Goal: Register for event/course: Register for event/course

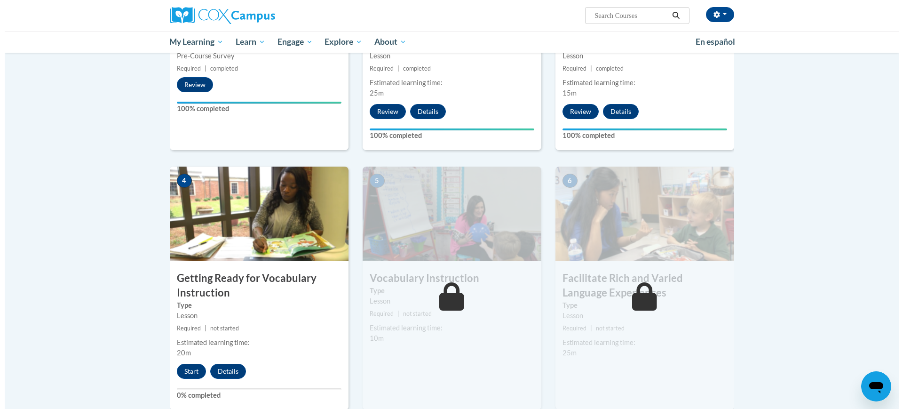
scroll to position [470, 0]
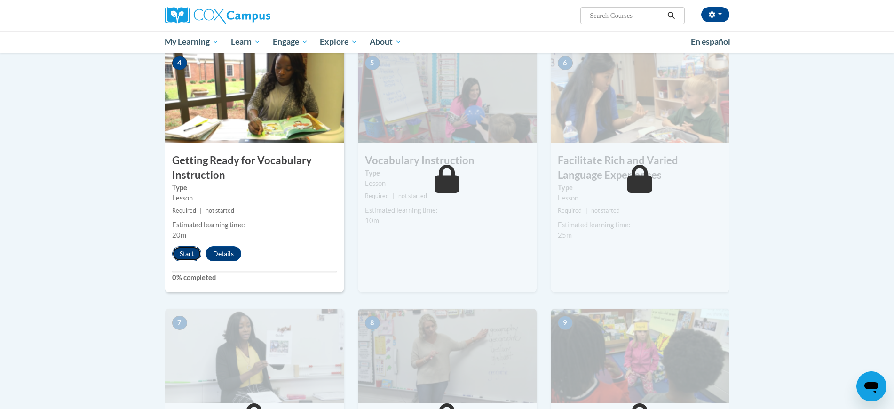
click at [181, 257] on button "Start" at bounding box center [186, 253] width 29 height 15
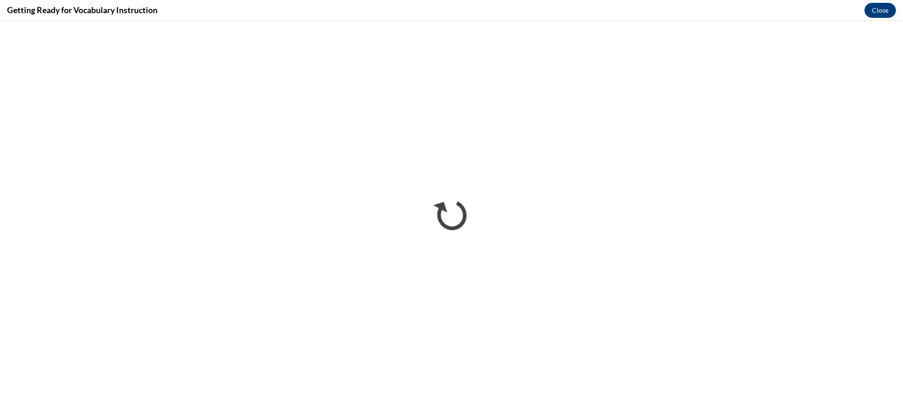
scroll to position [0, 0]
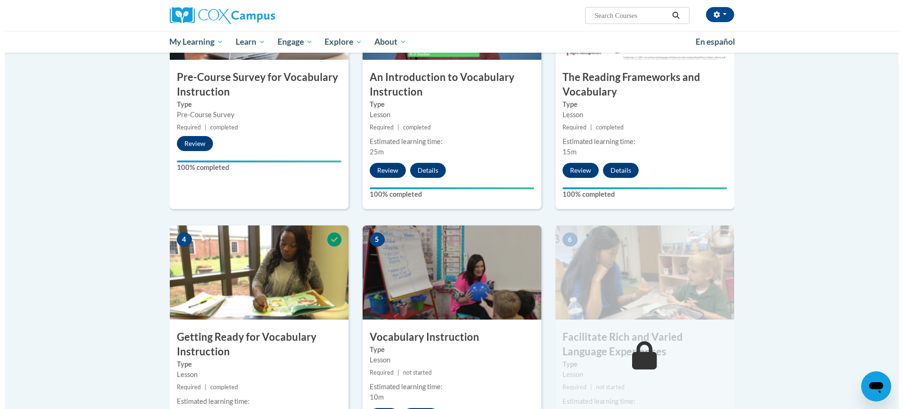
scroll to position [470, 0]
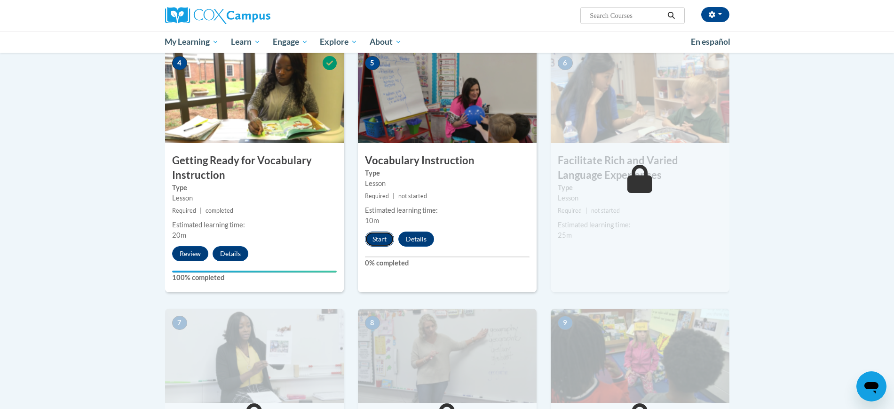
click at [383, 240] on button "Start" at bounding box center [379, 238] width 29 height 15
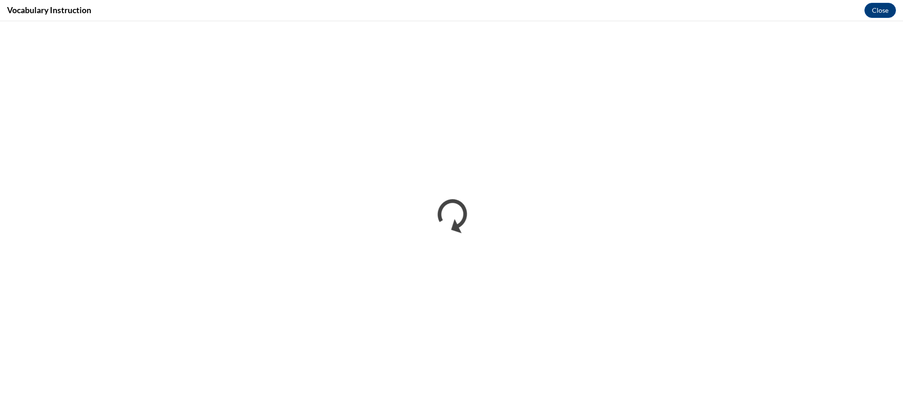
scroll to position [0, 0]
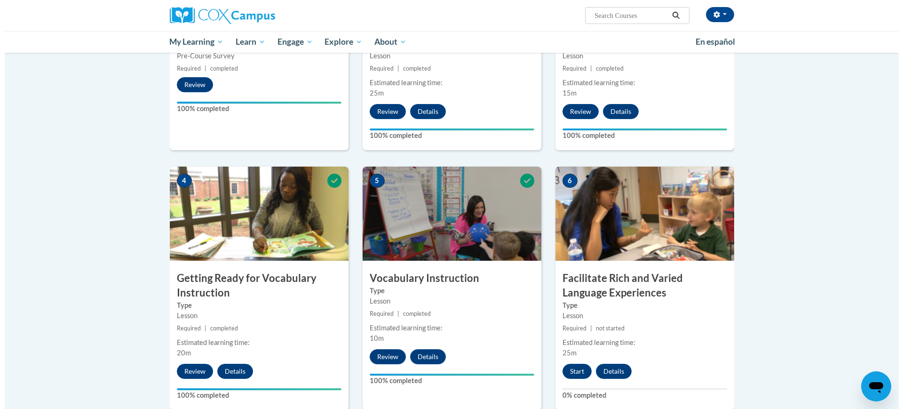
scroll to position [470, 0]
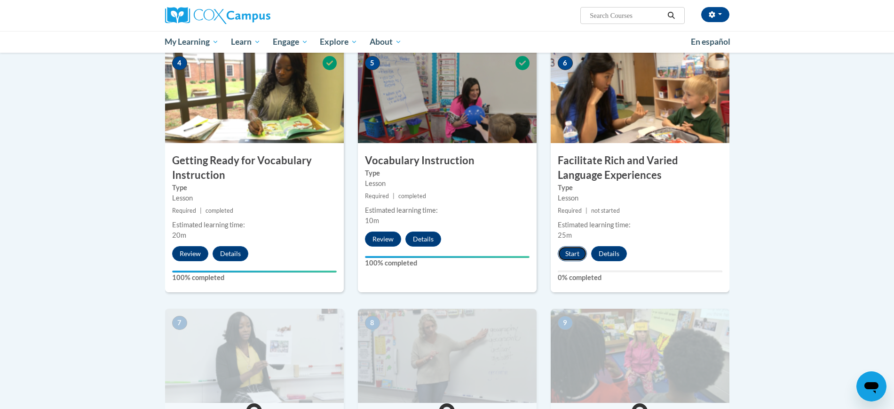
click at [570, 253] on button "Start" at bounding box center [572, 253] width 29 height 15
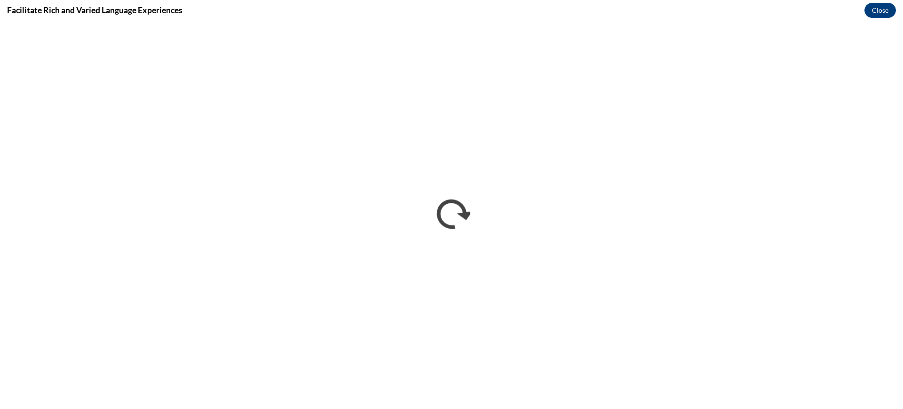
scroll to position [0, 0]
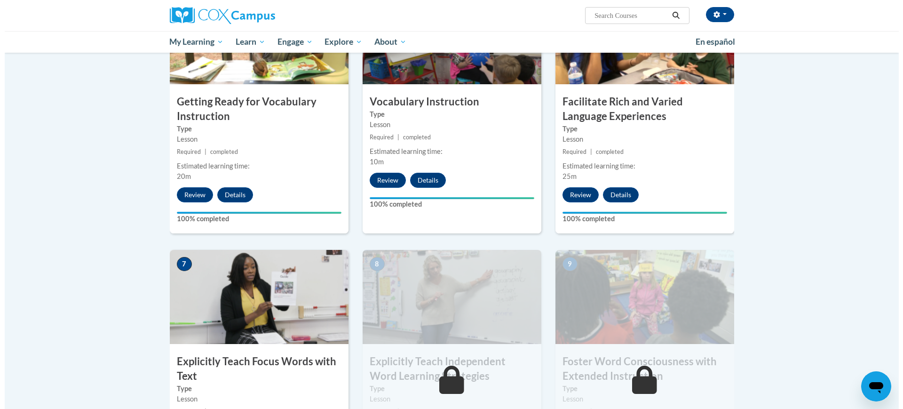
scroll to position [764, 0]
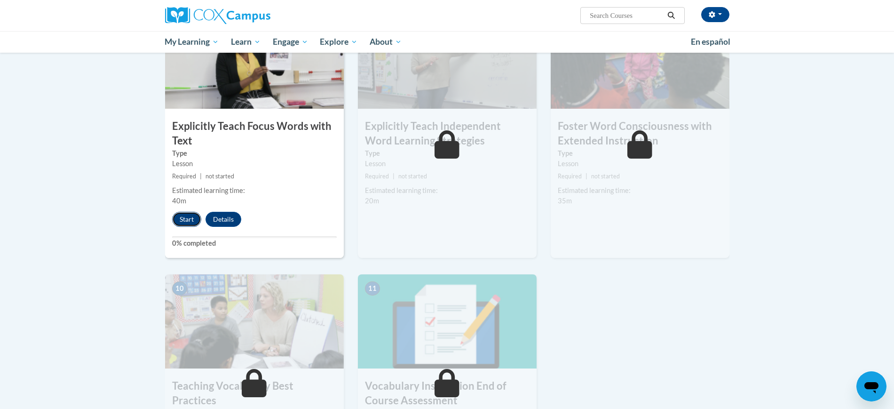
click at [186, 218] on button "Start" at bounding box center [186, 219] width 29 height 15
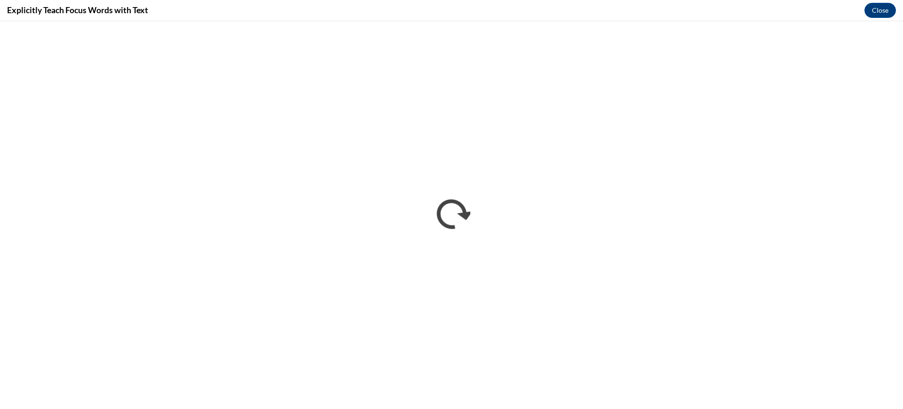
scroll to position [0, 0]
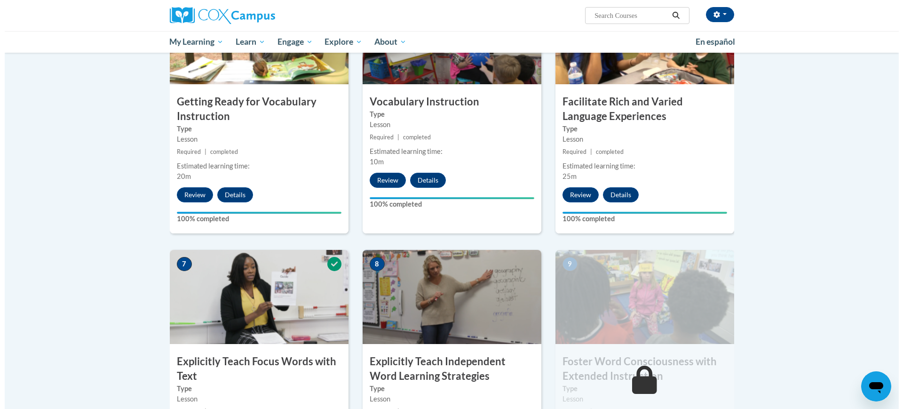
scroll to position [764, 0]
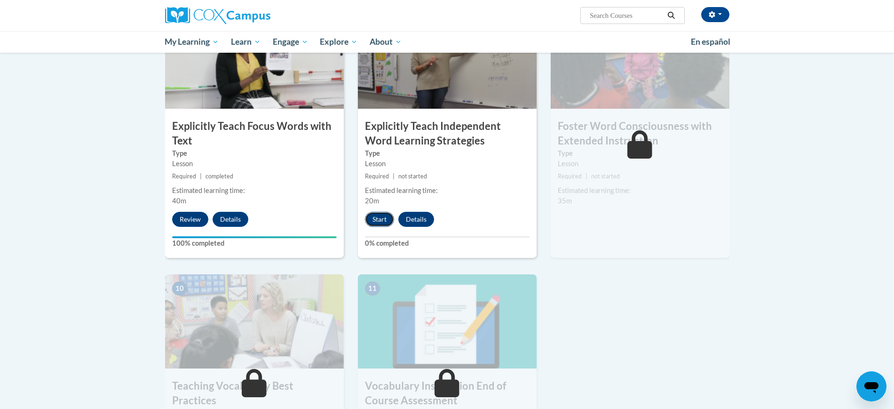
click at [375, 221] on button "Start" at bounding box center [379, 219] width 29 height 15
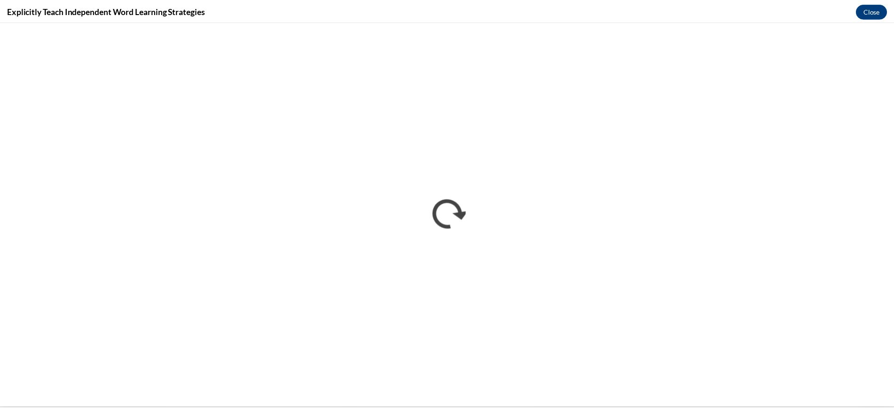
scroll to position [0, 0]
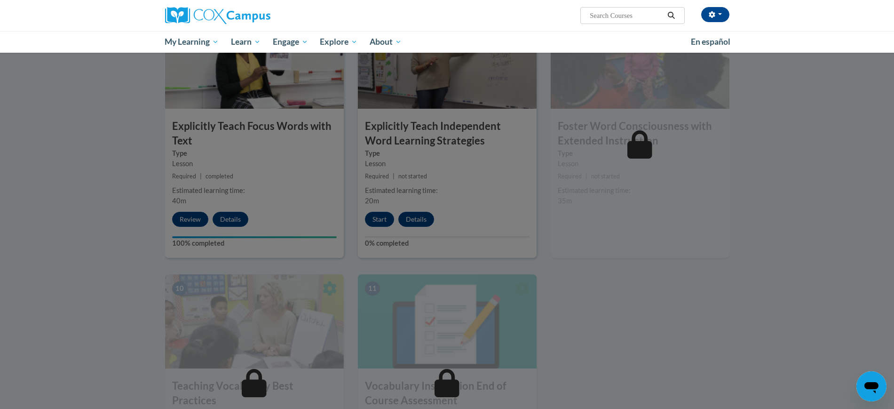
click at [774, 291] on div at bounding box center [447, 204] width 894 height 409
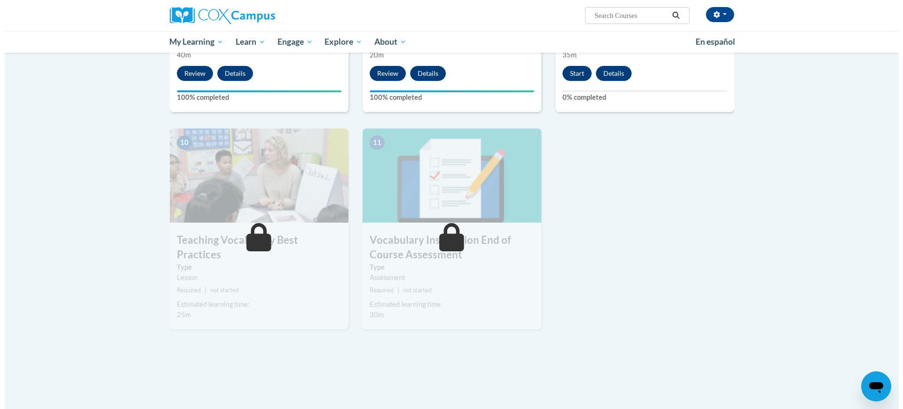
scroll to position [792, 0]
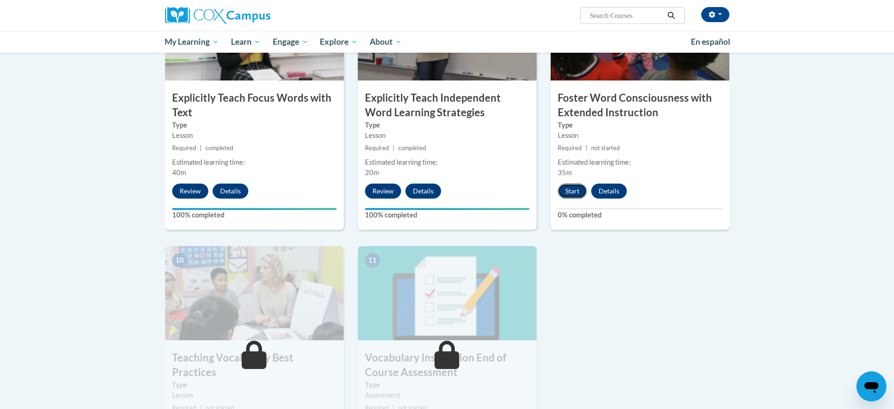
click at [566, 195] on button "Start" at bounding box center [572, 190] width 29 height 15
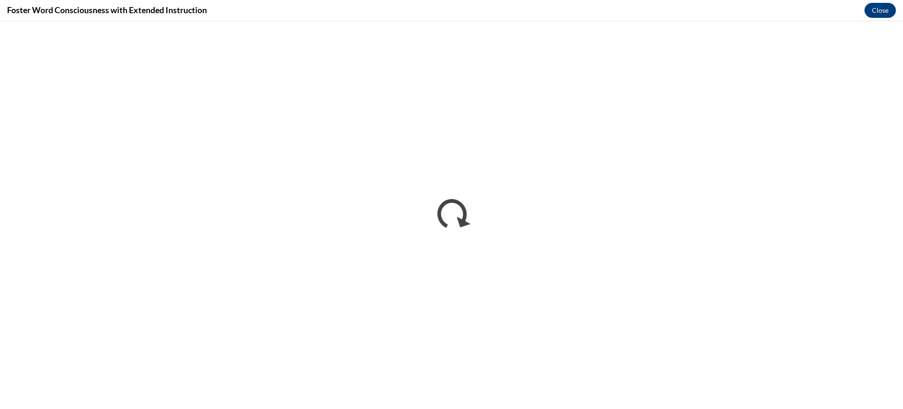
scroll to position [0, 0]
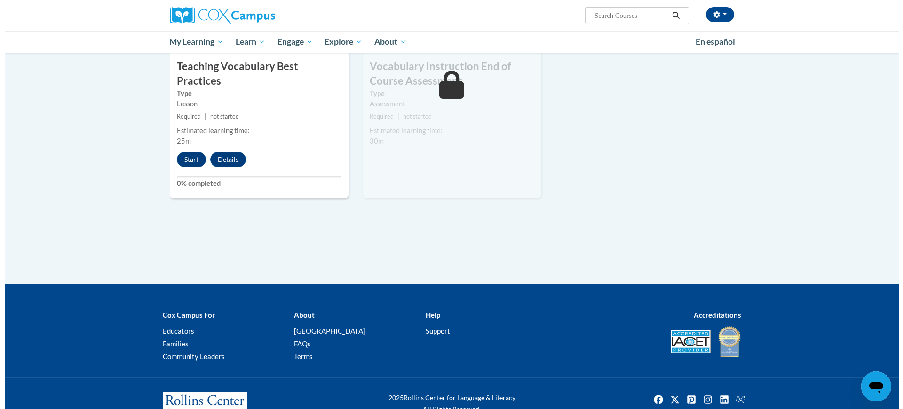
scroll to position [966, 0]
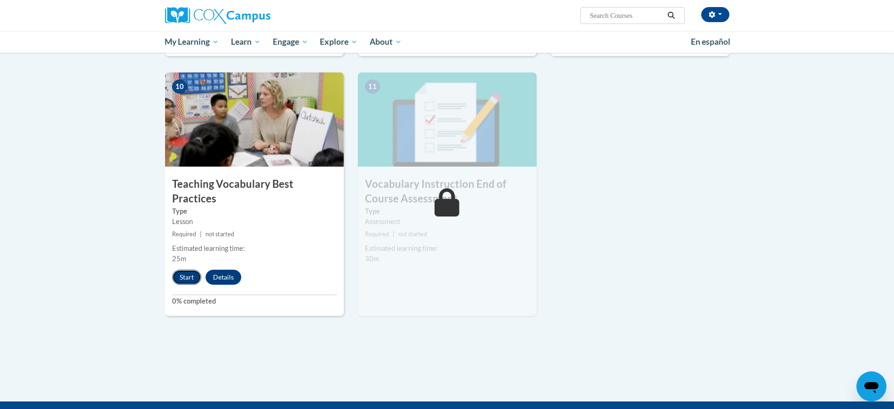
click at [189, 269] on button "Start" at bounding box center [186, 276] width 29 height 15
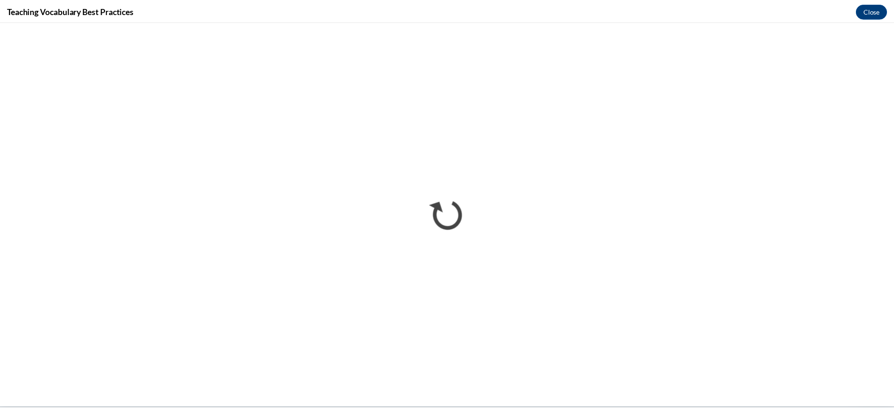
scroll to position [0, 0]
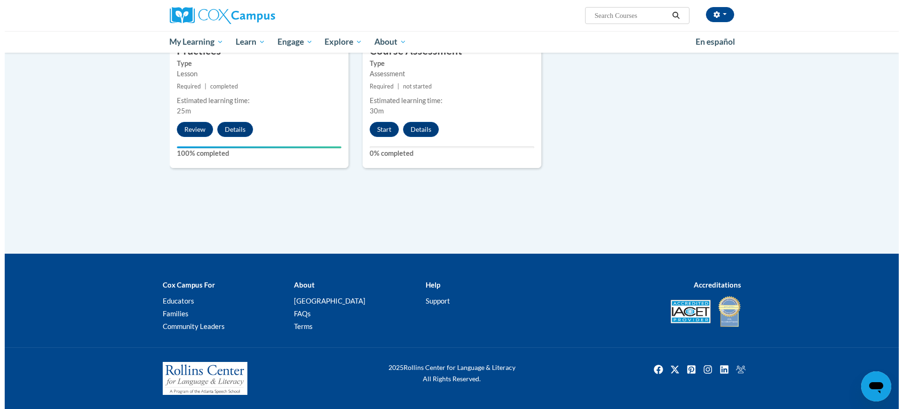
scroll to position [996, 0]
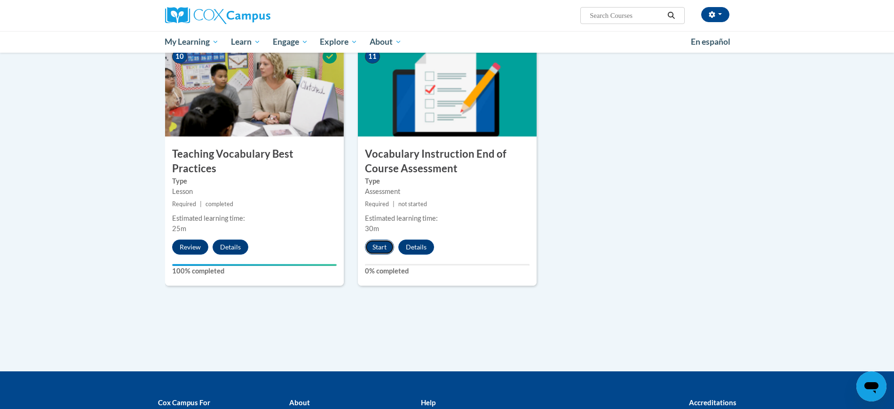
click at [378, 245] on button "Start" at bounding box center [379, 246] width 29 height 15
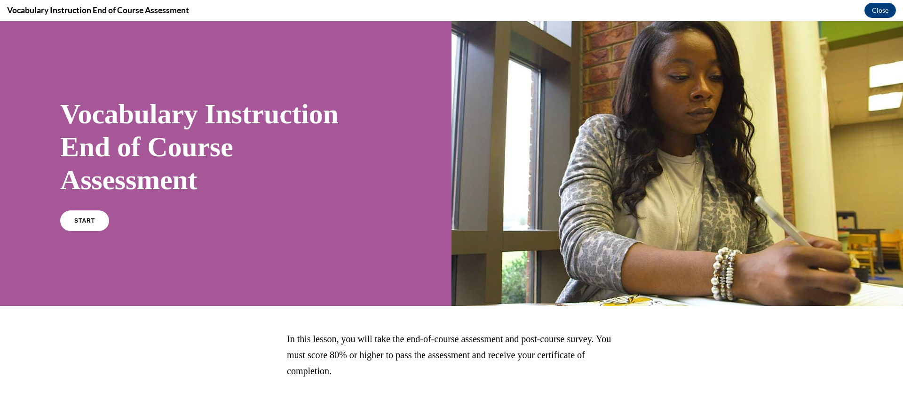
scroll to position [0, 0]
click at [69, 218] on link "START" at bounding box center [84, 221] width 51 height 22
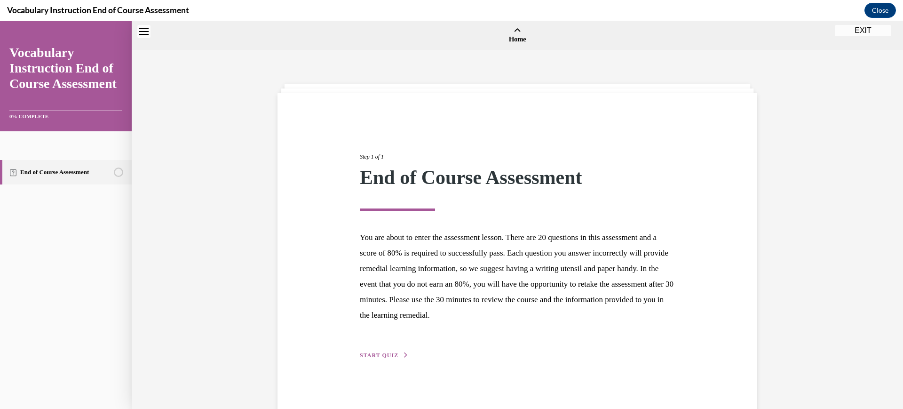
scroll to position [29, 0]
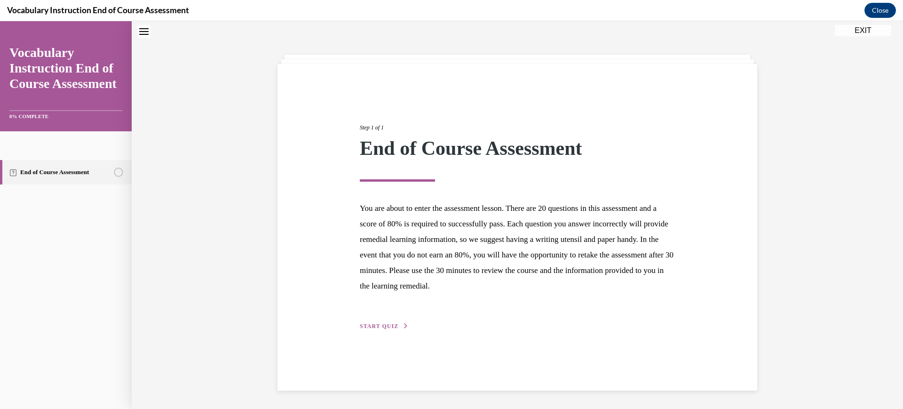
click at [380, 330] on div "Step 1 of 1 End of Course Assessment You are about to enter the assessment less…" at bounding box center [517, 216] width 329 height 229
click at [383, 325] on span "START QUIZ" at bounding box center [379, 325] width 39 height 7
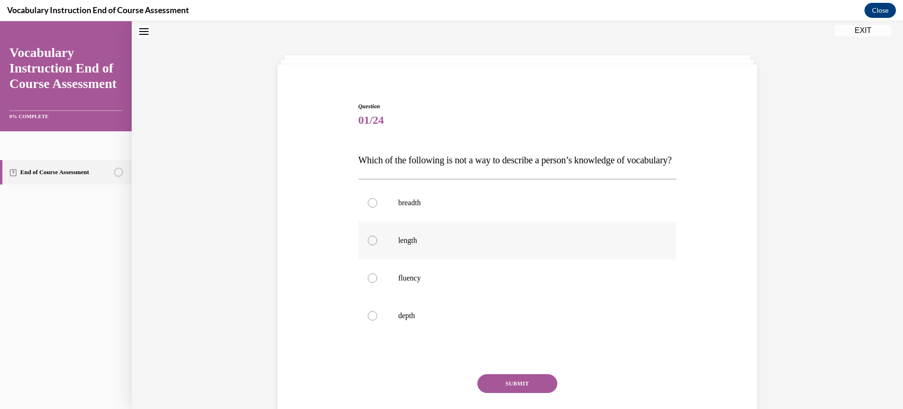
click at [416, 253] on label "length" at bounding box center [517, 240] width 318 height 38
click at [377, 245] on input "length" at bounding box center [372, 240] width 9 height 9
radio input "true"
click at [525, 393] on button "SUBMIT" at bounding box center [517, 383] width 80 height 19
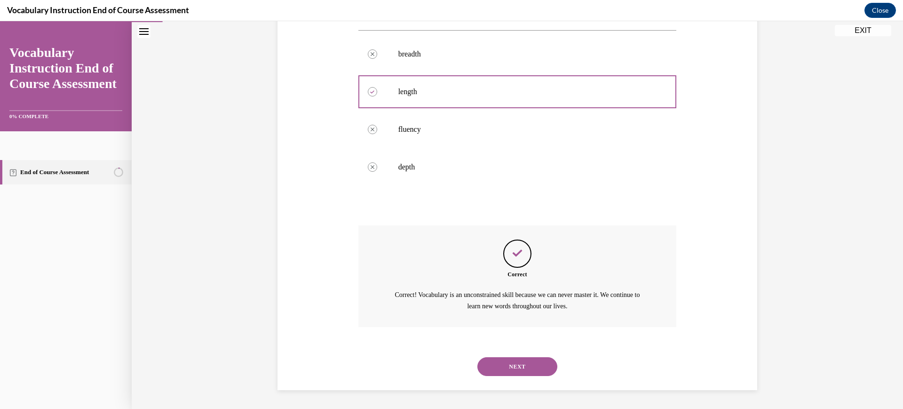
click at [519, 370] on button "NEXT" at bounding box center [517, 366] width 80 height 19
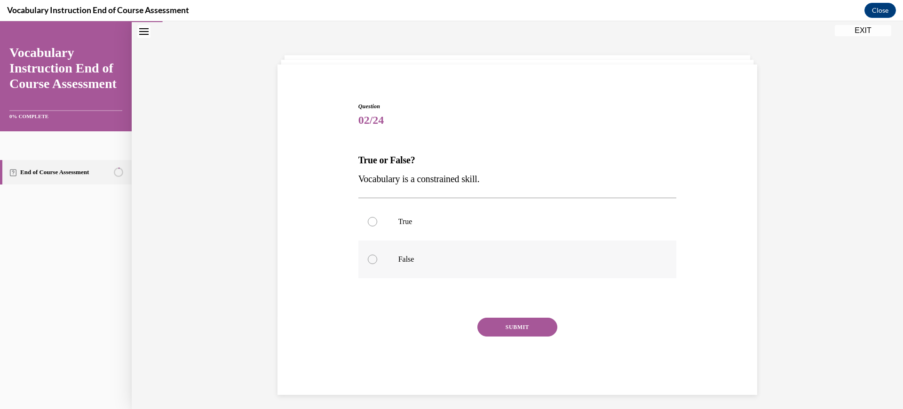
click at [417, 270] on label "False" at bounding box center [517, 259] width 318 height 38
click at [377, 264] on input "False" at bounding box center [372, 258] width 9 height 9
radio input "true"
click at [490, 330] on button "SUBMIT" at bounding box center [517, 326] width 80 height 19
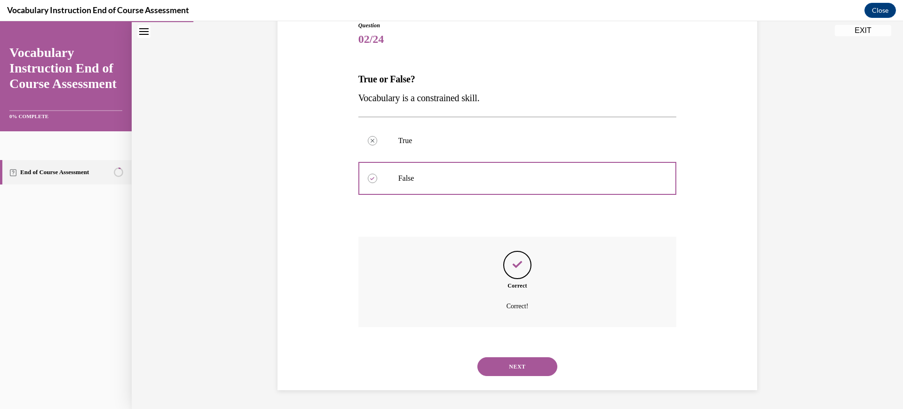
click at [498, 367] on button "NEXT" at bounding box center [517, 366] width 80 height 19
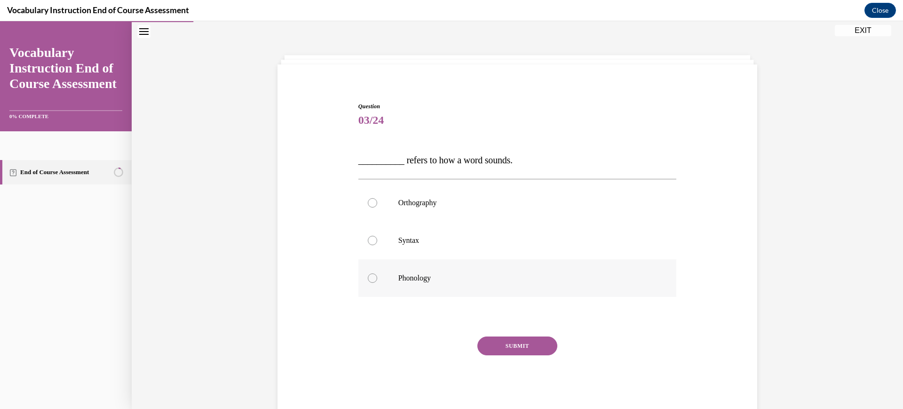
click at [452, 282] on p "Phonology" at bounding box center [525, 277] width 255 height 9
click at [377, 282] on input "Phonology" at bounding box center [372, 277] width 9 height 9
radio input "true"
click at [505, 353] on button "SUBMIT" at bounding box center [517, 345] width 80 height 19
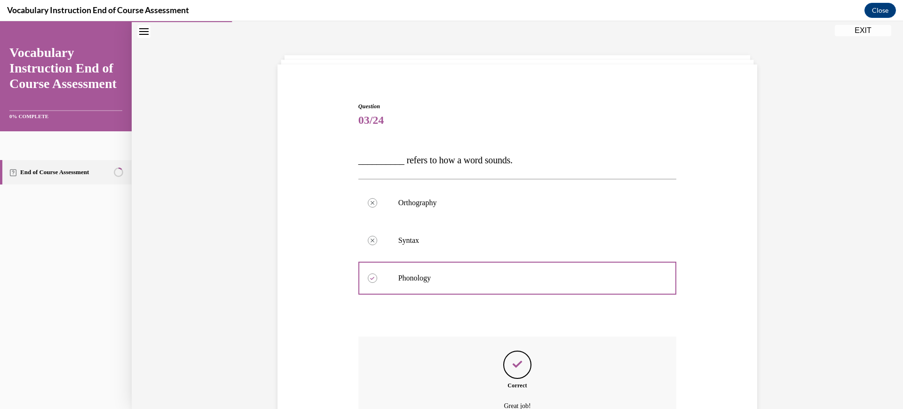
scroll to position [128, 0]
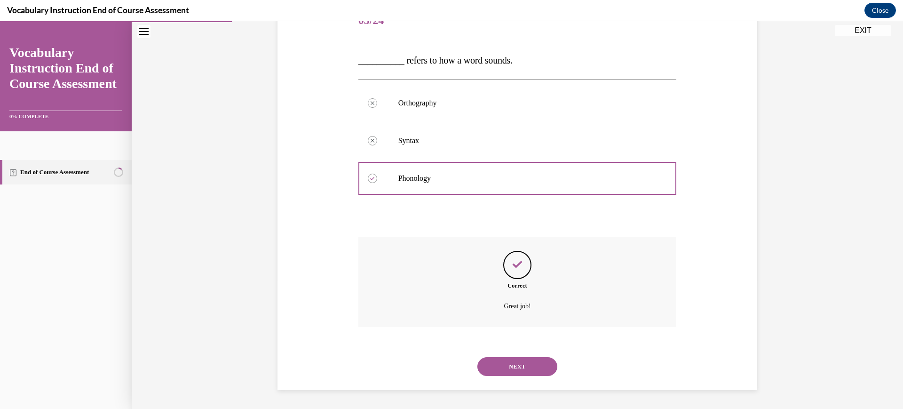
click at [505, 370] on button "NEXT" at bounding box center [517, 366] width 80 height 19
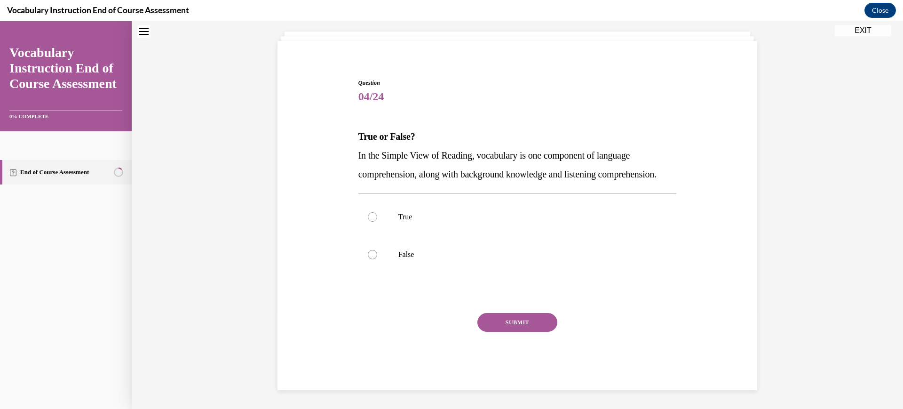
scroll to position [29, 0]
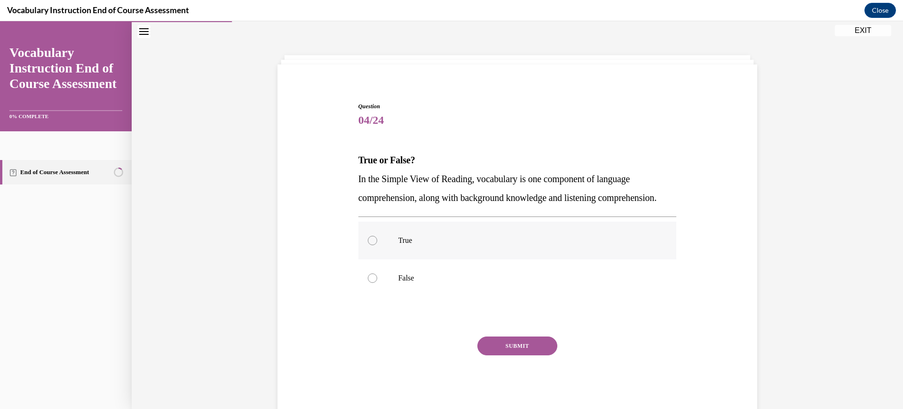
click at [481, 245] on p "True" at bounding box center [525, 240] width 255 height 9
click at [377, 245] on input "True" at bounding box center [372, 240] width 9 height 9
radio input "true"
click at [495, 355] on button "SUBMIT" at bounding box center [517, 345] width 80 height 19
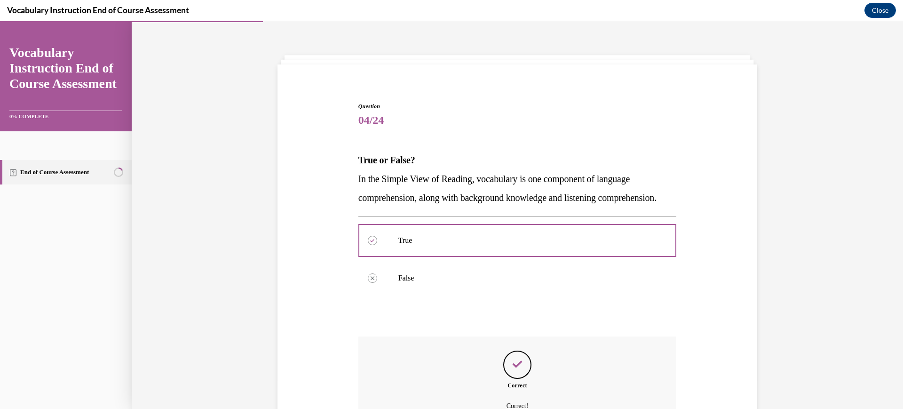
scroll to position [147, 0]
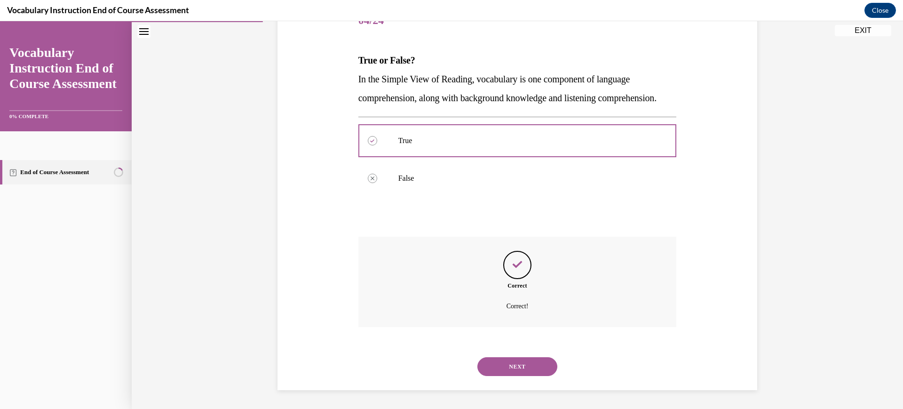
click at [493, 369] on button "NEXT" at bounding box center [517, 366] width 80 height 19
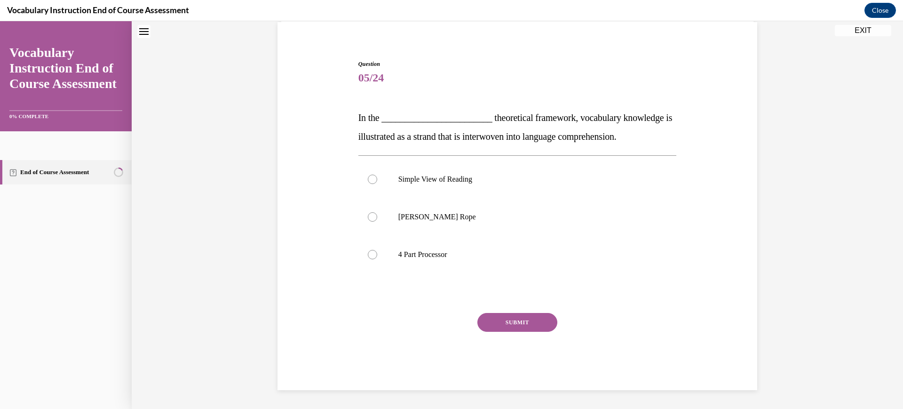
scroll to position [29, 0]
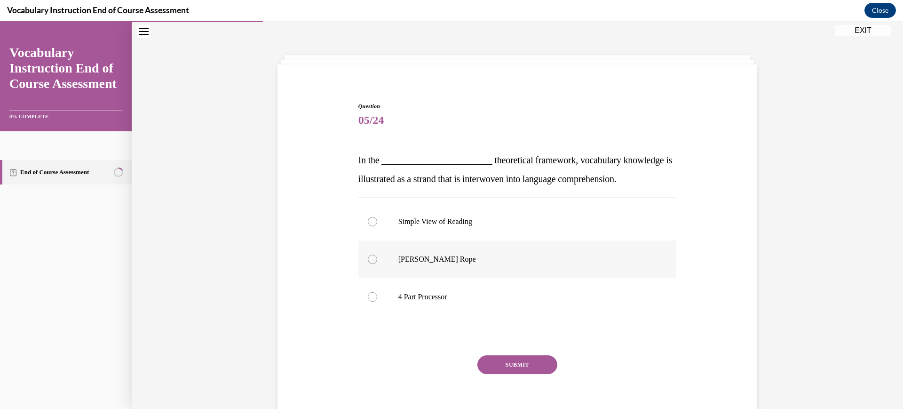
click at [468, 243] on label "Scarborough's Rope" at bounding box center [517, 259] width 318 height 38
click at [377, 254] on input "Scarborough's Rope" at bounding box center [372, 258] width 9 height 9
radio input "true"
drag, startPoint x: 503, startPoint y: 362, endPoint x: 503, endPoint y: 370, distance: 8.5
click at [503, 362] on button "SUBMIT" at bounding box center [517, 364] width 80 height 19
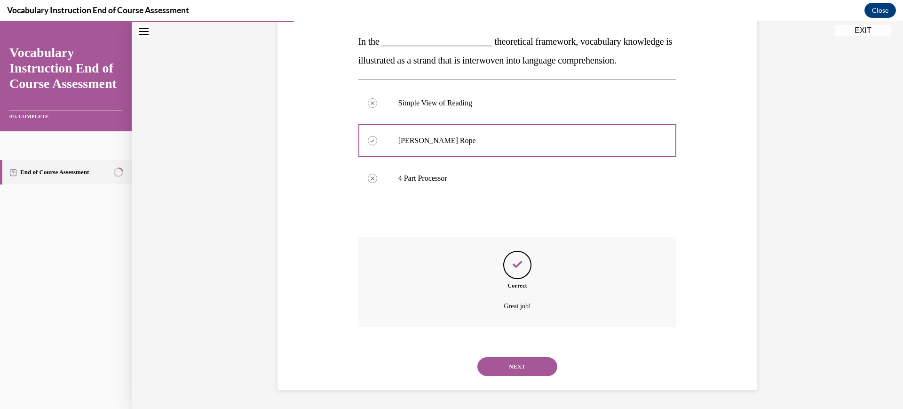
click at [501, 371] on button "NEXT" at bounding box center [517, 366] width 80 height 19
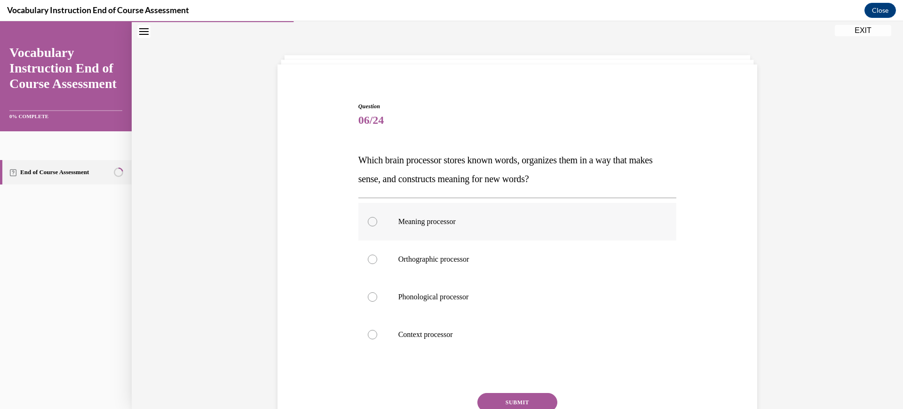
click at [471, 222] on p "Meaning processor" at bounding box center [525, 221] width 255 height 9
click at [377, 222] on input "Meaning processor" at bounding box center [372, 221] width 9 height 9
radio input "true"
click at [503, 401] on button "SUBMIT" at bounding box center [517, 402] width 80 height 19
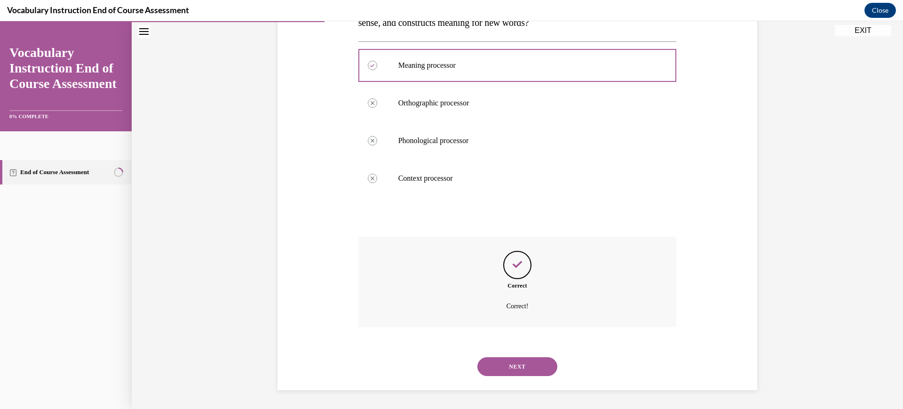
click at [492, 363] on button "NEXT" at bounding box center [517, 366] width 80 height 19
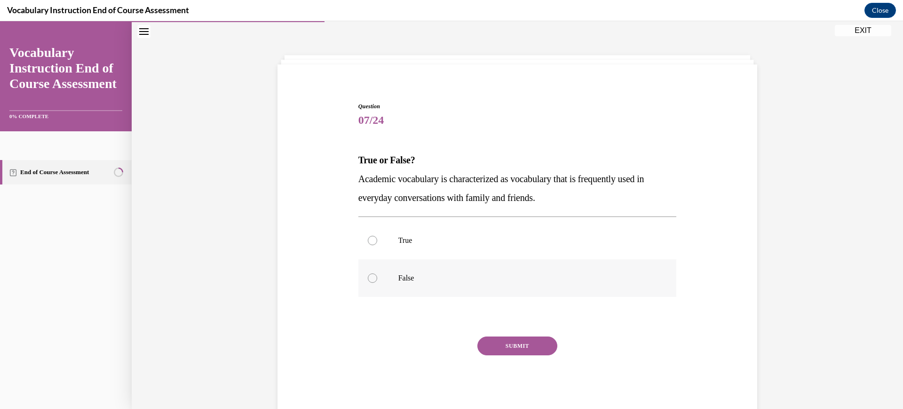
click at [469, 268] on label "False" at bounding box center [517, 278] width 318 height 38
click at [377, 273] on input "False" at bounding box center [372, 277] width 9 height 9
radio input "true"
click at [502, 341] on button "SUBMIT" at bounding box center [517, 345] width 80 height 19
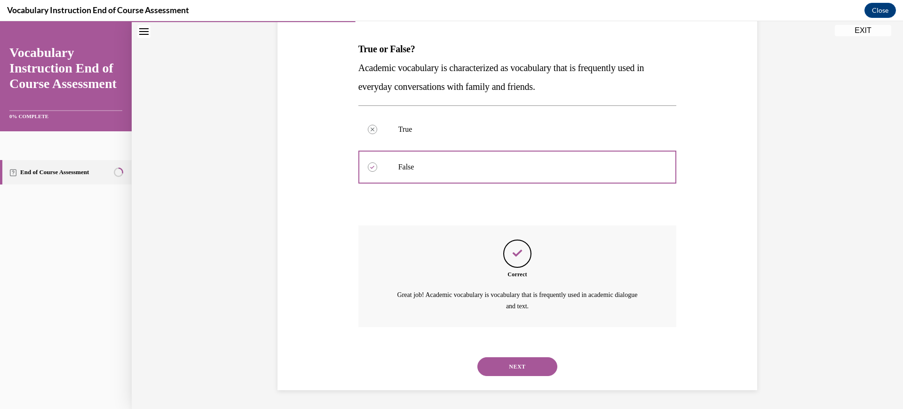
click at [511, 367] on button "NEXT" at bounding box center [517, 366] width 80 height 19
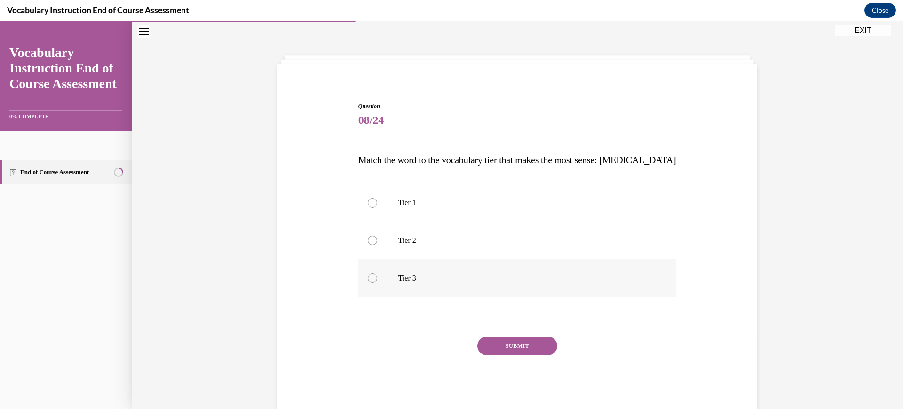
click at [488, 279] on p "Tier 3" at bounding box center [525, 277] width 255 height 9
click at [377, 279] on input "Tier 3" at bounding box center [372, 277] width 9 height 9
radio input "true"
click at [500, 346] on button "SUBMIT" at bounding box center [517, 345] width 80 height 19
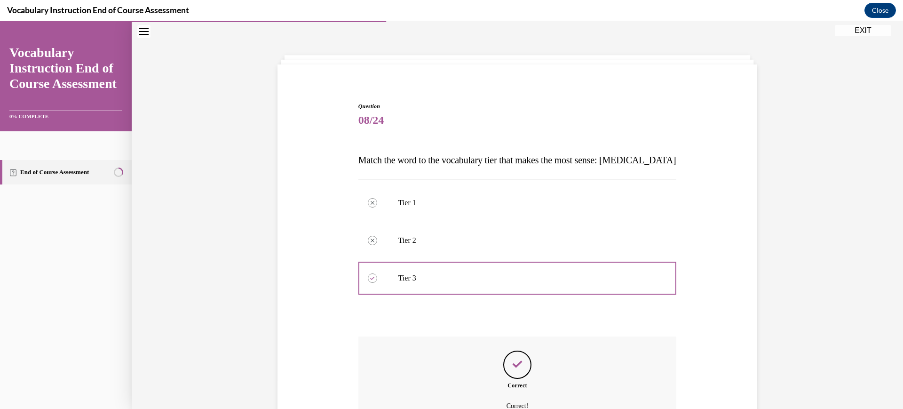
scroll to position [128, 0]
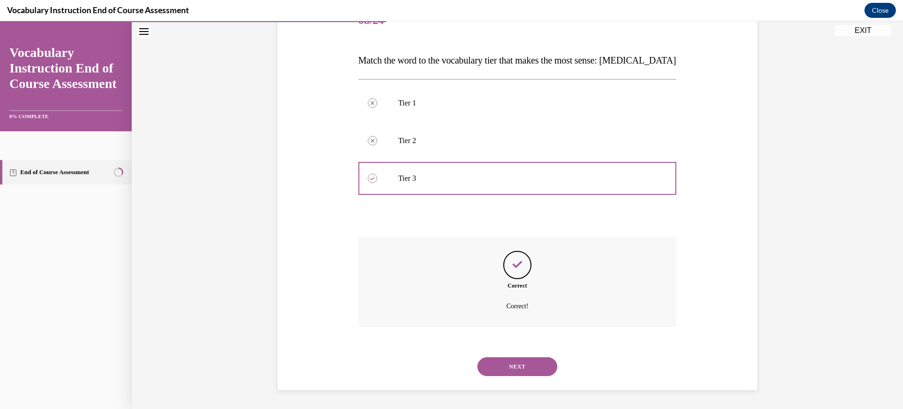
click at [506, 368] on button "NEXT" at bounding box center [517, 366] width 80 height 19
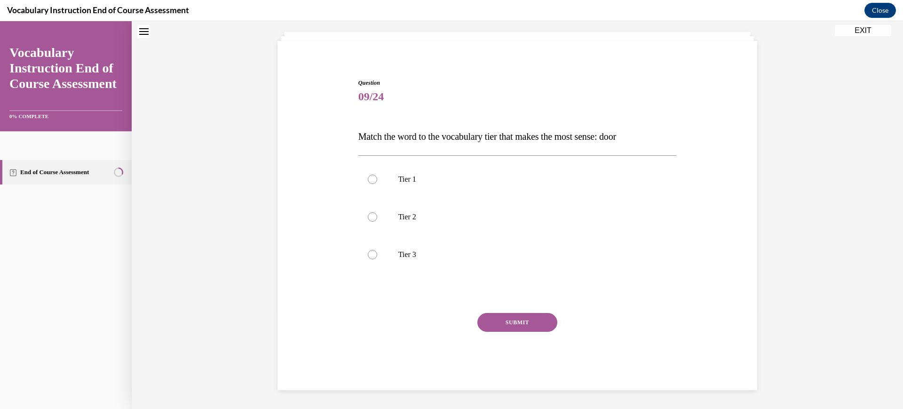
scroll to position [29, 0]
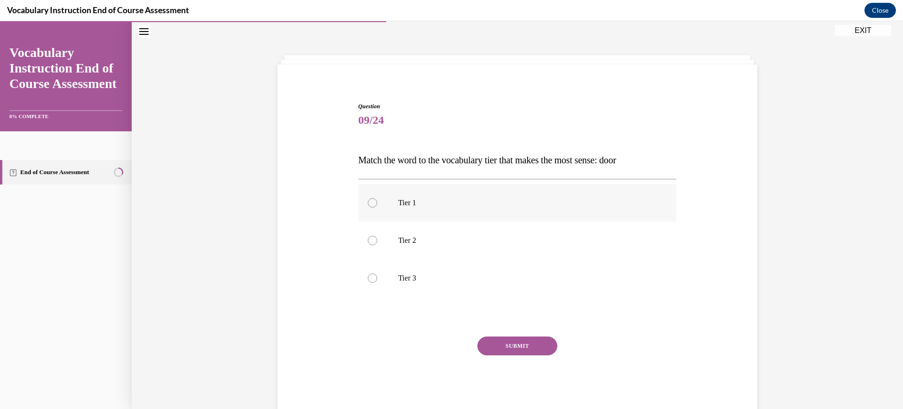
click at [486, 190] on label "Tier 1" at bounding box center [517, 203] width 318 height 38
click at [377, 198] on input "Tier 1" at bounding box center [372, 202] width 9 height 9
radio input "true"
click at [503, 347] on button "SUBMIT" at bounding box center [517, 345] width 80 height 19
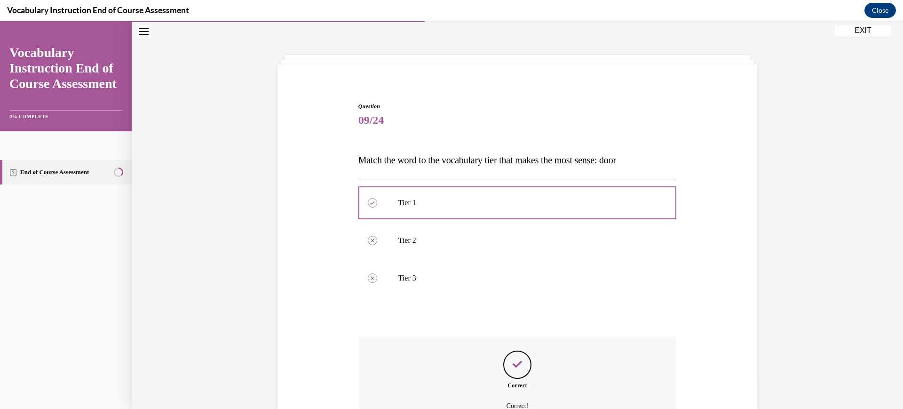
scroll to position [128, 0]
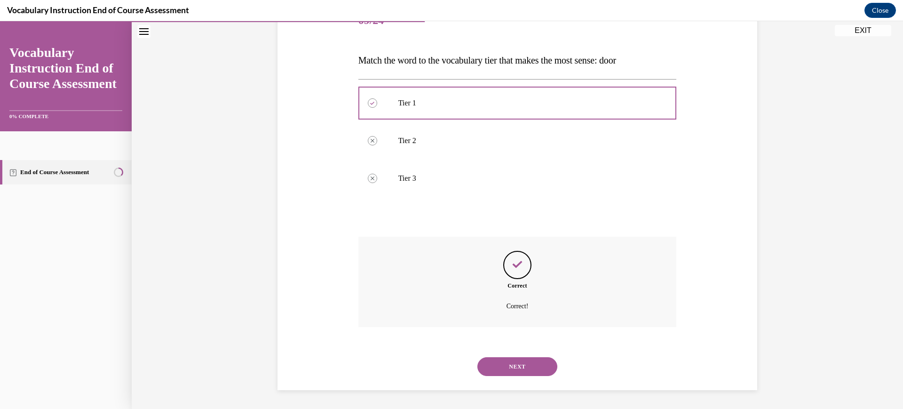
click at [505, 368] on button "NEXT" at bounding box center [517, 366] width 80 height 19
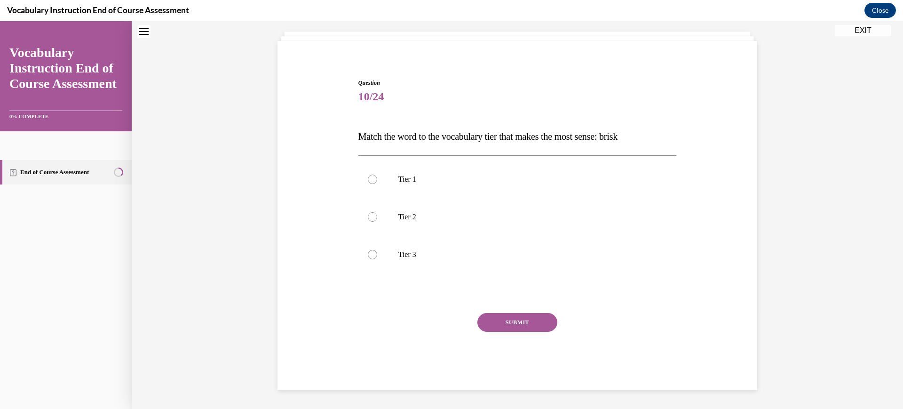
scroll to position [29, 0]
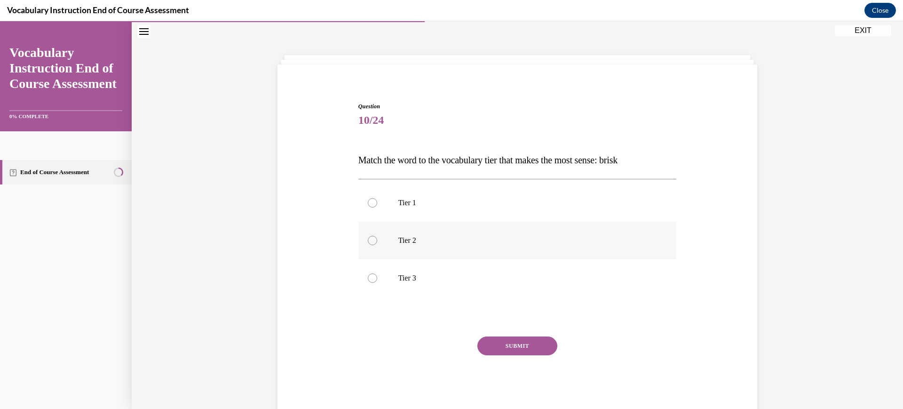
click at [500, 255] on label "Tier 2" at bounding box center [517, 240] width 318 height 38
click at [377, 245] on input "Tier 2" at bounding box center [372, 240] width 9 height 9
radio input "true"
click at [518, 360] on div "SUBMIT NEXT" at bounding box center [517, 374] width 318 height 77
click at [515, 345] on button "SUBMIT" at bounding box center [517, 345] width 80 height 19
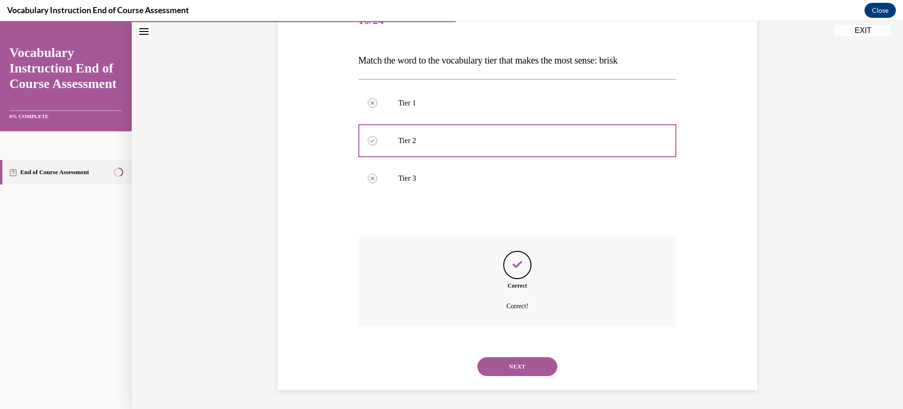
click at [518, 368] on button "NEXT" at bounding box center [517, 366] width 80 height 19
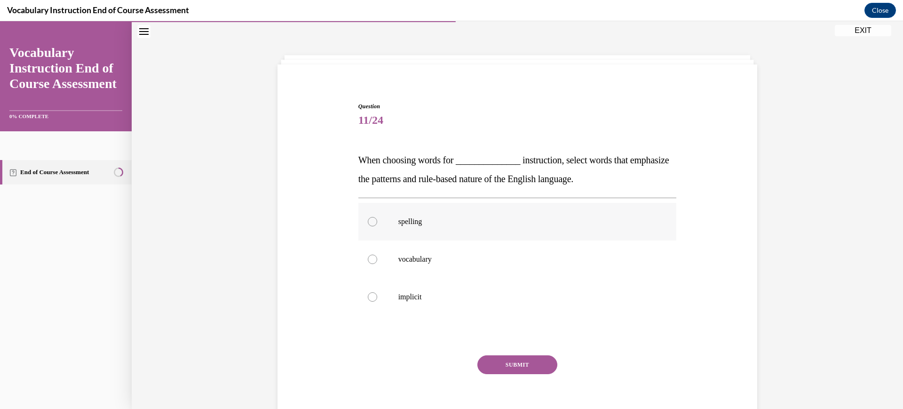
click at [493, 231] on label "spelling" at bounding box center [517, 222] width 318 height 38
click at [377, 226] on input "spelling" at bounding box center [372, 221] width 9 height 9
radio input "true"
click at [516, 357] on button "SUBMIT" at bounding box center [517, 364] width 80 height 19
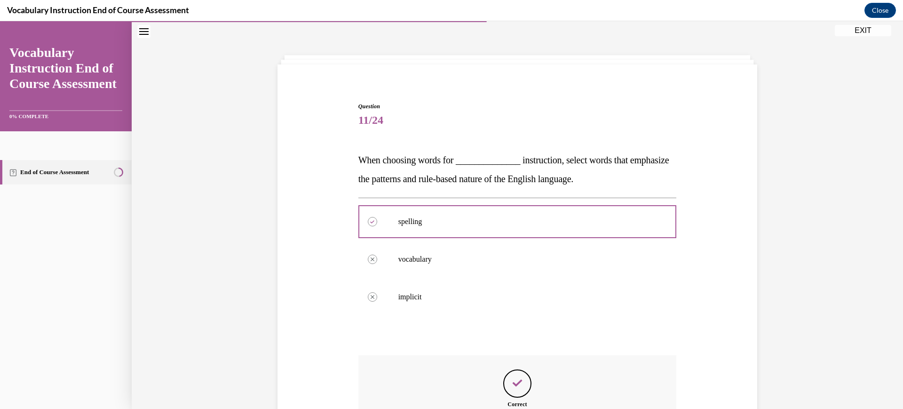
scroll to position [147, 0]
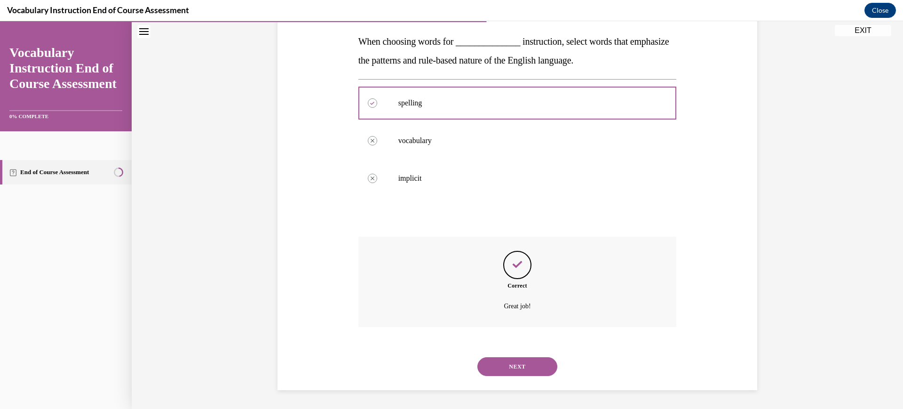
click at [514, 377] on div "NEXT" at bounding box center [517, 366] width 318 height 38
click at [515, 365] on button "NEXT" at bounding box center [517, 366] width 80 height 19
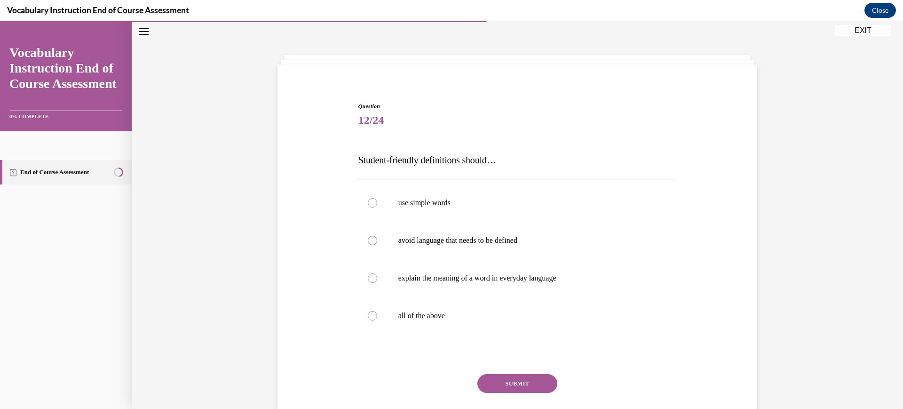
scroll to position [62, 0]
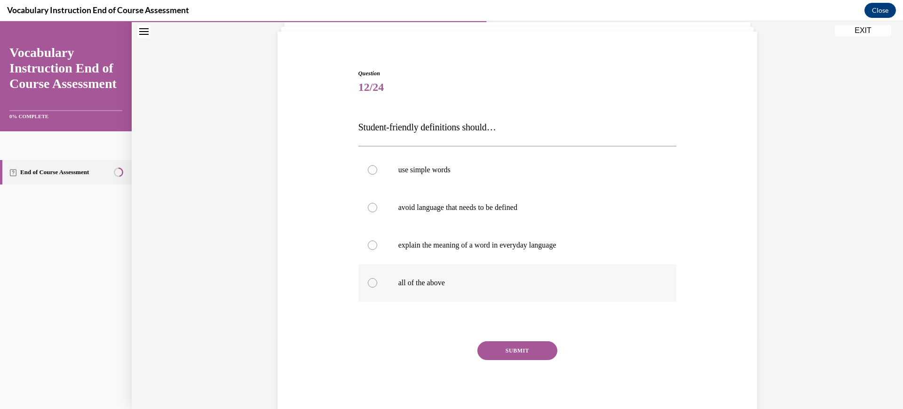
click at [495, 286] on p "all of the above" at bounding box center [525, 282] width 255 height 9
click at [377, 286] on input "all of the above" at bounding box center [372, 282] width 9 height 9
radio input "true"
click at [509, 354] on button "SUBMIT" at bounding box center [517, 350] width 80 height 19
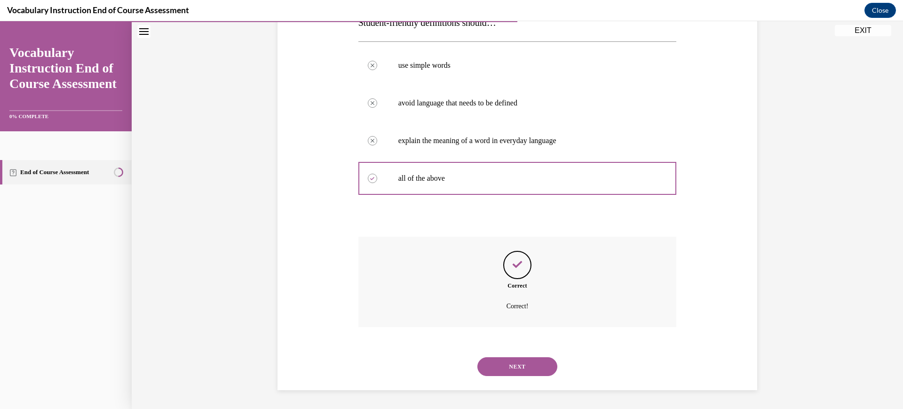
click at [510, 367] on button "NEXT" at bounding box center [517, 366] width 80 height 19
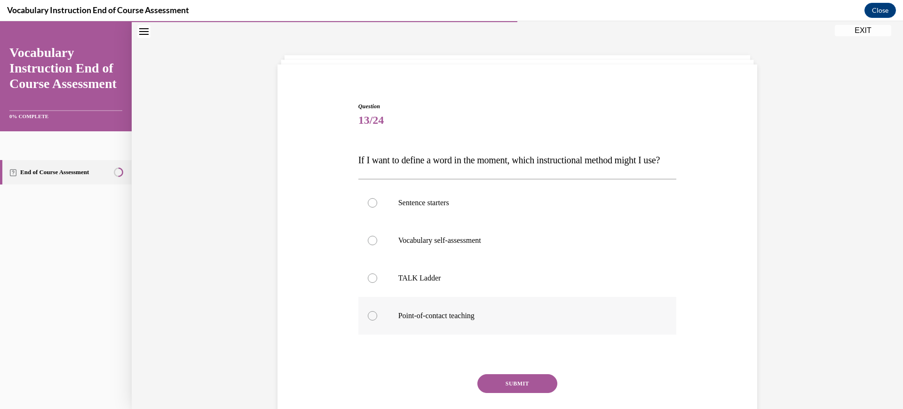
click at [512, 334] on label "Point-of-contact teaching" at bounding box center [517, 316] width 318 height 38
click at [377, 320] on input "Point-of-contact teaching" at bounding box center [372, 315] width 9 height 9
radio input "true"
click at [517, 393] on button "SUBMIT" at bounding box center [517, 383] width 80 height 19
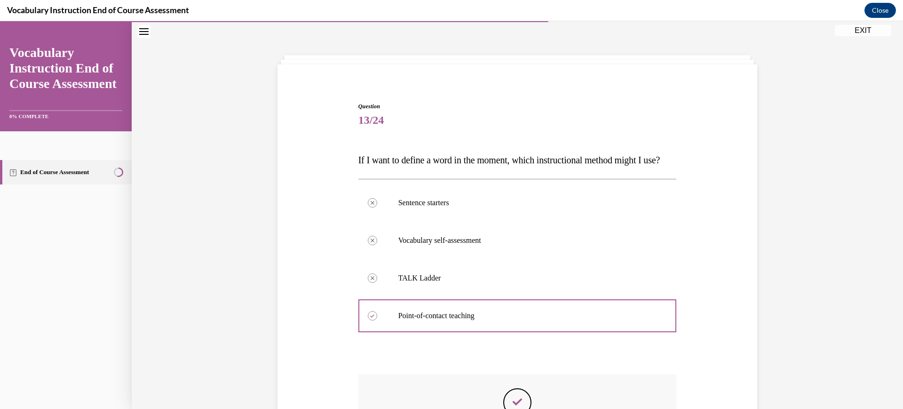
scroll to position [185, 0]
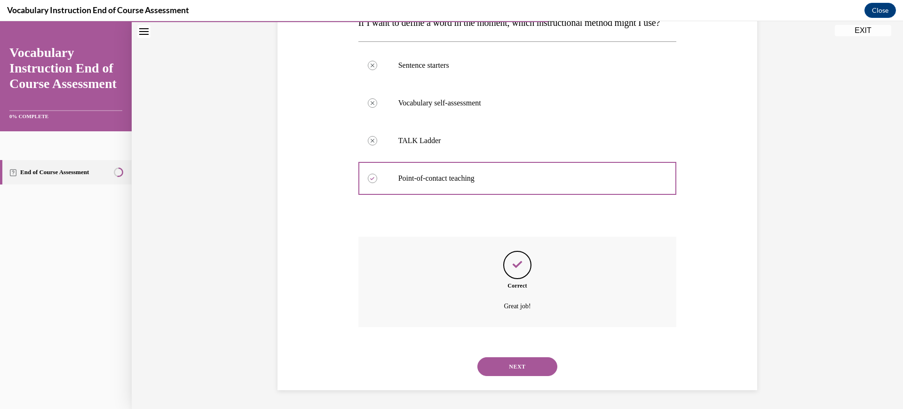
click at [511, 381] on div "NEXT" at bounding box center [517, 366] width 318 height 38
click at [511, 369] on button "NEXT" at bounding box center [517, 366] width 80 height 19
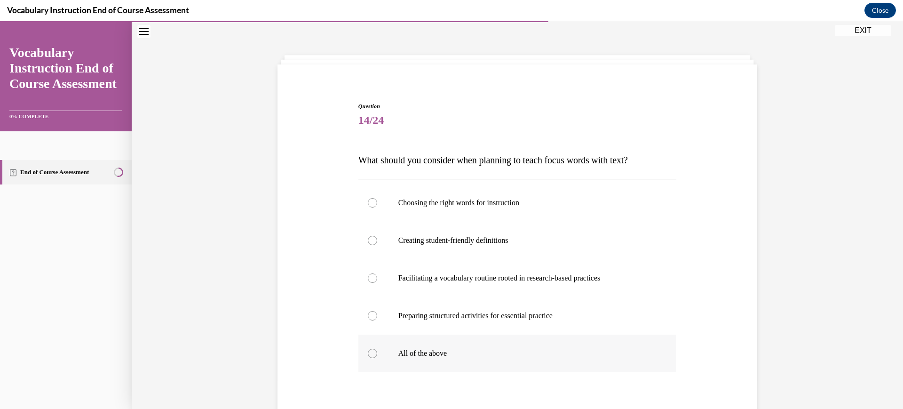
click at [501, 362] on label "All of the above" at bounding box center [517, 353] width 318 height 38
click at [377, 358] on input "All of the above" at bounding box center [372, 352] width 9 height 9
radio input "true"
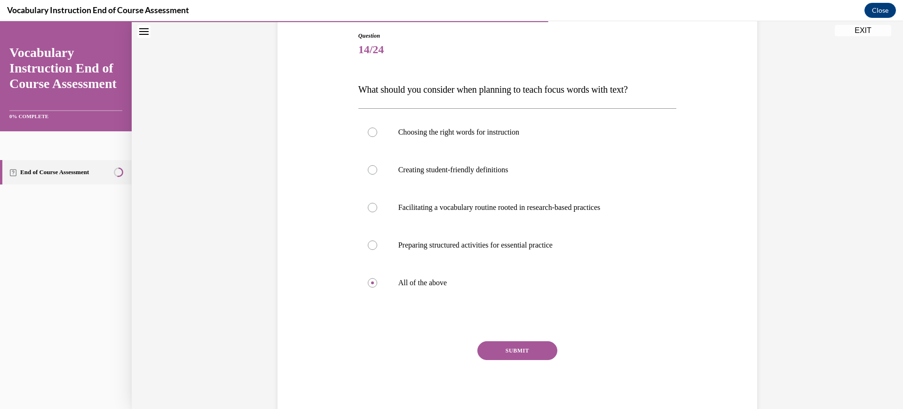
click at [512, 343] on button "SUBMIT" at bounding box center [517, 350] width 80 height 19
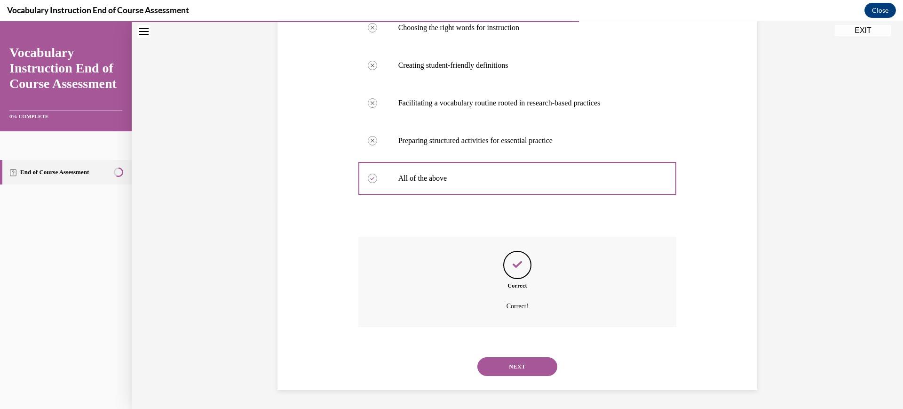
click at [510, 368] on button "NEXT" at bounding box center [517, 366] width 80 height 19
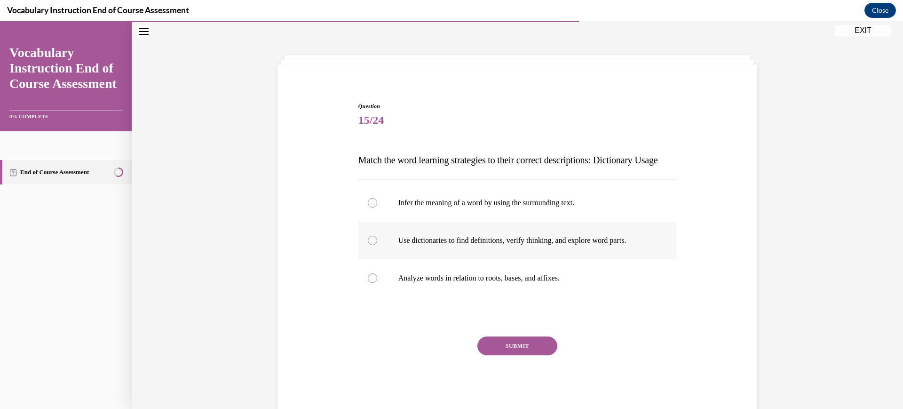
click at [495, 245] on p "Use dictionaries to find definitions, verify thinking, and explore word parts." at bounding box center [525, 240] width 255 height 9
click at [377, 245] on input "Use dictionaries to find definitions, verify thinking, and explore word parts." at bounding box center [372, 240] width 9 height 9
radio input "true"
click at [514, 355] on button "SUBMIT" at bounding box center [517, 345] width 80 height 19
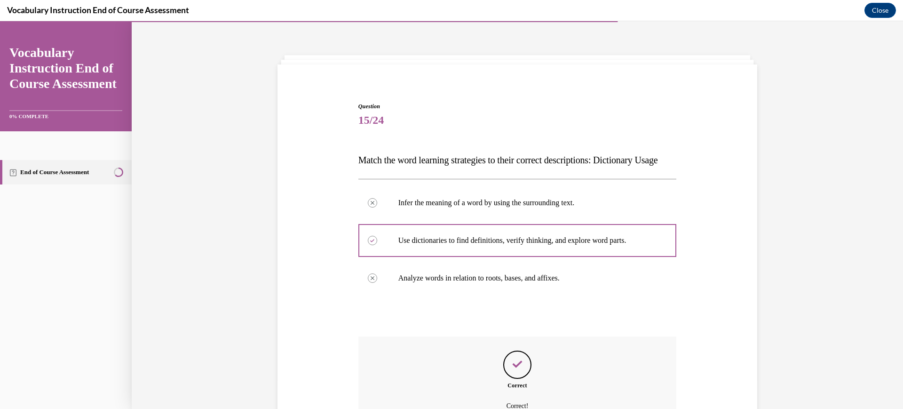
scroll to position [147, 0]
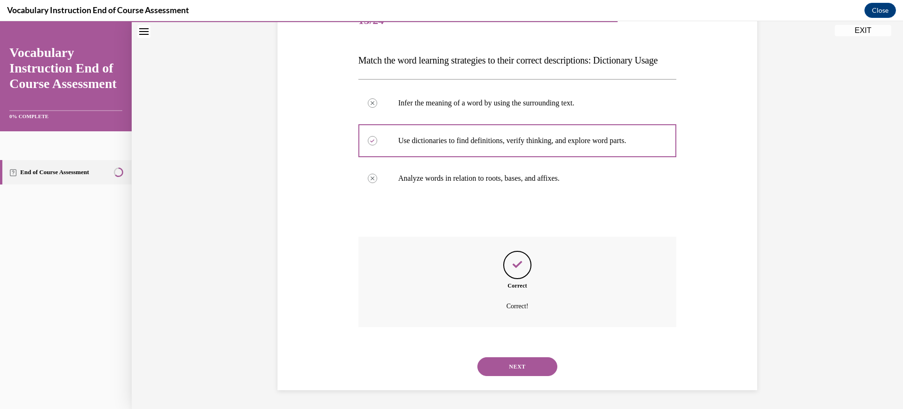
click at [518, 369] on button "NEXT" at bounding box center [517, 366] width 80 height 19
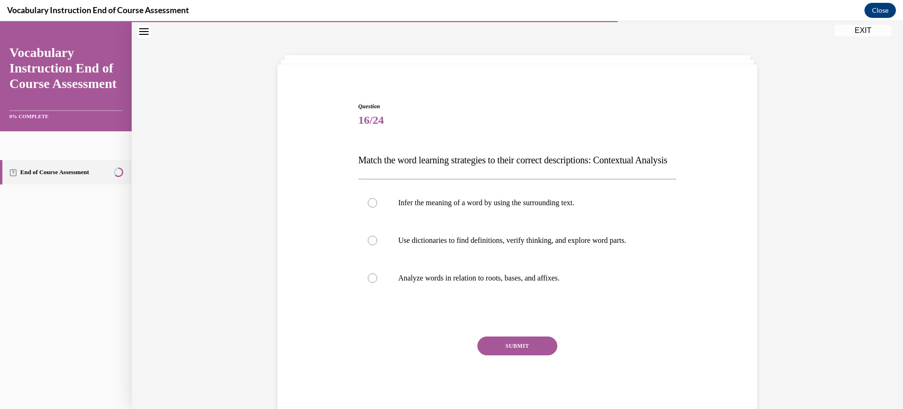
scroll to position [43, 0]
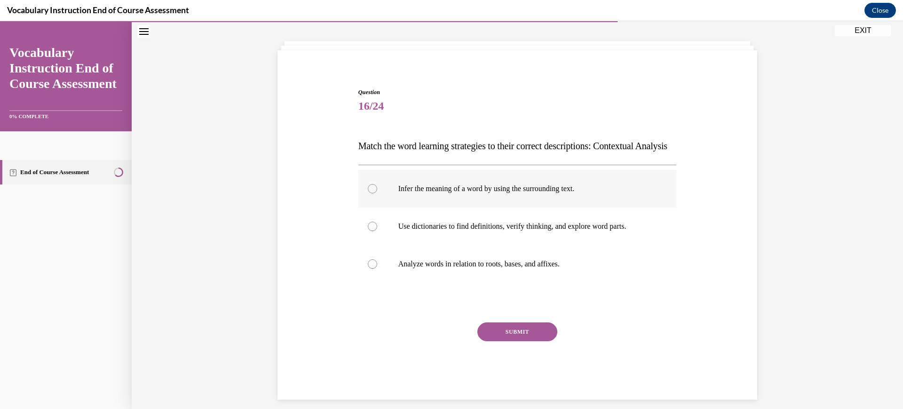
click at [453, 207] on label "Infer the meaning of a word by using the surrounding text." at bounding box center [517, 189] width 318 height 38
click at [377, 193] on input "Infer the meaning of a word by using the surrounding text." at bounding box center [372, 188] width 9 height 9
radio input "true"
click at [487, 342] on div "Question 16/24 Match the word learning strategies to their correct descriptions…" at bounding box center [517, 243] width 318 height 311
click at [487, 341] on button "SUBMIT" at bounding box center [517, 331] width 80 height 19
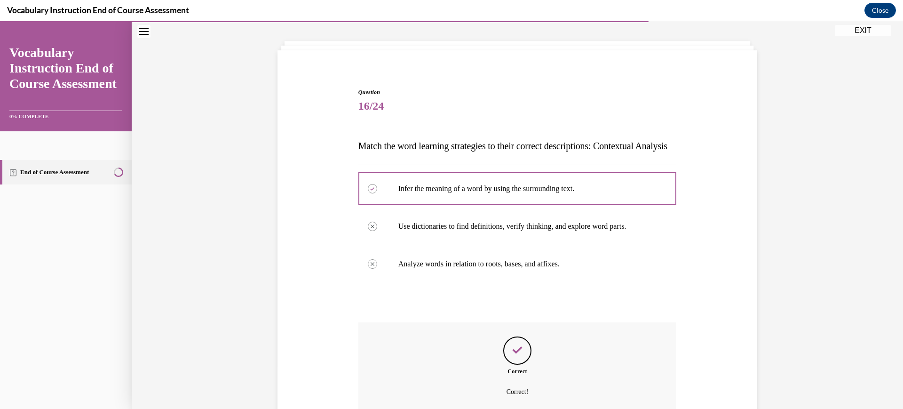
scroll to position [147, 0]
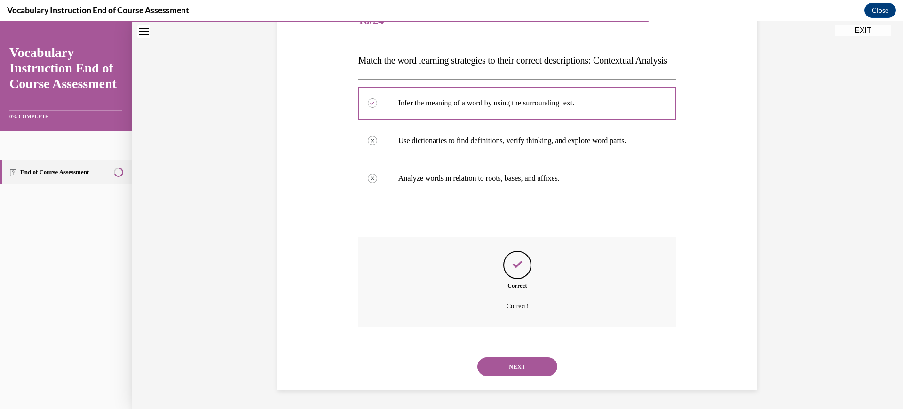
click at [496, 362] on button "NEXT" at bounding box center [517, 366] width 80 height 19
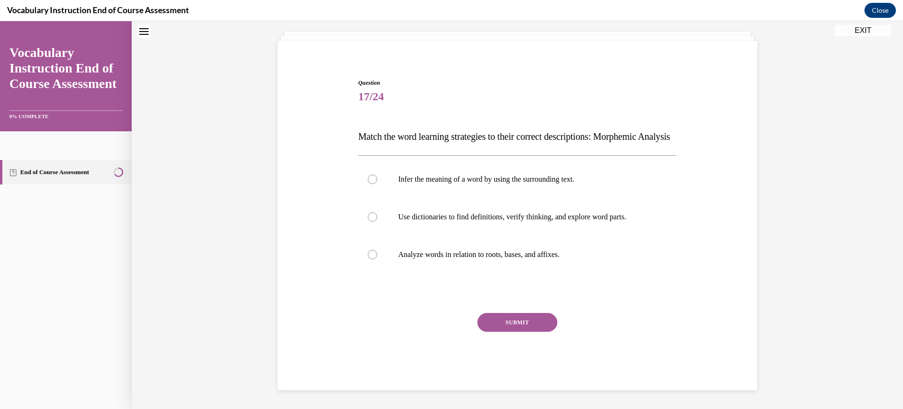
scroll to position [29, 0]
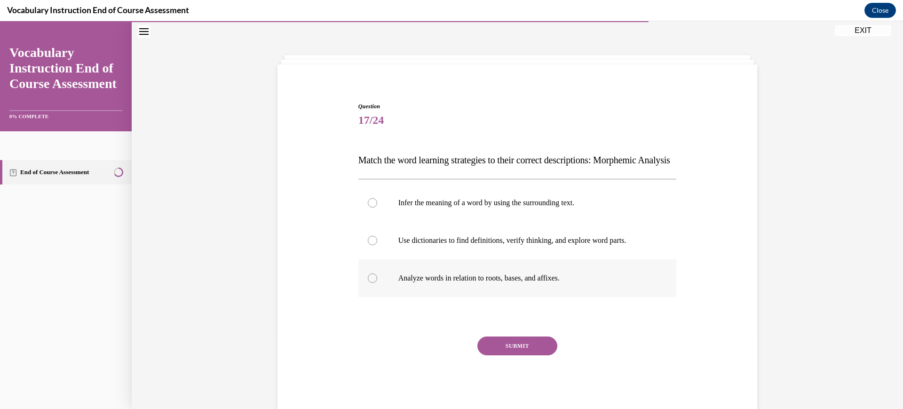
click at [465, 291] on label "Analyze words in relation to roots, bases, and affixes." at bounding box center [517, 278] width 318 height 38
click at [377, 283] on input "Analyze words in relation to roots, bases, and affixes." at bounding box center [372, 277] width 9 height 9
radio input "true"
click at [498, 355] on button "SUBMIT" at bounding box center [517, 345] width 80 height 19
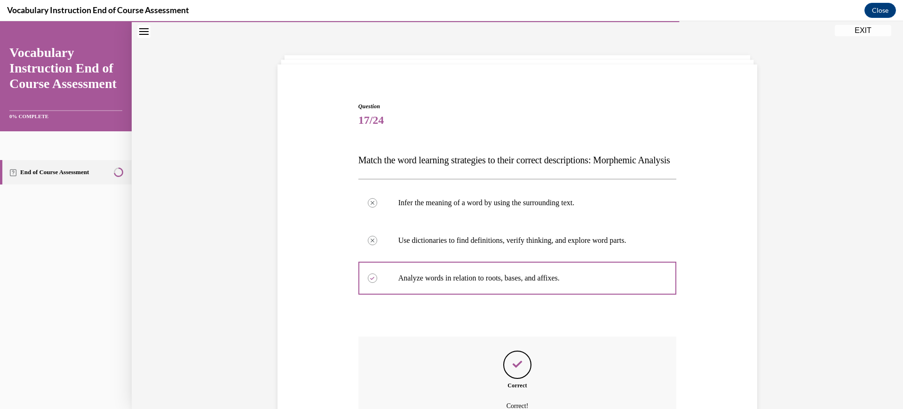
scroll to position [147, 0]
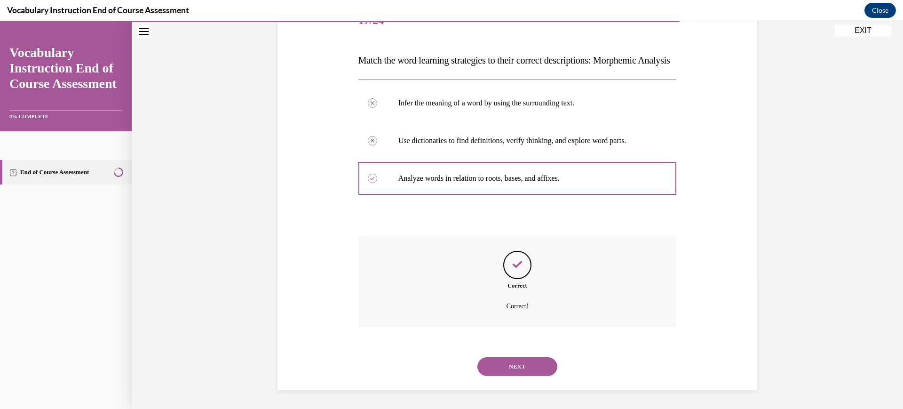
click at [498, 369] on button "NEXT" at bounding box center [517, 366] width 80 height 19
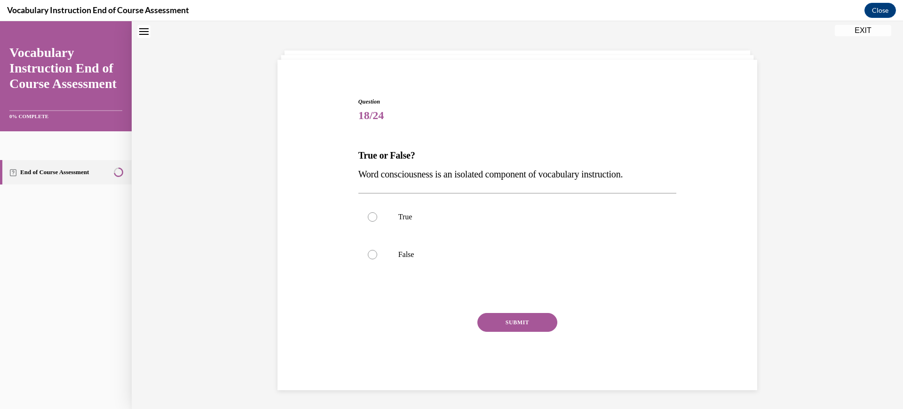
scroll to position [29, 0]
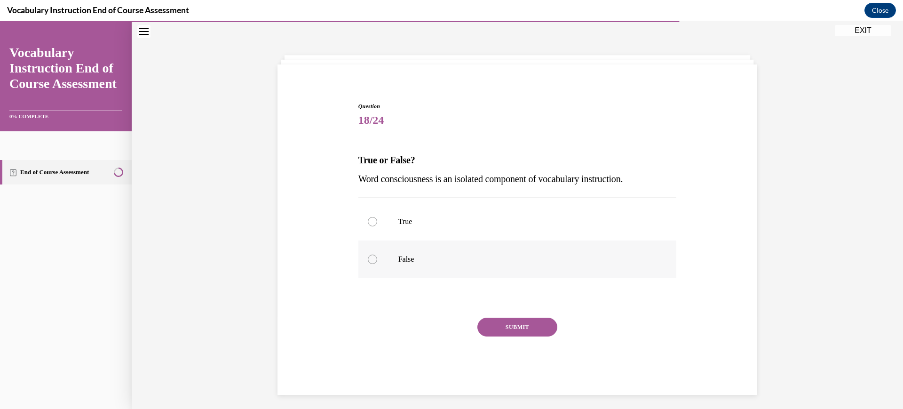
click at [476, 265] on label "False" at bounding box center [517, 259] width 318 height 38
click at [377, 264] on input "False" at bounding box center [372, 258] width 9 height 9
radio input "true"
click at [487, 325] on button "SUBMIT" at bounding box center [517, 326] width 80 height 19
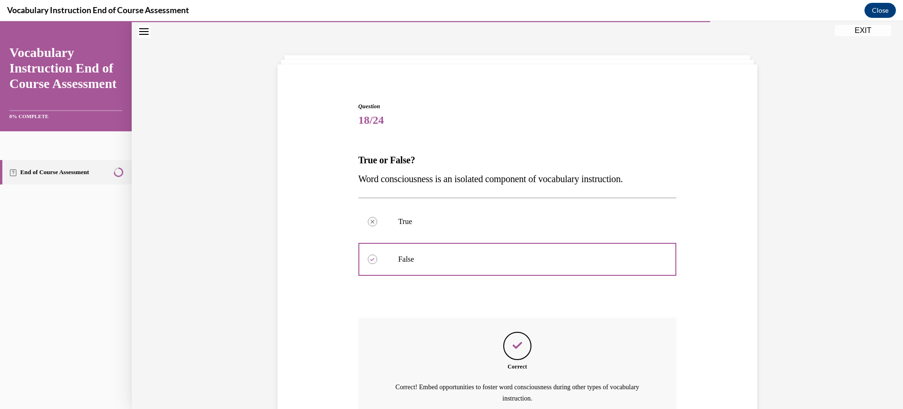
scroll to position [121, 0]
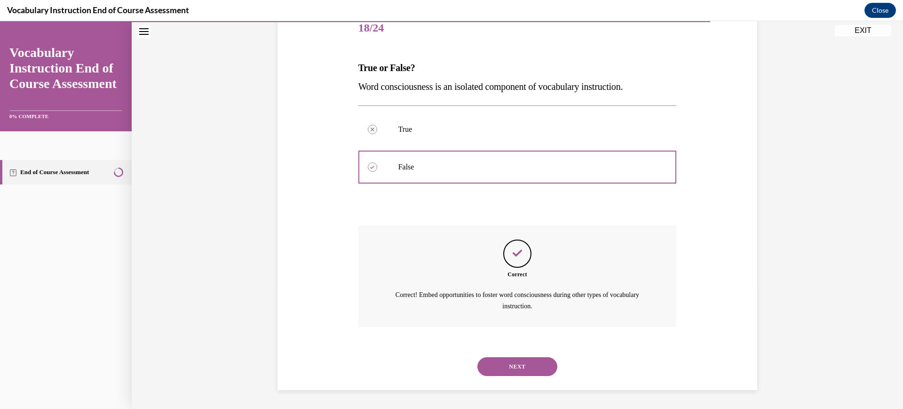
click at [490, 378] on div "NEXT" at bounding box center [517, 366] width 318 height 38
click at [489, 370] on button "NEXT" at bounding box center [517, 366] width 80 height 19
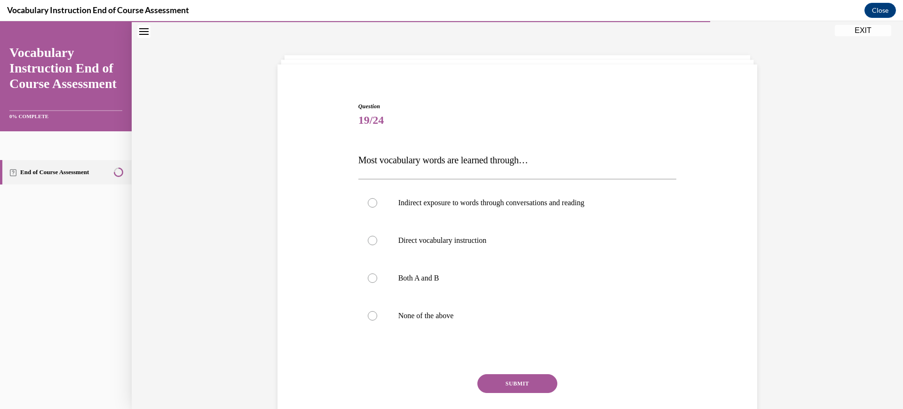
scroll to position [62, 0]
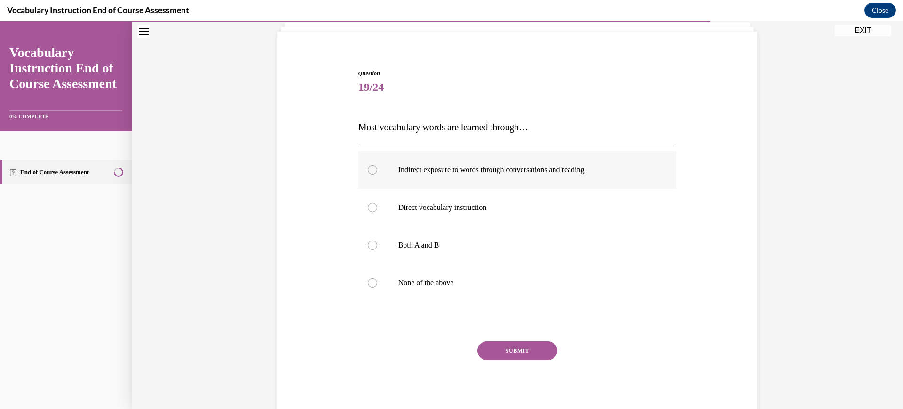
click at [503, 181] on label "Indirect exposure to words through conversations and reading" at bounding box center [517, 170] width 318 height 38
click at [377, 174] on input "Indirect exposure to words through conversations and reading" at bounding box center [372, 169] width 9 height 9
radio input "true"
click at [508, 348] on button "SUBMIT" at bounding box center [517, 350] width 80 height 19
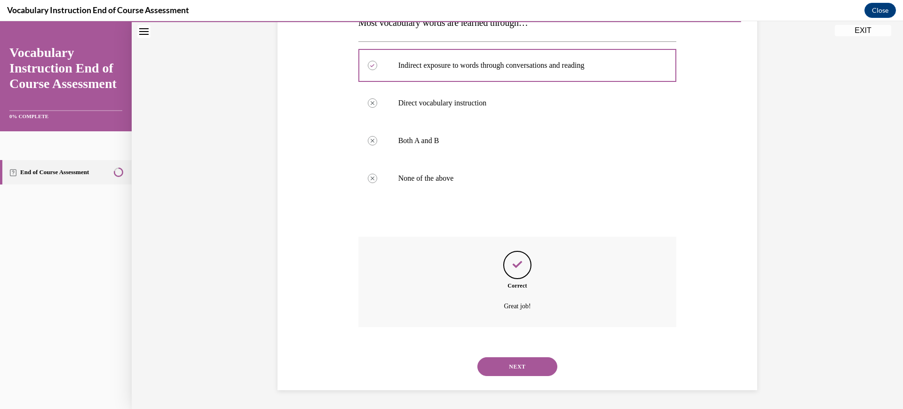
click at [503, 367] on button "NEXT" at bounding box center [517, 366] width 80 height 19
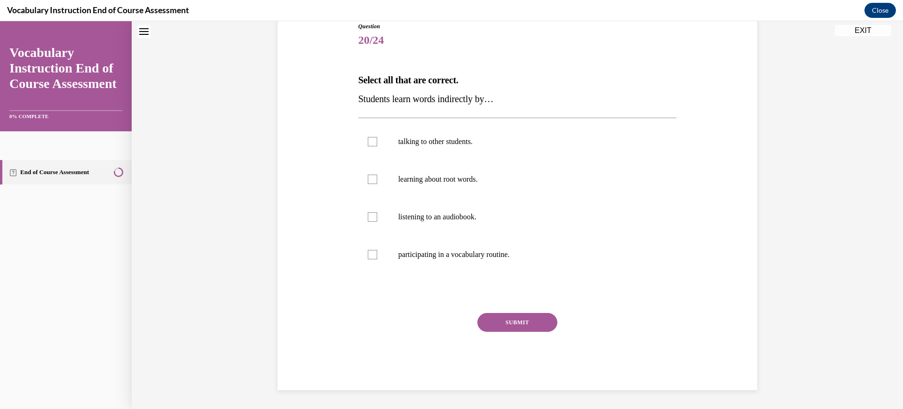
scroll to position [29, 0]
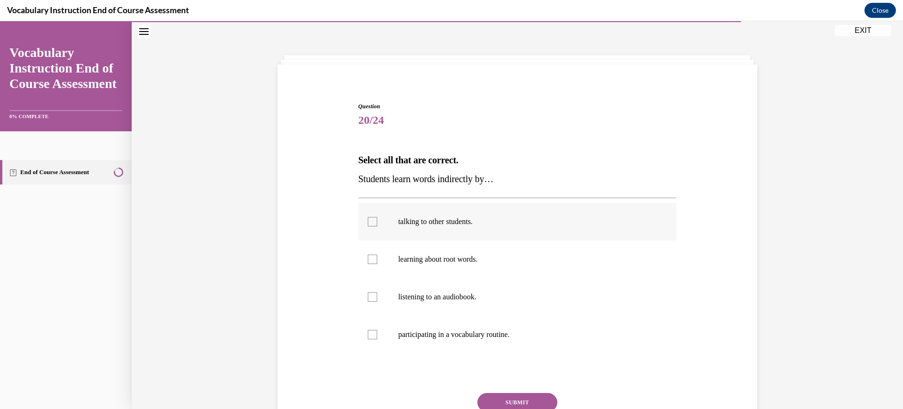
click at [479, 228] on label "talking to other students." at bounding box center [517, 222] width 318 height 38
click at [377, 226] on input "talking to other students." at bounding box center [372, 221] width 9 height 9
checkbox input "true"
click at [476, 305] on label "listening to an audiobook." at bounding box center [517, 297] width 318 height 38
click at [377, 301] on input "listening to an audiobook." at bounding box center [372, 296] width 9 height 9
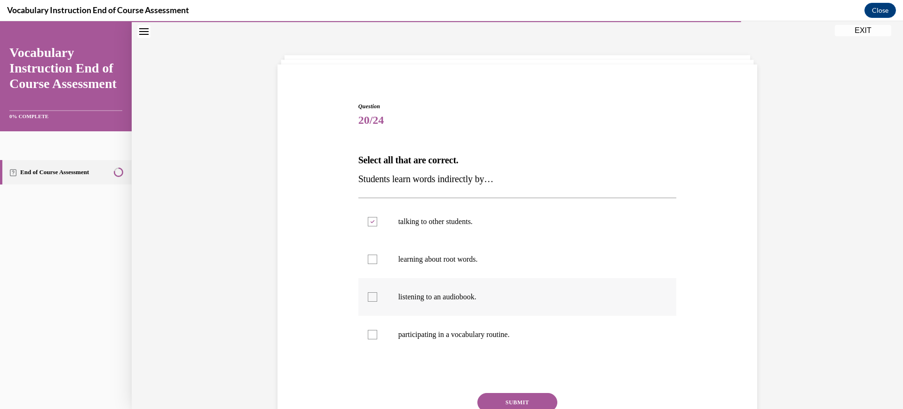
checkbox input "true"
click at [498, 394] on button "SUBMIT" at bounding box center [517, 402] width 80 height 19
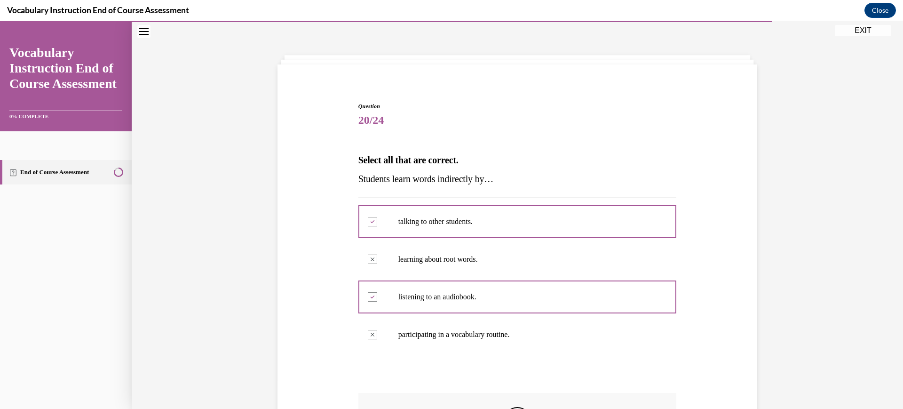
scroll to position [185, 0]
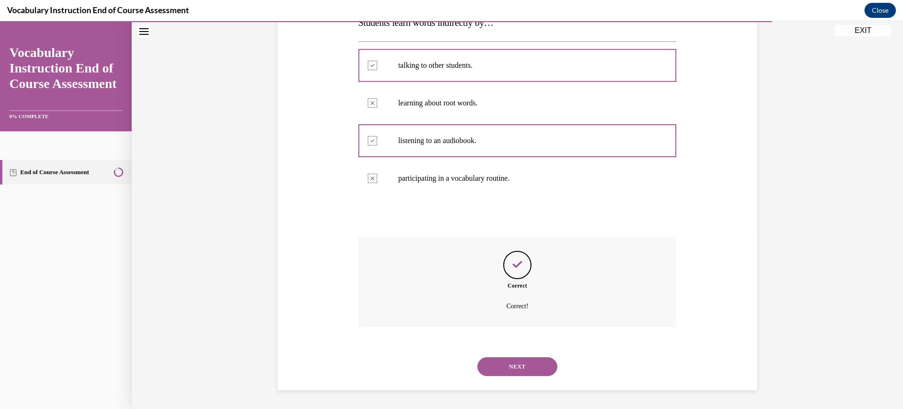
click at [519, 367] on button "NEXT" at bounding box center [517, 366] width 80 height 19
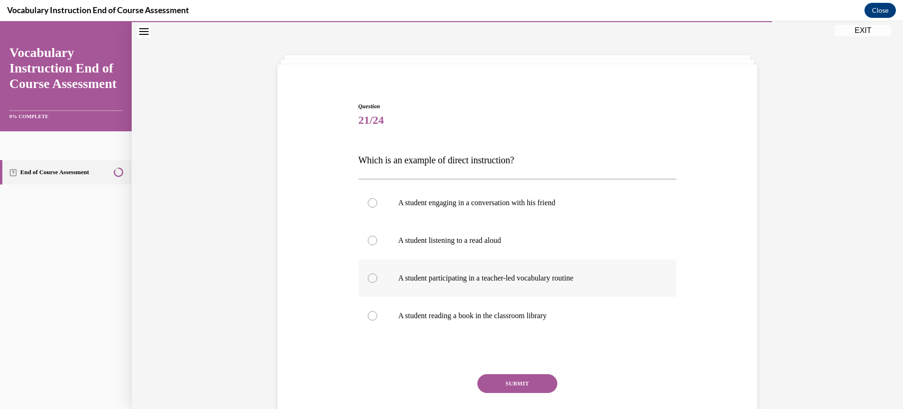
click at [487, 281] on p "A student participating in a teacher-led vocabulary routine" at bounding box center [525, 277] width 255 height 9
click at [377, 281] on input "A student participating in a teacher-led vocabulary routine" at bounding box center [372, 277] width 9 height 9
radio input "true"
click at [503, 383] on button "SUBMIT" at bounding box center [517, 383] width 80 height 19
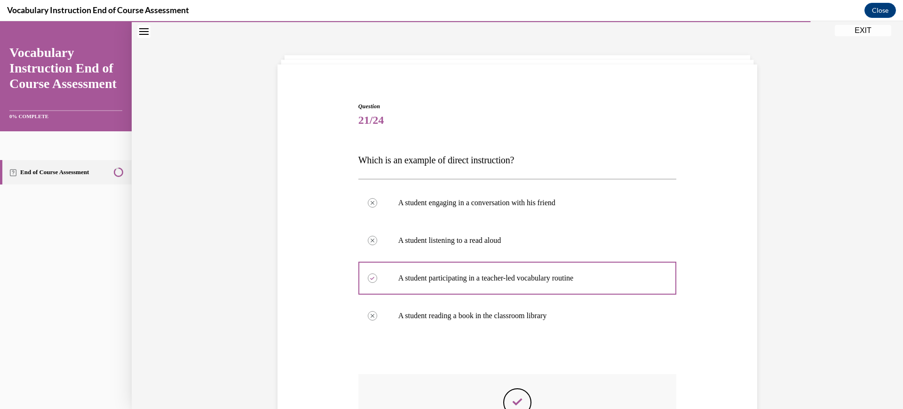
scroll to position [166, 0]
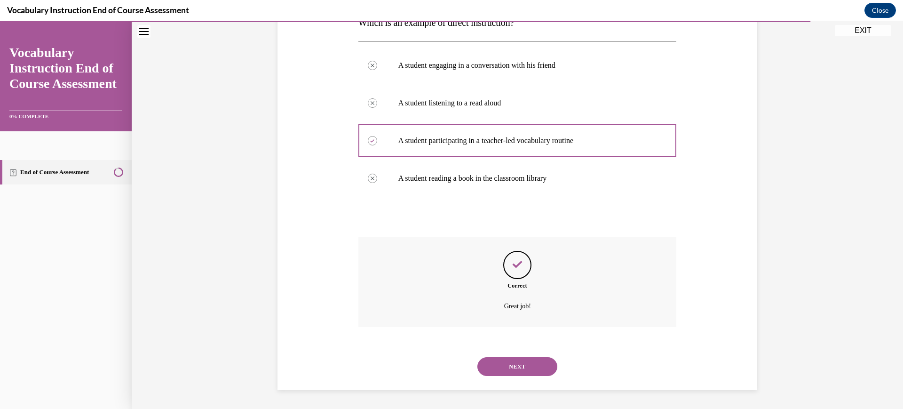
click at [500, 363] on button "NEXT" at bounding box center [517, 366] width 80 height 19
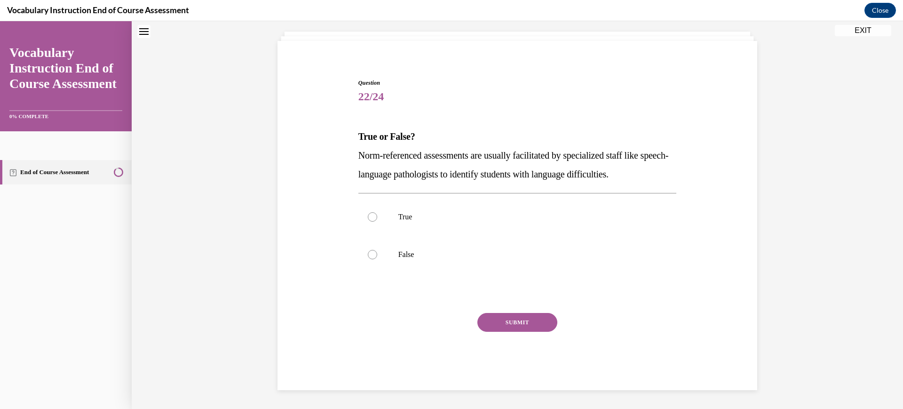
scroll to position [29, 0]
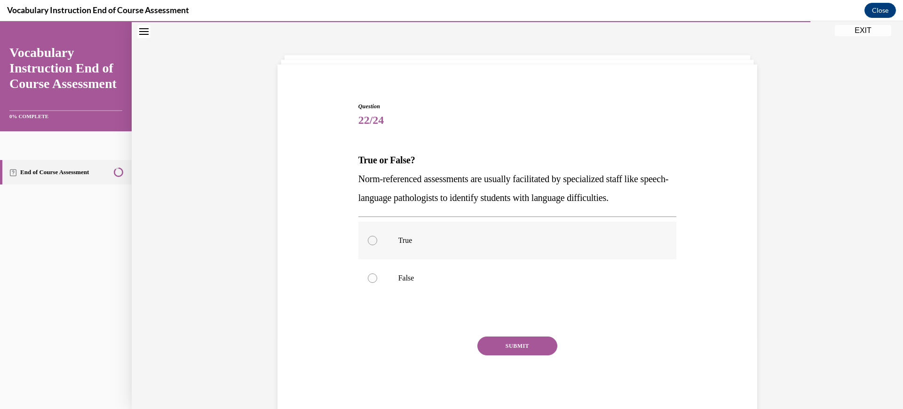
click at [481, 234] on label "True" at bounding box center [517, 240] width 318 height 38
click at [377, 236] on input "True" at bounding box center [372, 240] width 9 height 9
radio input "true"
click at [489, 345] on button "SUBMIT" at bounding box center [517, 345] width 80 height 19
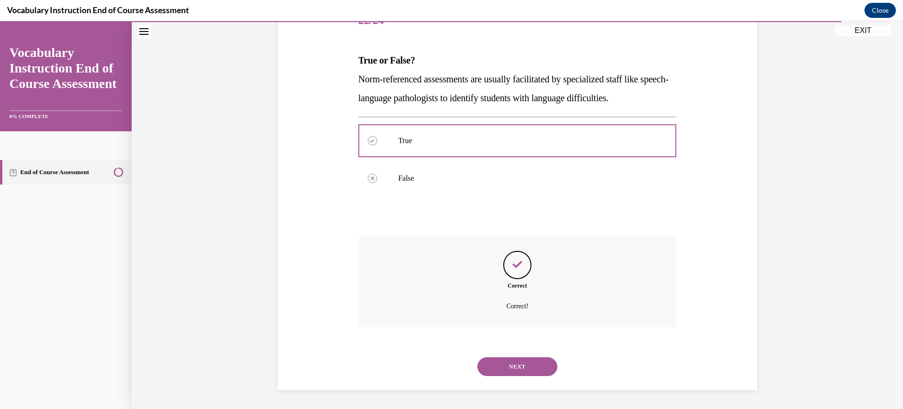
click at [491, 366] on button "NEXT" at bounding box center [517, 366] width 80 height 19
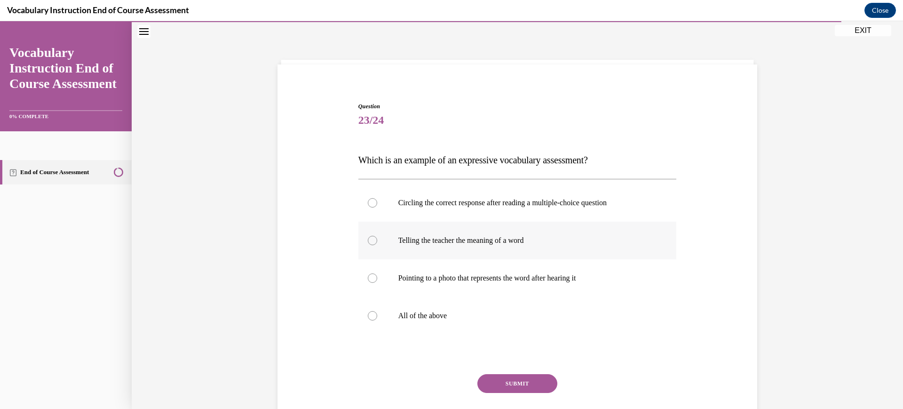
click at [478, 225] on label "Telling the teacher the meaning of a word" at bounding box center [517, 240] width 318 height 38
click at [377, 236] on input "Telling the teacher the meaning of a word" at bounding box center [372, 240] width 9 height 9
radio input "true"
click at [508, 385] on button "SUBMIT" at bounding box center [517, 383] width 80 height 19
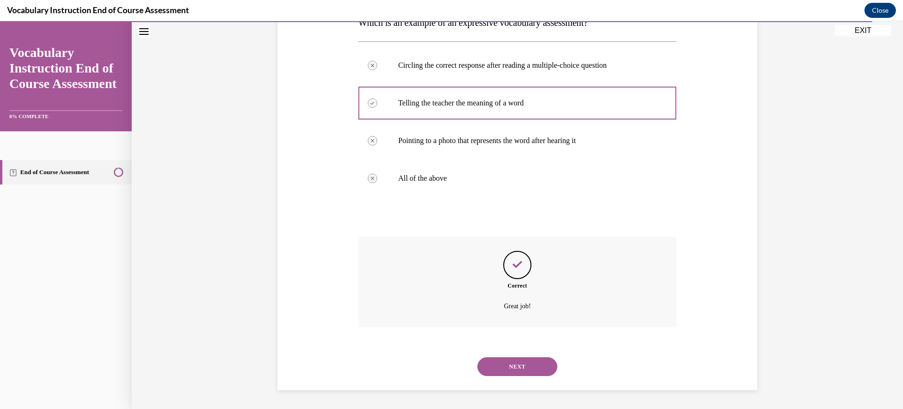
click at [509, 366] on button "NEXT" at bounding box center [517, 366] width 80 height 19
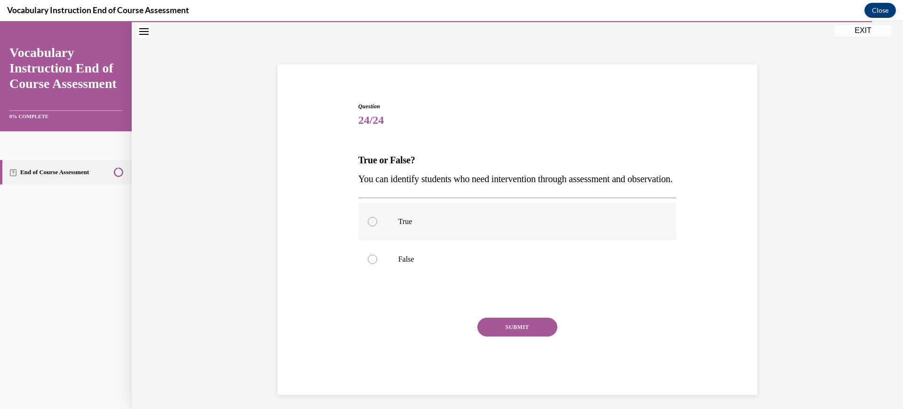
click at [504, 240] on label "True" at bounding box center [517, 222] width 318 height 38
click at [377, 226] on input "True" at bounding box center [372, 221] width 9 height 9
radio input "true"
click at [519, 336] on button "SUBMIT" at bounding box center [517, 326] width 80 height 19
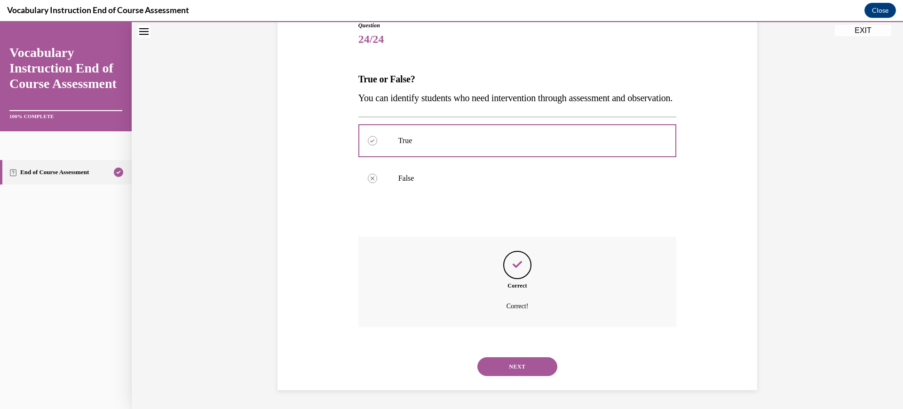
click at [517, 366] on button "NEXT" at bounding box center [517, 366] width 80 height 19
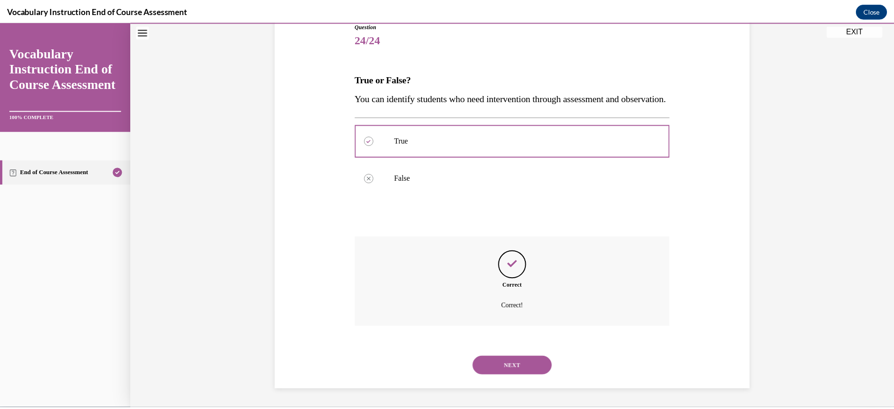
scroll to position [94, 0]
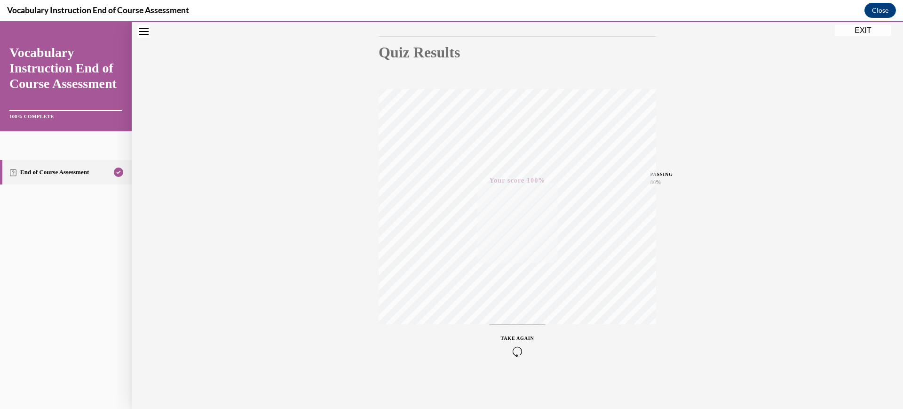
click at [858, 35] on button "EXIT" at bounding box center [862, 30] width 56 height 11
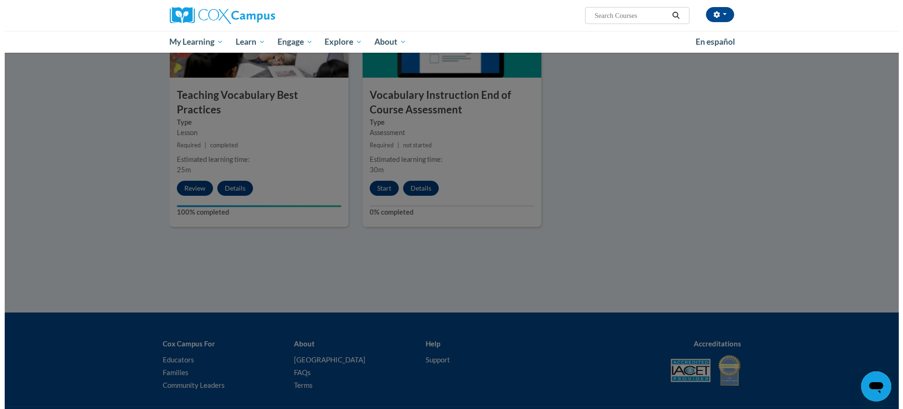
scroll to position [1113, 0]
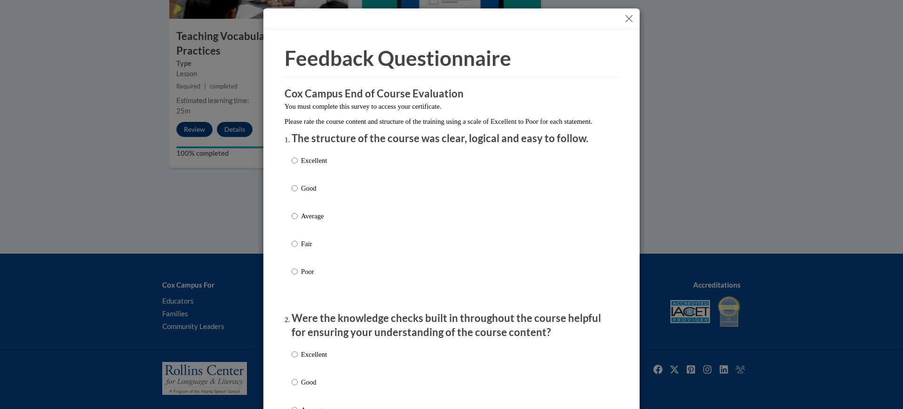
click at [310, 221] on p "Average" at bounding box center [314, 216] width 26 height 10
click at [298, 221] on input "Average" at bounding box center [294, 216] width 6 height 10
radio input "true"
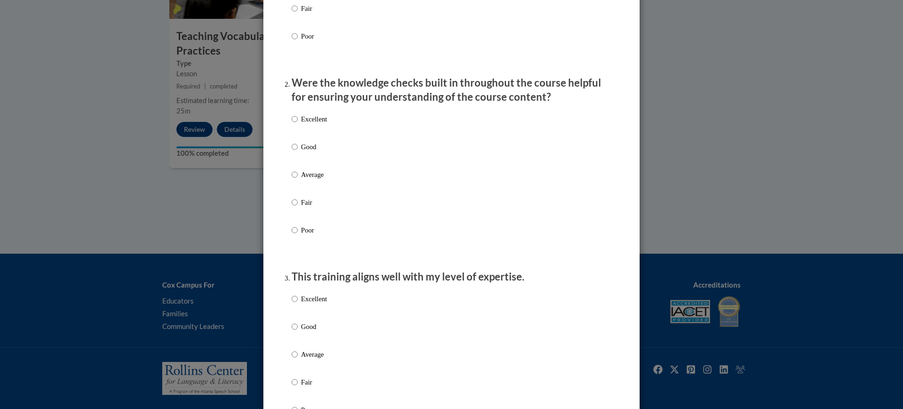
click at [322, 180] on p "Average" at bounding box center [314, 174] width 26 height 10
click at [298, 180] on input "Average" at bounding box center [294, 174] width 6 height 10
radio input "true"
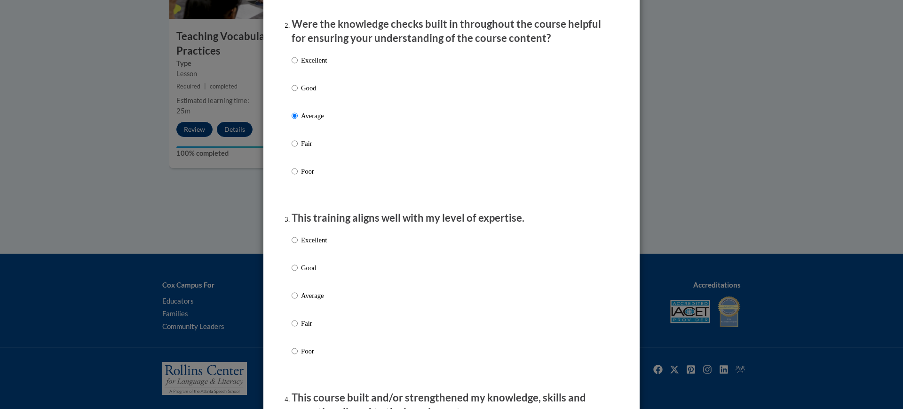
click at [321, 300] on p "Average" at bounding box center [314, 295] width 26 height 10
click at [298, 300] on input "Average" at bounding box center [294, 295] width 6 height 10
radio input "true"
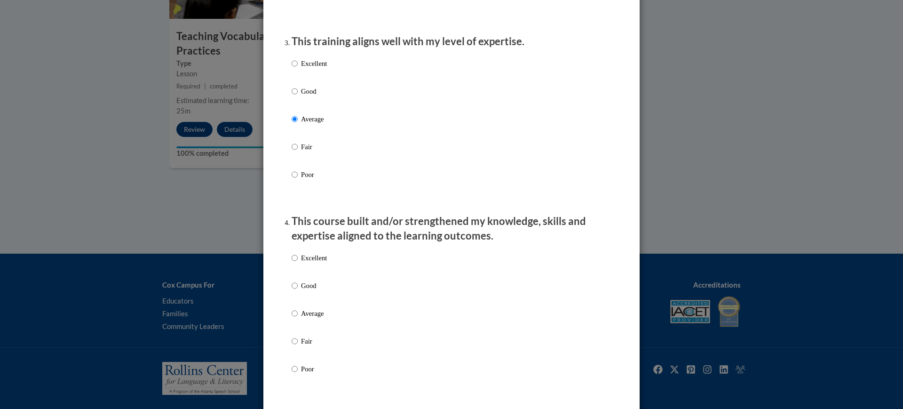
click at [322, 318] on p "Average" at bounding box center [314, 313] width 26 height 10
click at [298, 318] on input "Average" at bounding box center [294, 313] width 6 height 10
radio input "true"
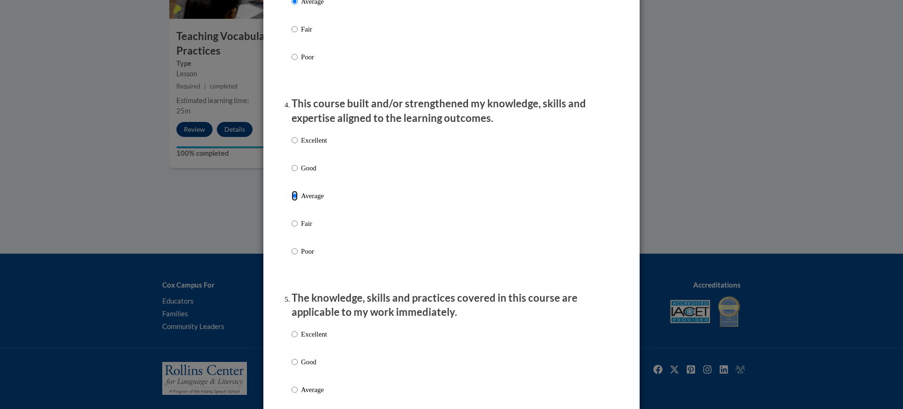
scroll to position [705, 0]
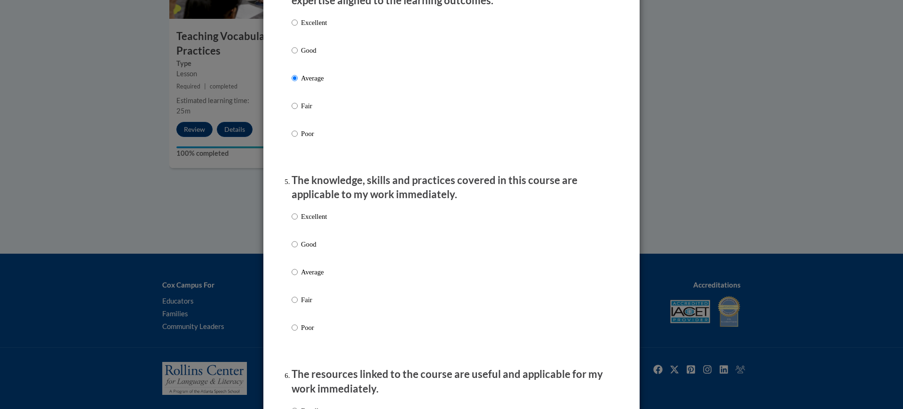
click at [314, 277] on p "Average" at bounding box center [314, 272] width 26 height 10
click at [298, 277] on input "Average" at bounding box center [294, 272] width 6 height 10
radio input "true"
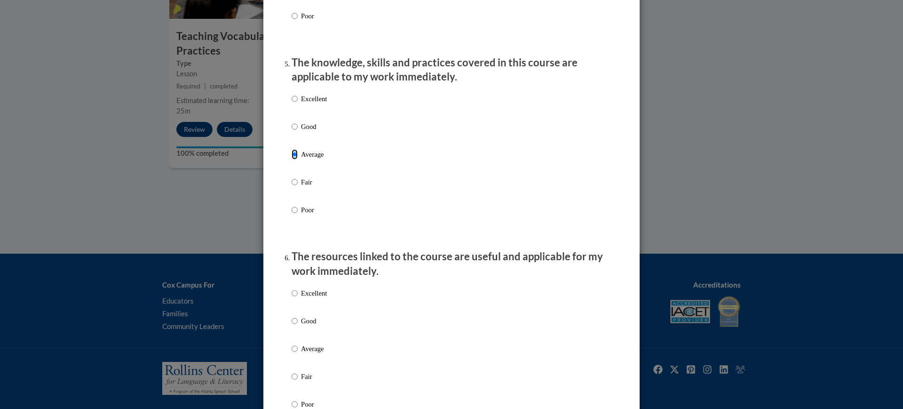
scroll to position [881, 0]
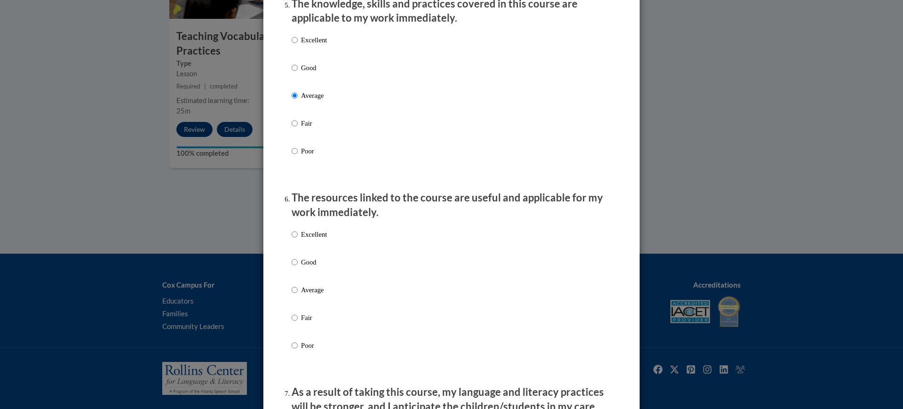
click at [314, 303] on label "Average" at bounding box center [308, 296] width 35 height 25
click at [298, 295] on input "Average" at bounding box center [294, 289] width 6 height 10
radio input "true"
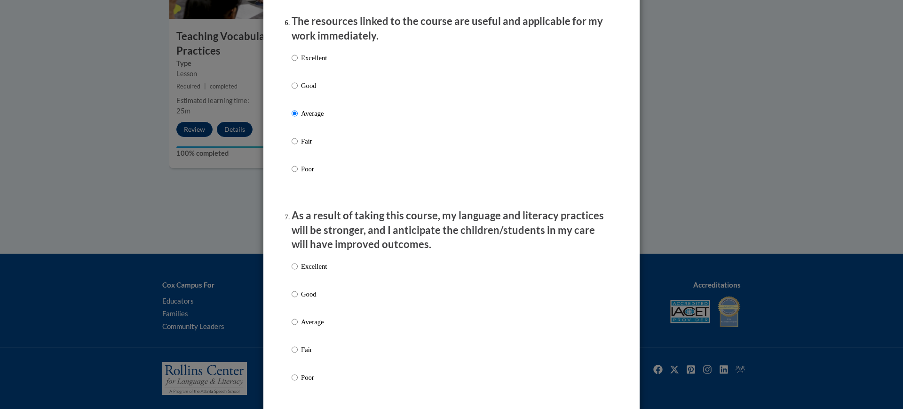
click at [314, 325] on p "Average" at bounding box center [314, 321] width 26 height 10
click at [298, 325] on input "Average" at bounding box center [294, 321] width 6 height 10
radio input "true"
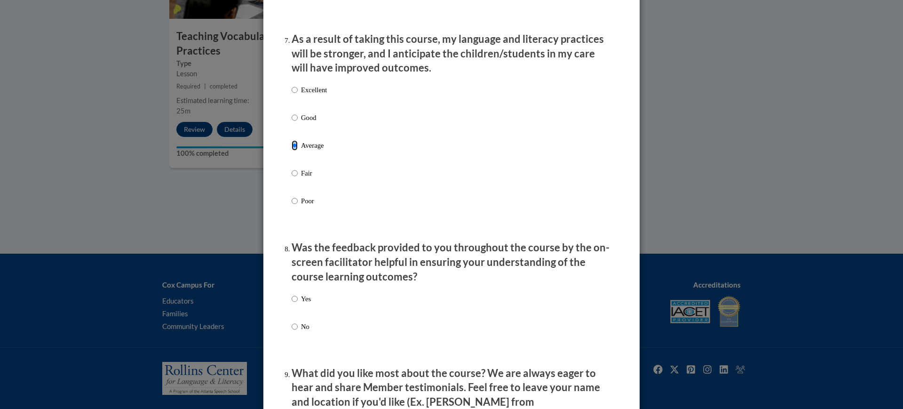
scroll to position [1293, 0]
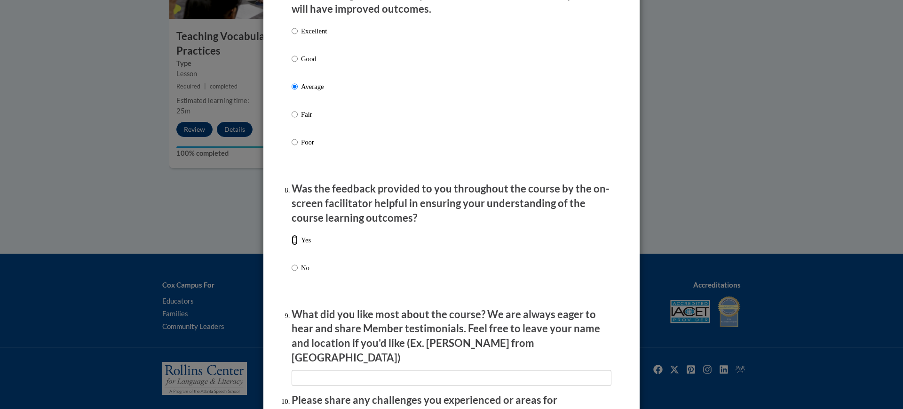
click at [291, 245] on input "Yes" at bounding box center [294, 240] width 6 height 10
radio input "true"
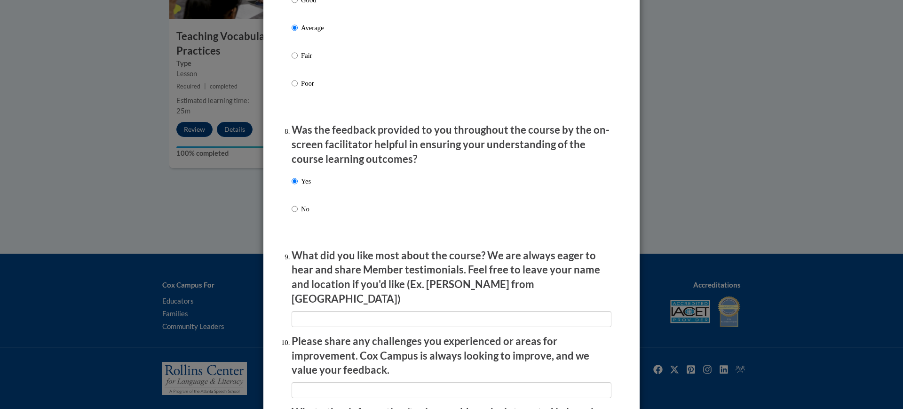
click at [317, 299] on li "What did you like most about the course? We are always eager to hear and share …" at bounding box center [451, 287] width 320 height 79
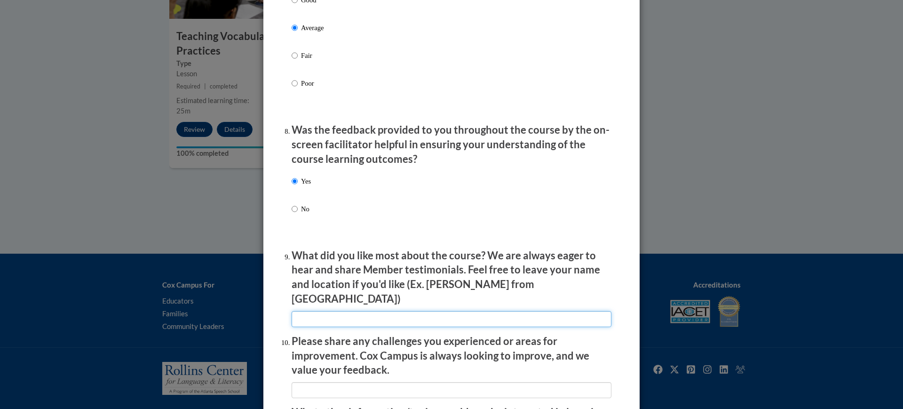
click at [318, 311] on input "textbox" at bounding box center [451, 319] width 320 height 16
type input "It was informational"
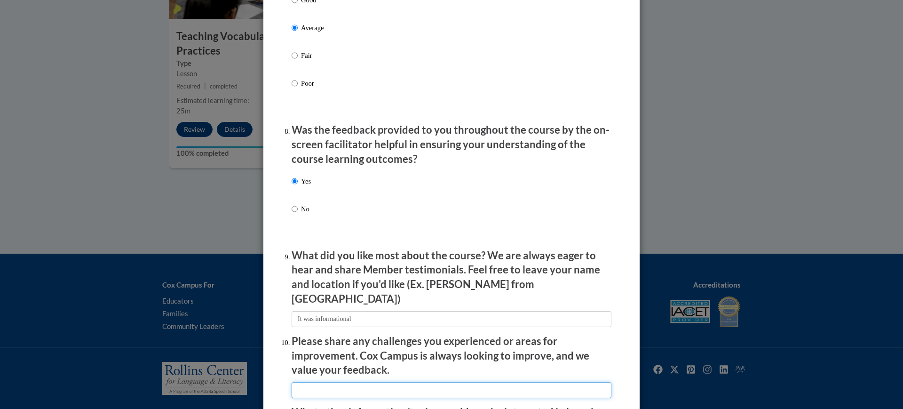
click at [362, 382] on input "textbox" at bounding box center [451, 390] width 320 height 16
type input "No challenges were experienced"
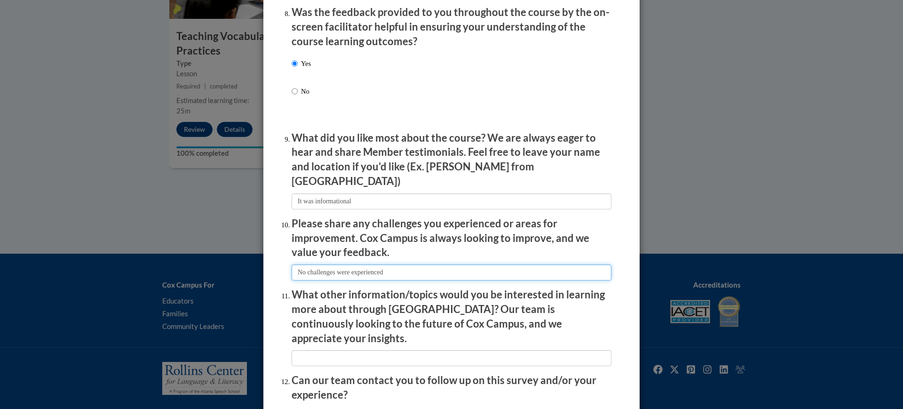
scroll to position [1545, 0]
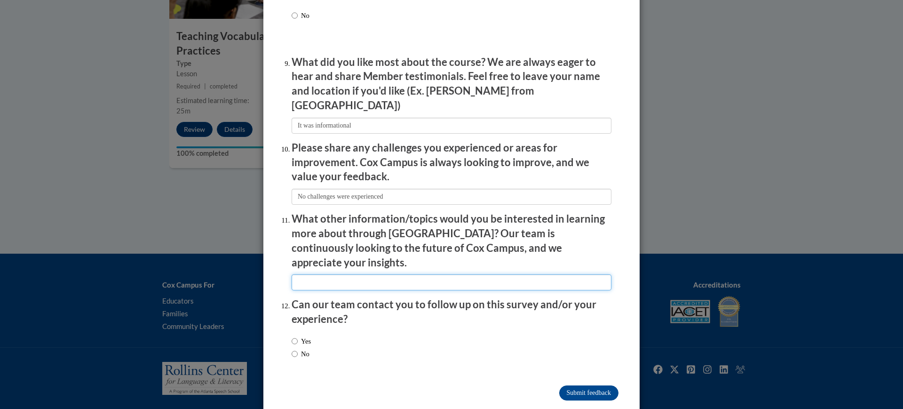
drag, startPoint x: 310, startPoint y: 254, endPoint x: 316, endPoint y: 274, distance: 20.5
click at [310, 274] on input "textbox" at bounding box center [451, 282] width 320 height 16
type input "Nothing comes to mind"
click at [291, 348] on input "No" at bounding box center [294, 353] width 6 height 10
radio input "true"
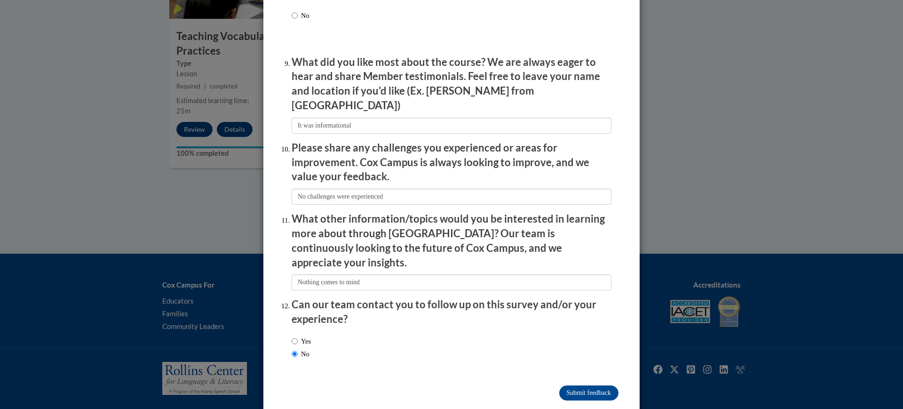
click at [574, 385] on input "Submit feedback" at bounding box center [588, 392] width 59 height 15
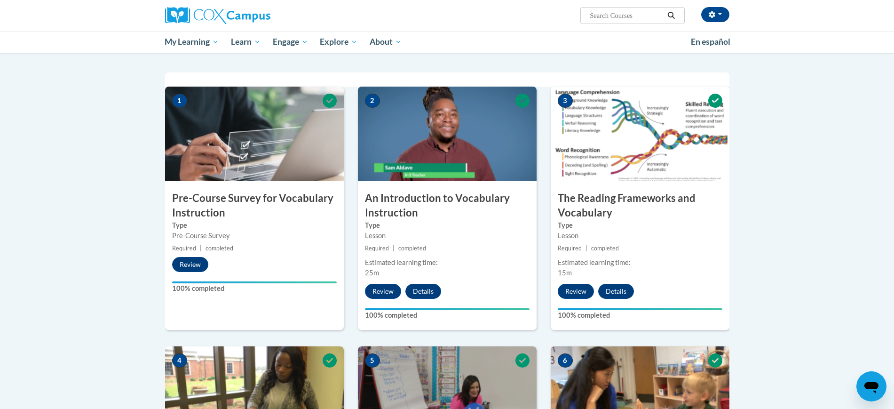
scroll to position [0, 0]
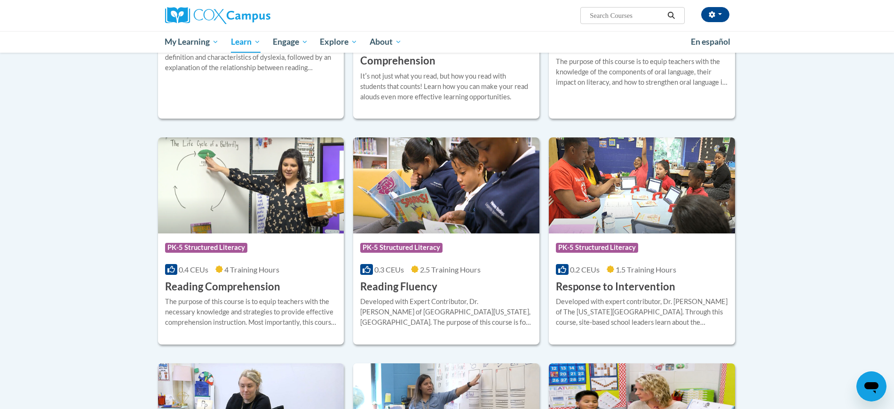
scroll to position [646, 0]
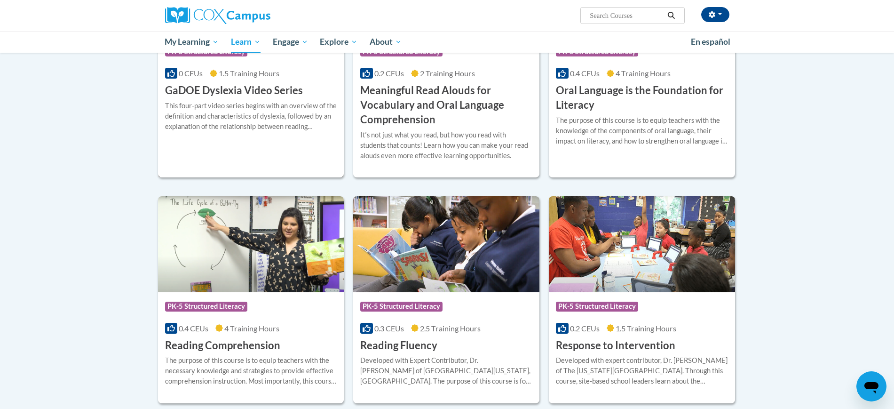
click at [291, 124] on div "This four-part video series begins with an overview of the definition and chara…" at bounding box center [251, 116] width 172 height 31
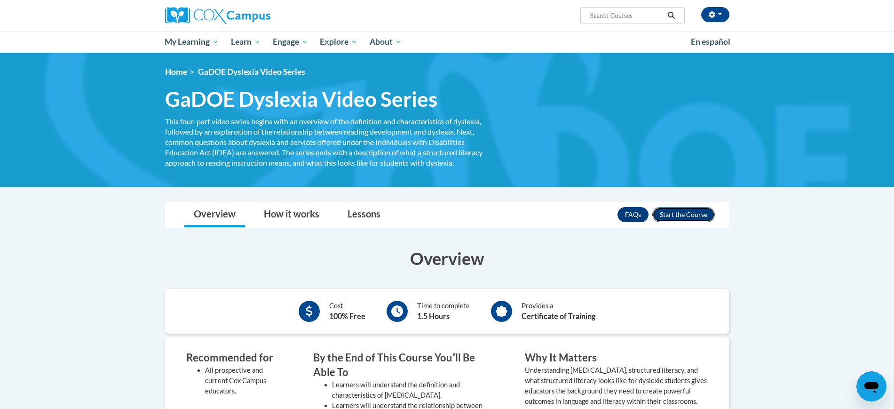
click at [682, 214] on button "Enroll" at bounding box center [683, 214] width 63 height 15
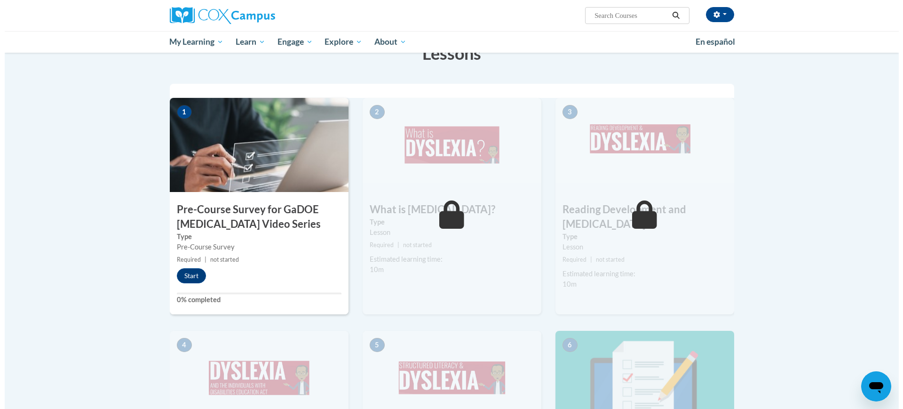
scroll to position [235, 0]
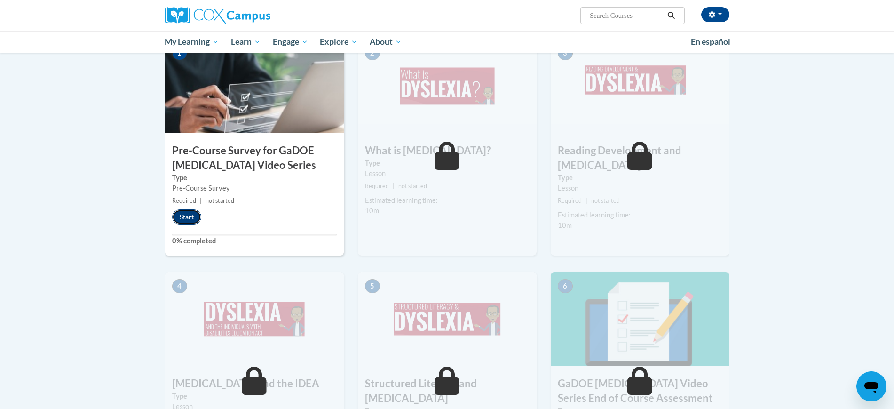
click at [183, 219] on button "Start" at bounding box center [186, 216] width 29 height 15
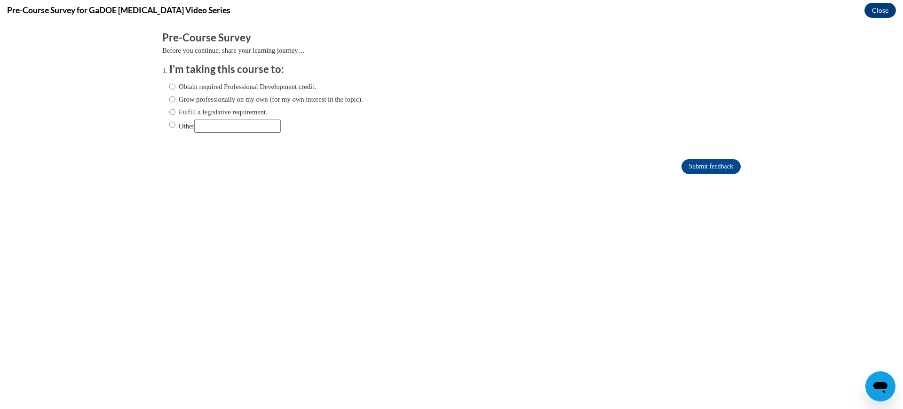
scroll to position [0, 0]
click at [208, 119] on input "Other" at bounding box center [237, 125] width 86 height 13
click at [193, 109] on label "Fulfill a legislative requirement." at bounding box center [218, 112] width 98 height 10
click at [175, 109] on input "Fulfill a legislative requirement." at bounding box center [172, 112] width 6 height 10
radio input "true"
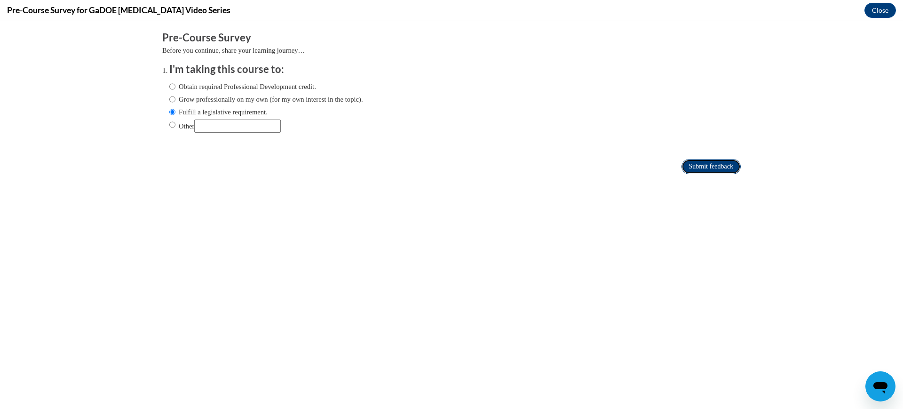
click at [709, 165] on input "Submit feedback" at bounding box center [710, 166] width 59 height 15
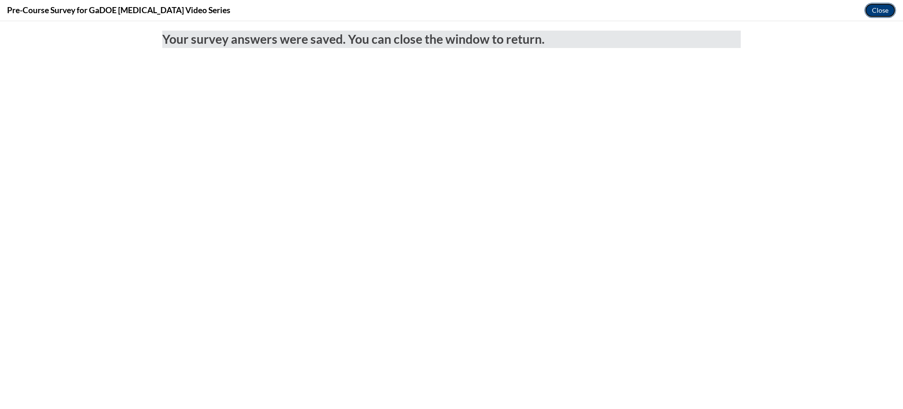
click at [875, 8] on button "Close" at bounding box center [879, 10] width 31 height 15
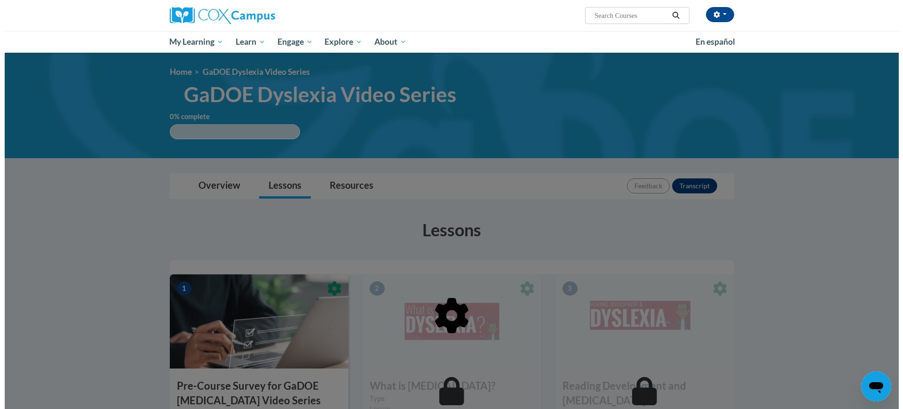
scroll to position [118, 0]
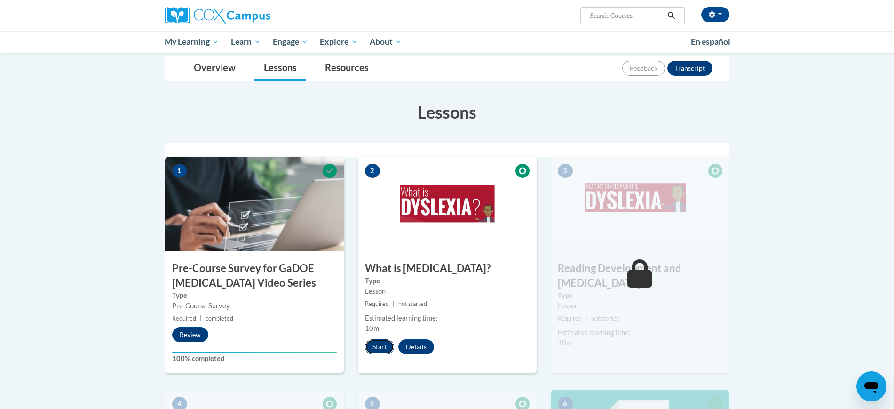
click at [375, 343] on button "Start" at bounding box center [379, 346] width 29 height 15
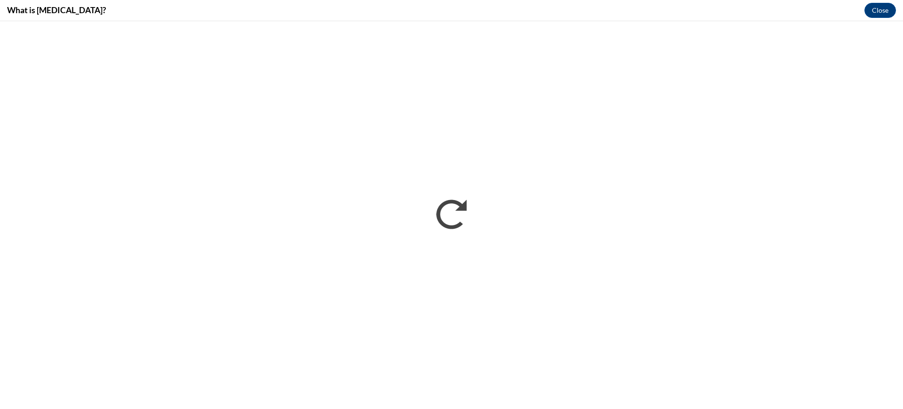
scroll to position [0, 0]
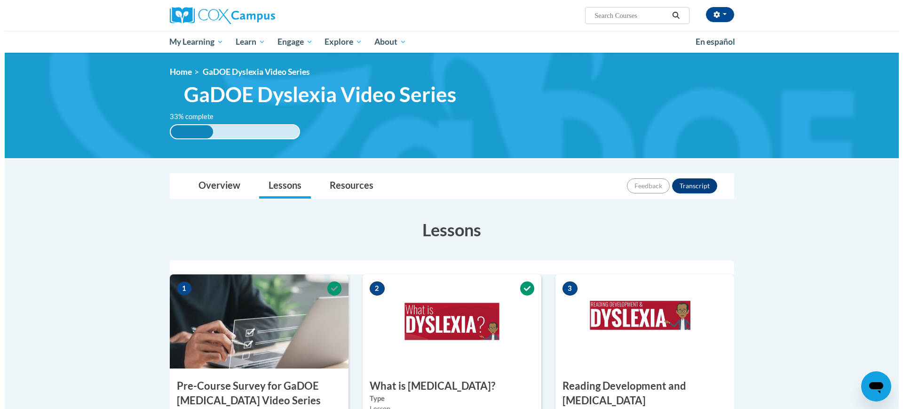
scroll to position [118, 0]
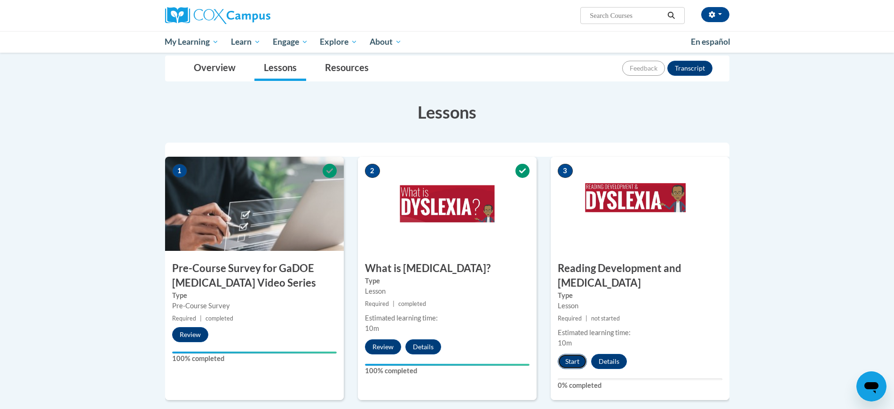
click at [566, 354] on button "Start" at bounding box center [572, 361] width 29 height 15
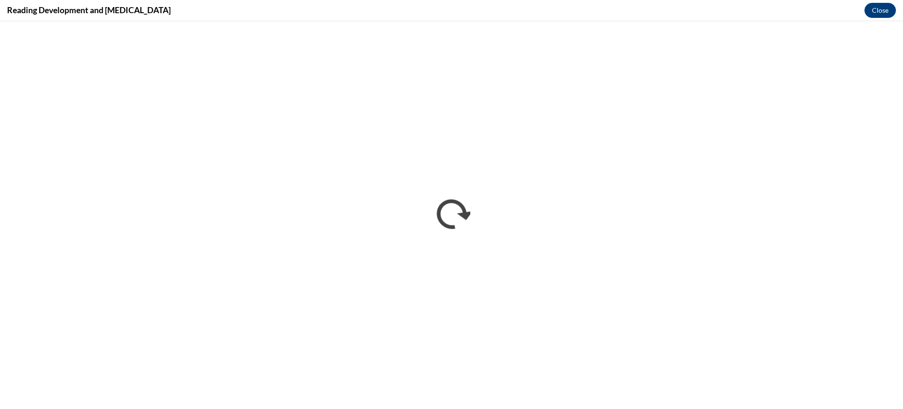
scroll to position [0, 0]
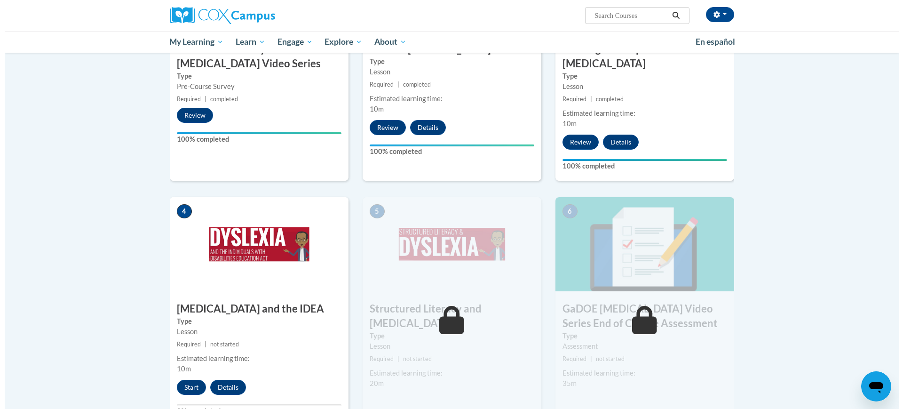
scroll to position [395, 0]
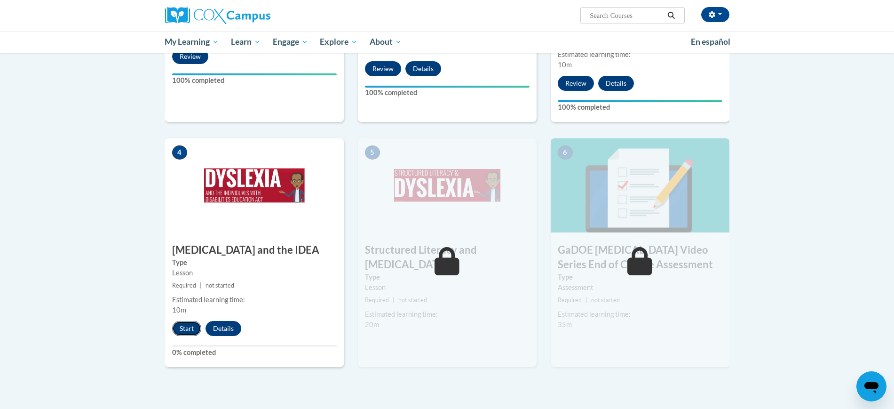
click at [185, 321] on button "Start" at bounding box center [186, 328] width 29 height 15
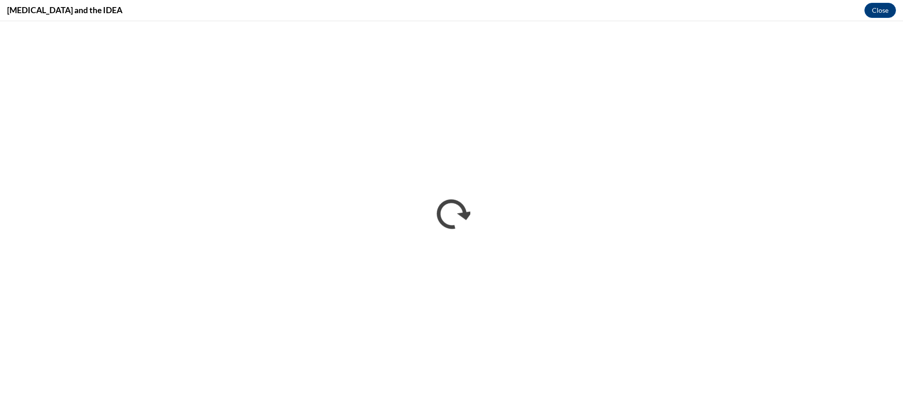
scroll to position [0, 0]
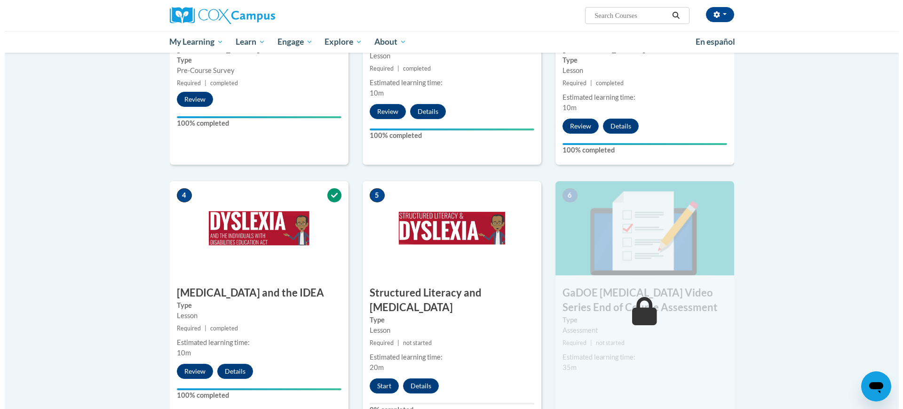
scroll to position [411, 0]
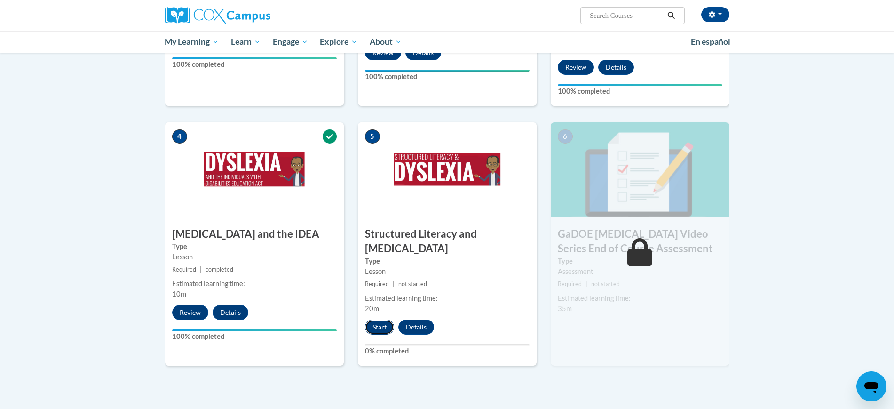
click at [377, 319] on button "Start" at bounding box center [379, 326] width 29 height 15
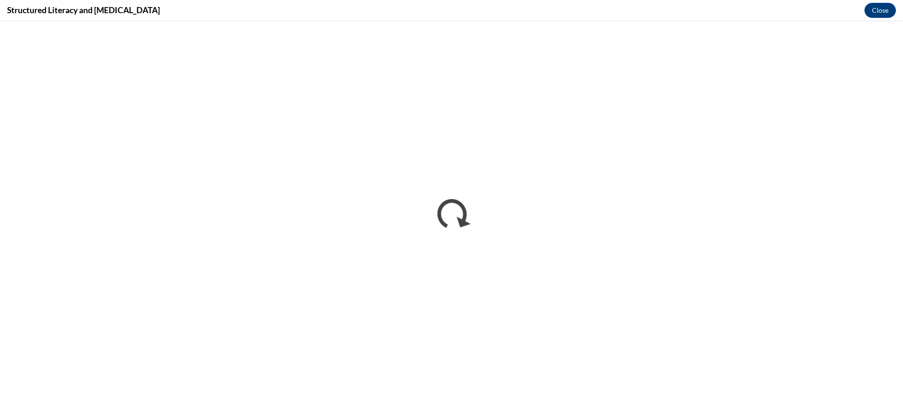
scroll to position [0, 0]
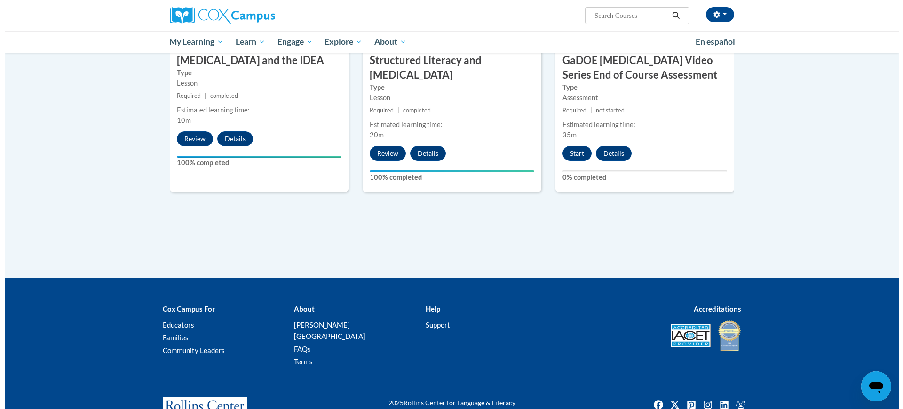
scroll to position [409, 0]
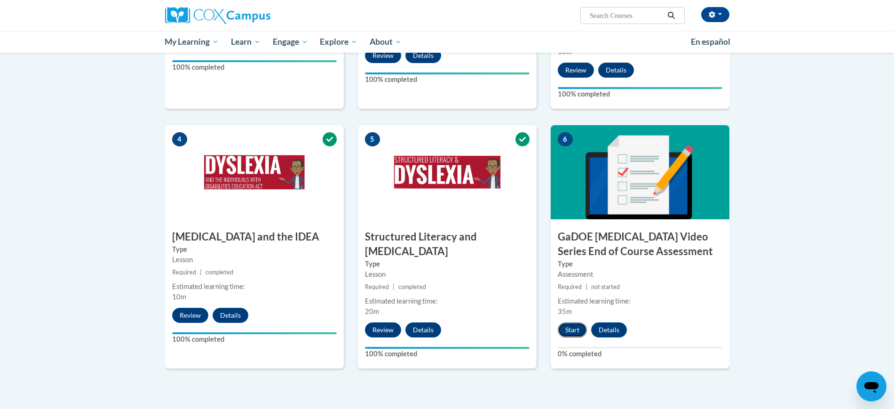
click at [574, 322] on button "Start" at bounding box center [572, 329] width 29 height 15
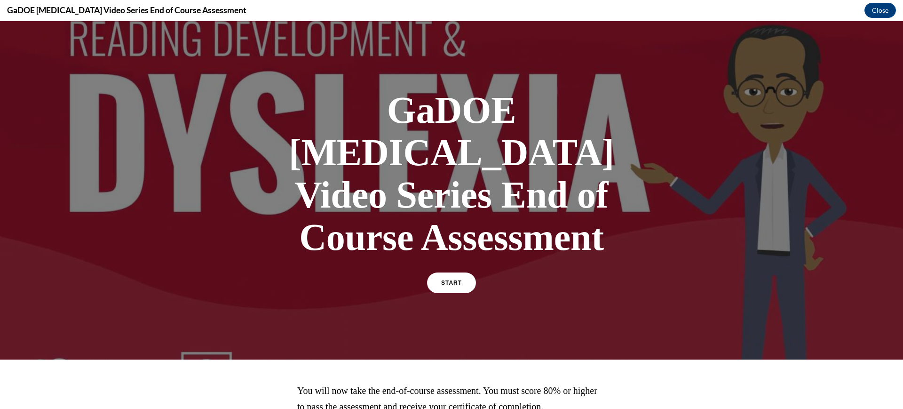
scroll to position [0, 0]
click at [440, 279] on span "START" at bounding box center [451, 282] width 22 height 7
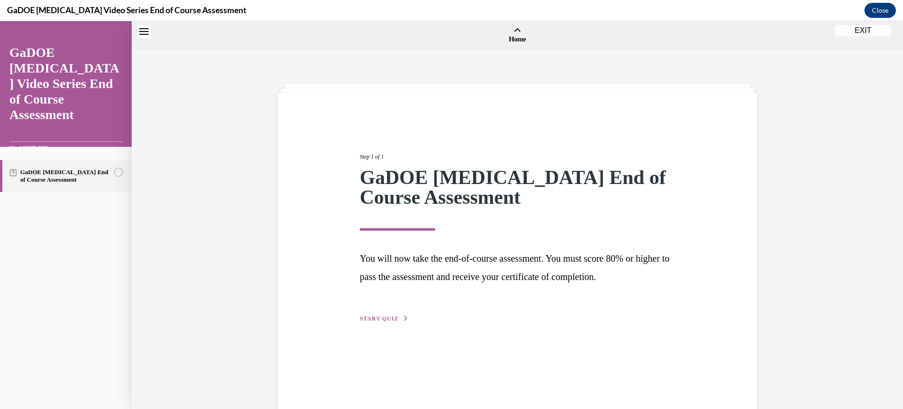
scroll to position [29, 0]
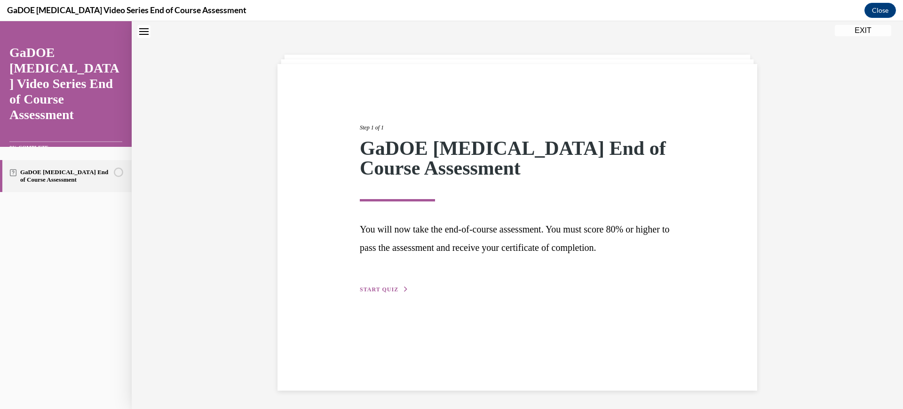
click at [371, 277] on div "Step 1 of 1 GaDOE Dyslexia End of Course Assessment You will now take the end-o…" at bounding box center [517, 198] width 329 height 193
click at [369, 290] on span "START QUIZ" at bounding box center [379, 289] width 39 height 7
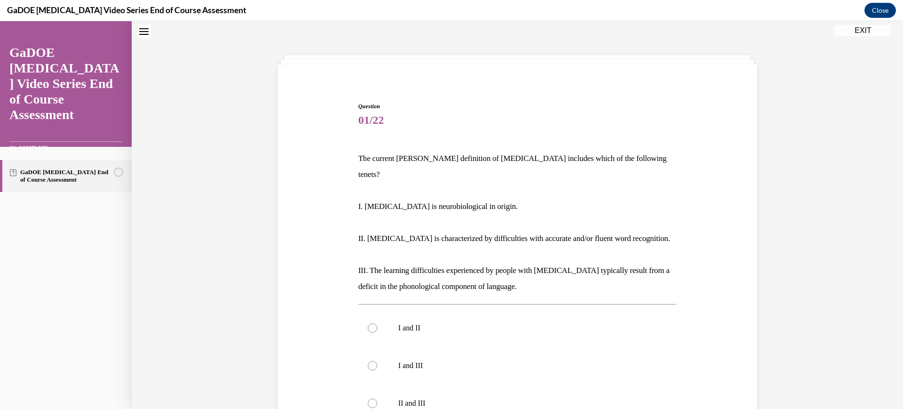
scroll to position [146, 0]
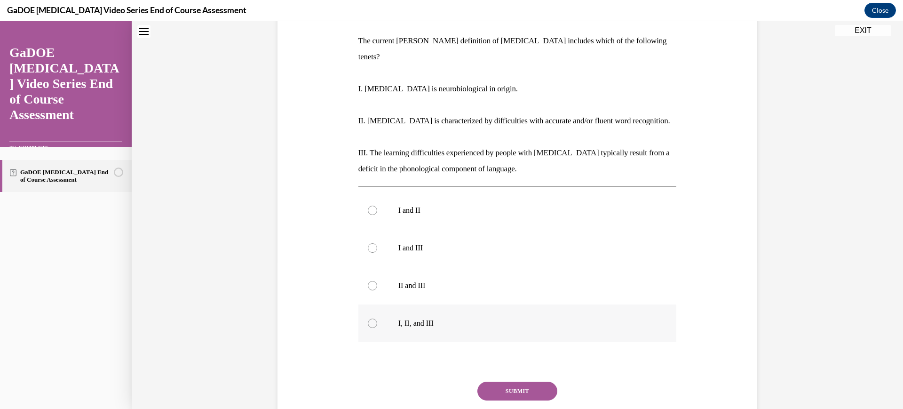
click at [461, 318] on p "I, II, and III" at bounding box center [525, 322] width 255 height 9
click at [377, 318] on input "I, II, and III" at bounding box center [372, 322] width 9 height 9
radio input "true"
click at [515, 382] on button "SUBMIT" at bounding box center [517, 390] width 80 height 19
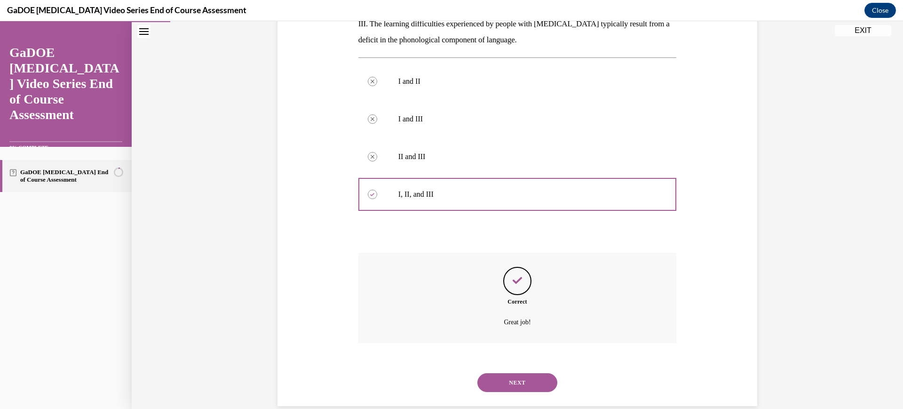
click at [525, 373] on button "NEXT" at bounding box center [517, 382] width 80 height 19
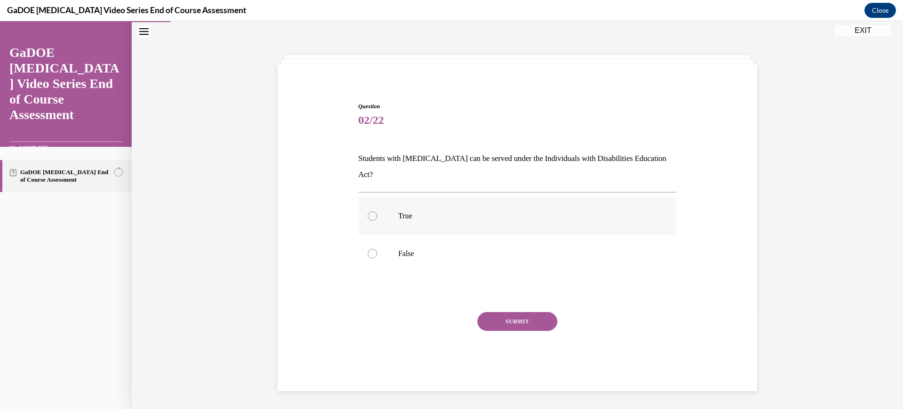
click at [421, 211] on p "True" at bounding box center [525, 215] width 255 height 9
click at [377, 211] on input "True" at bounding box center [372, 215] width 9 height 9
radio input "true"
click at [502, 312] on button "SUBMIT" at bounding box center [517, 321] width 80 height 19
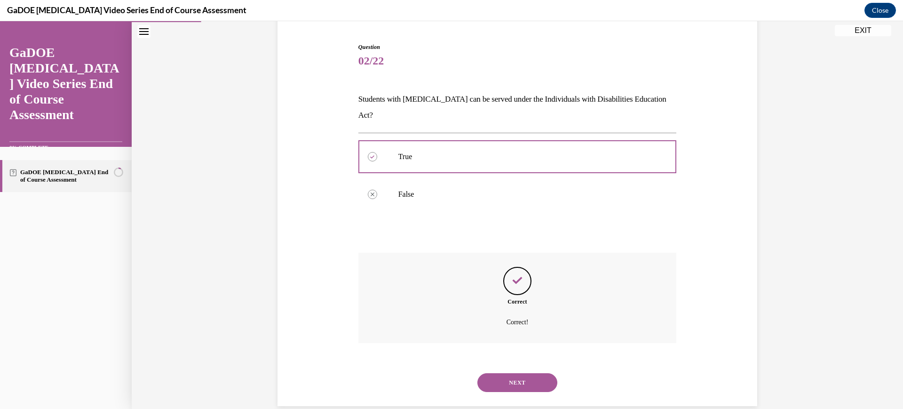
click at [509, 373] on button "NEXT" at bounding box center [517, 382] width 80 height 19
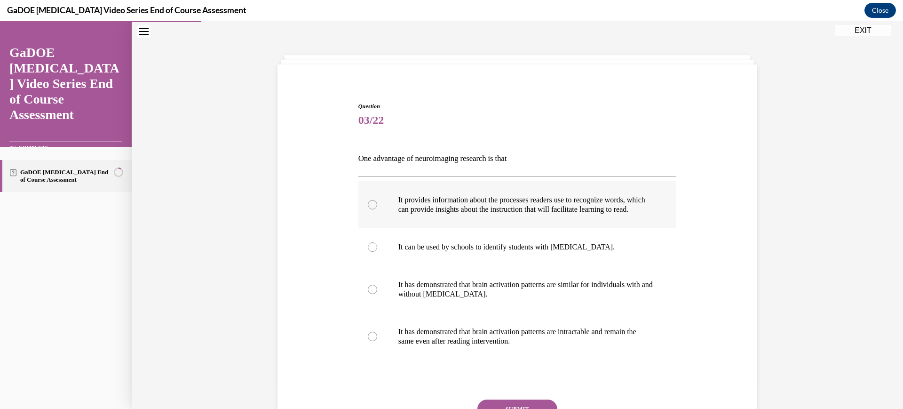
click at [513, 214] on p "It provides information about the processes readers use to recognize words, whi…" at bounding box center [525, 204] width 255 height 19
click at [377, 209] on input "It provides information about the processes readers use to recognize words, whi…" at bounding box center [372, 204] width 9 height 9
radio input "true"
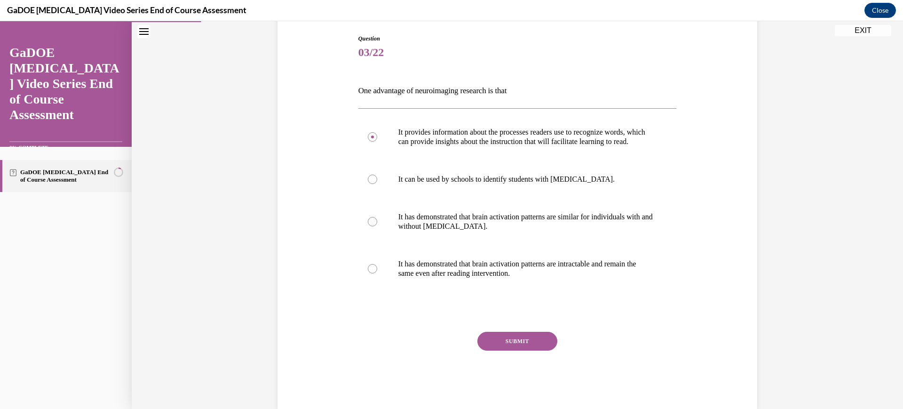
click at [501, 346] on button "SUBMIT" at bounding box center [517, 340] width 80 height 19
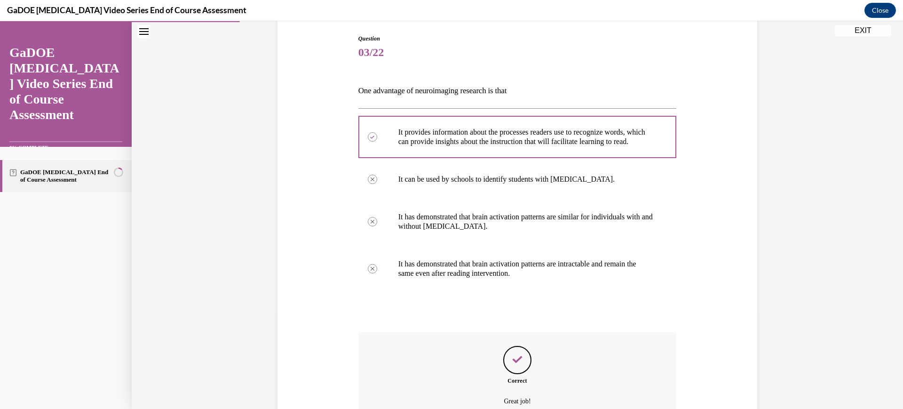
scroll to position [201, 0]
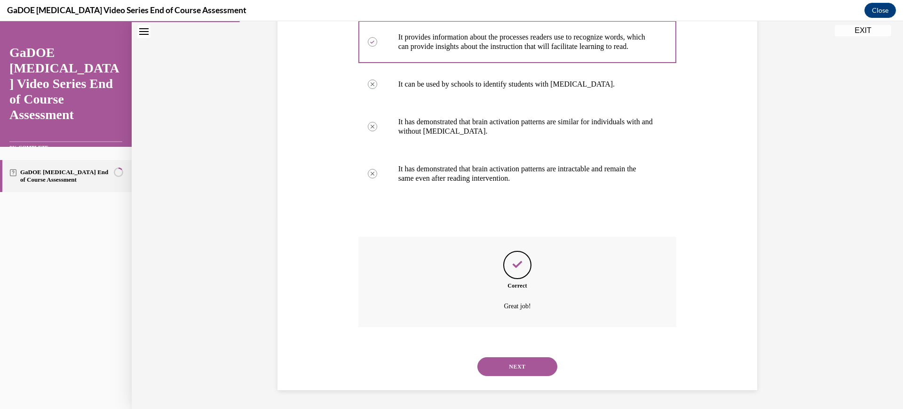
click at [504, 364] on button "NEXT" at bounding box center [517, 366] width 80 height 19
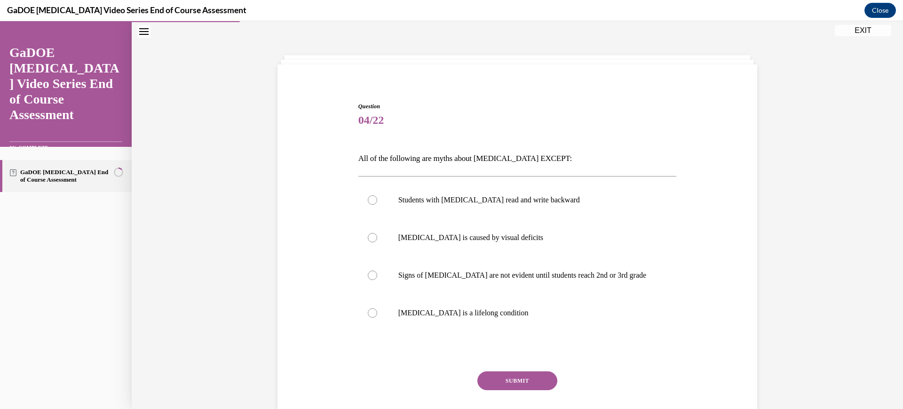
scroll to position [59, 0]
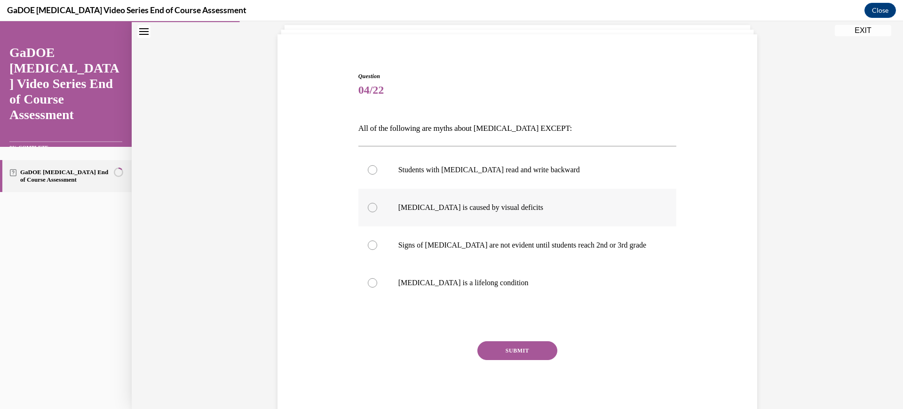
click at [530, 212] on label "Dyslexia is caused by visual deficits" at bounding box center [517, 208] width 318 height 38
click at [377, 212] on input "Dyslexia is caused by visual deficits" at bounding box center [372, 207] width 9 height 9
radio input "true"
click at [505, 288] on label "Dyslexia is a lifelong condition" at bounding box center [517, 283] width 318 height 38
click at [377, 287] on input "Dyslexia is a lifelong condition" at bounding box center [372, 282] width 9 height 9
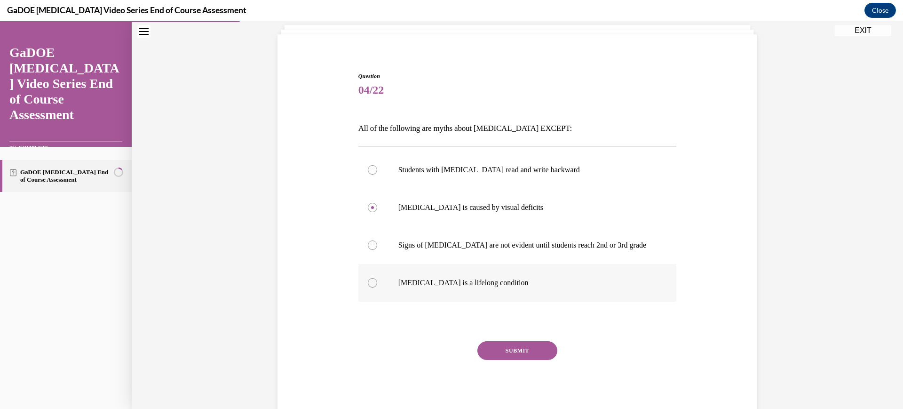
radio input "true"
click at [522, 347] on button "SUBMIT" at bounding box center [517, 350] width 80 height 19
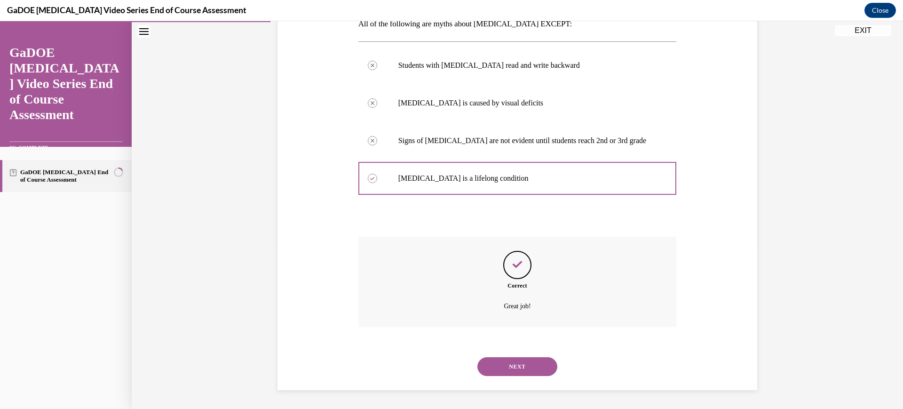
click at [503, 372] on button "NEXT" at bounding box center [517, 366] width 80 height 19
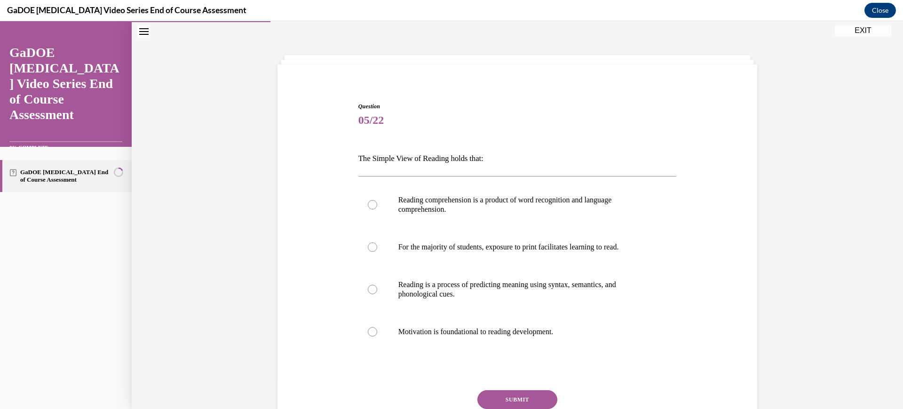
scroll to position [78, 0]
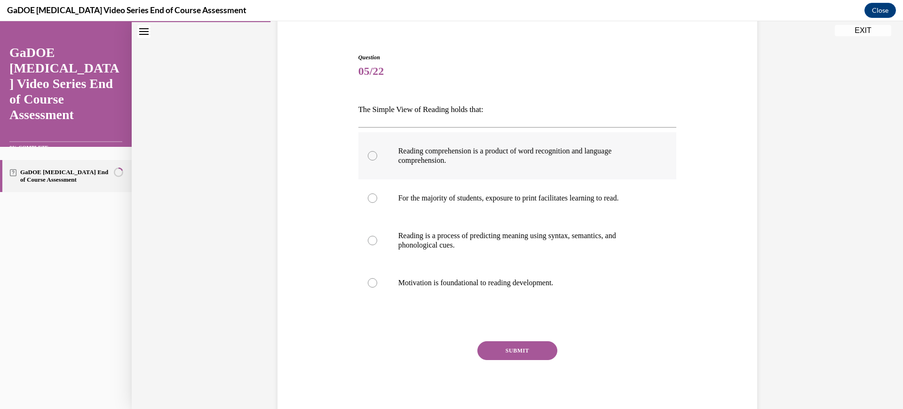
click at [527, 157] on p "Reading comprehension is a product of word recognition and language comprehensi…" at bounding box center [525, 155] width 255 height 19
click at [377, 157] on input "Reading comprehension is a product of word recognition and language comprehensi…" at bounding box center [372, 155] width 9 height 9
radio input "true"
click at [496, 350] on button "SUBMIT" at bounding box center [517, 350] width 80 height 19
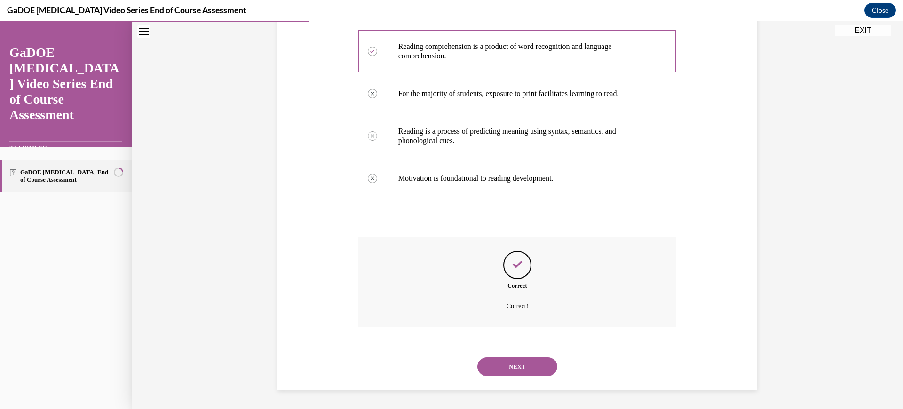
click at [515, 372] on button "NEXT" at bounding box center [517, 366] width 80 height 19
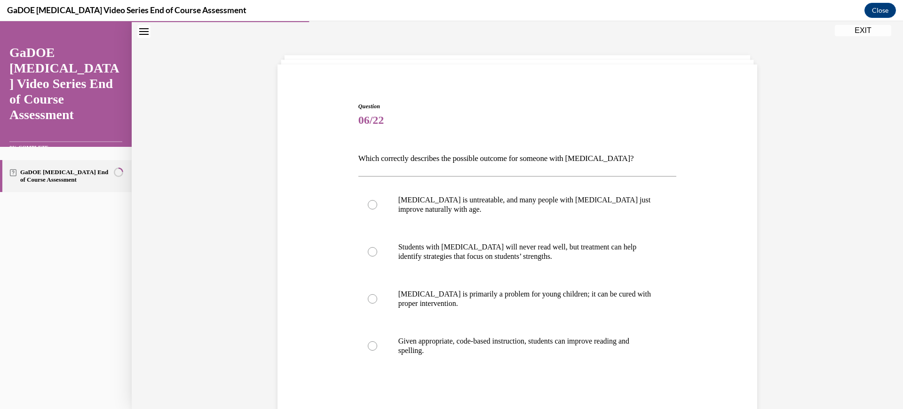
scroll to position [87, 0]
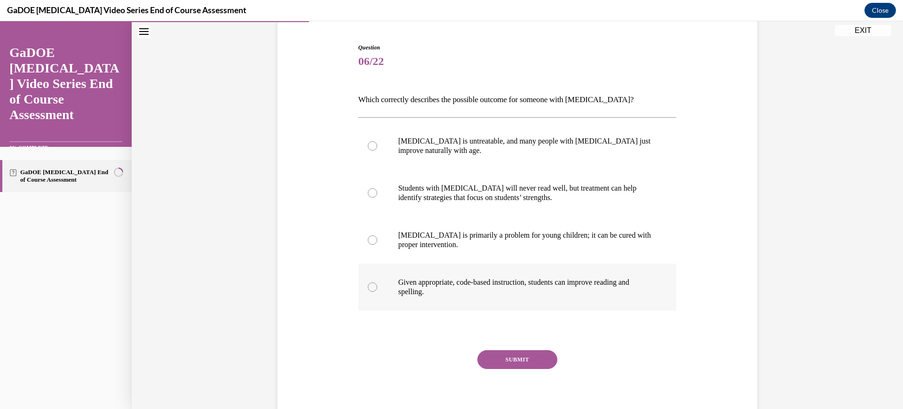
click at [488, 280] on p "Given appropriate, code-based instruction, students can improve reading and spe…" at bounding box center [525, 286] width 255 height 19
click at [377, 282] on input "Given appropriate, code-based instruction, students can improve reading and spe…" at bounding box center [372, 286] width 9 height 9
radio input "true"
click at [495, 355] on button "SUBMIT" at bounding box center [517, 359] width 80 height 19
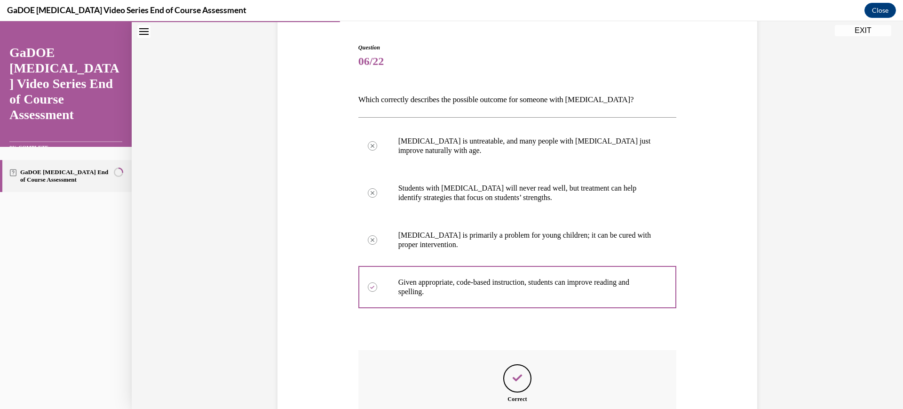
scroll to position [201, 0]
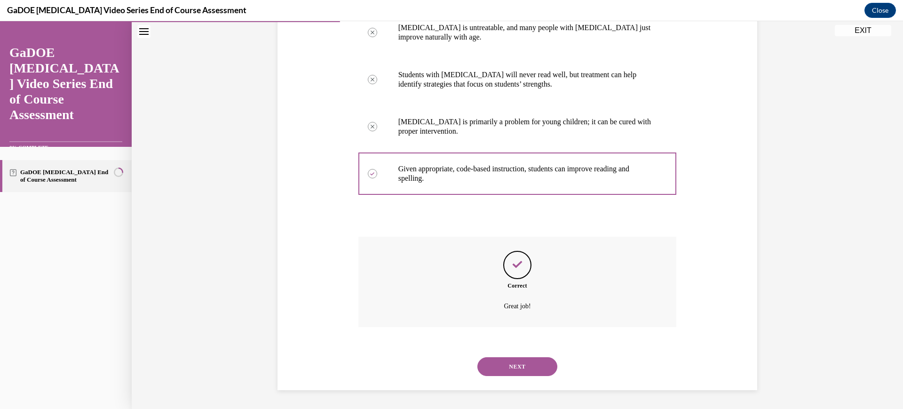
click at [503, 367] on button "NEXT" at bounding box center [517, 366] width 80 height 19
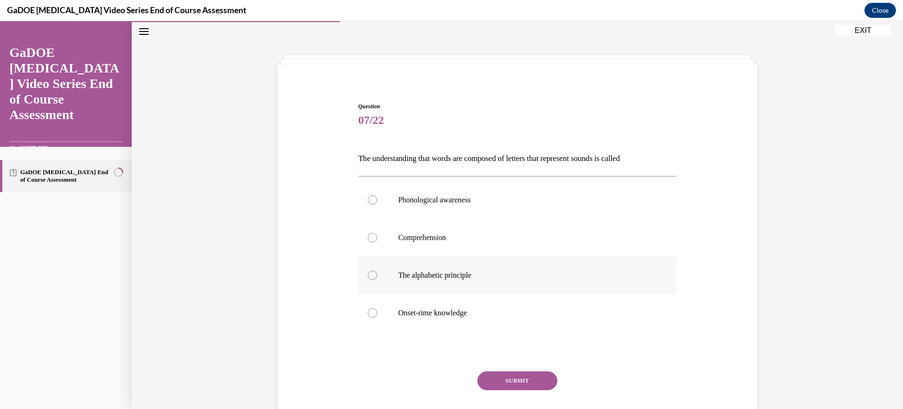
click at [499, 262] on label "The alphabetic principle" at bounding box center [517, 275] width 318 height 38
click at [377, 270] on input "The alphabetic principle" at bounding box center [372, 274] width 9 height 9
radio input "true"
click at [507, 376] on button "SUBMIT" at bounding box center [517, 380] width 80 height 19
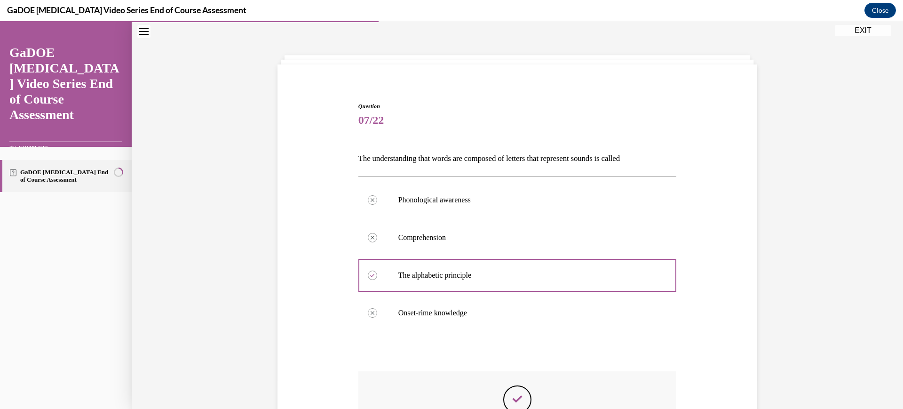
scroll to position [163, 0]
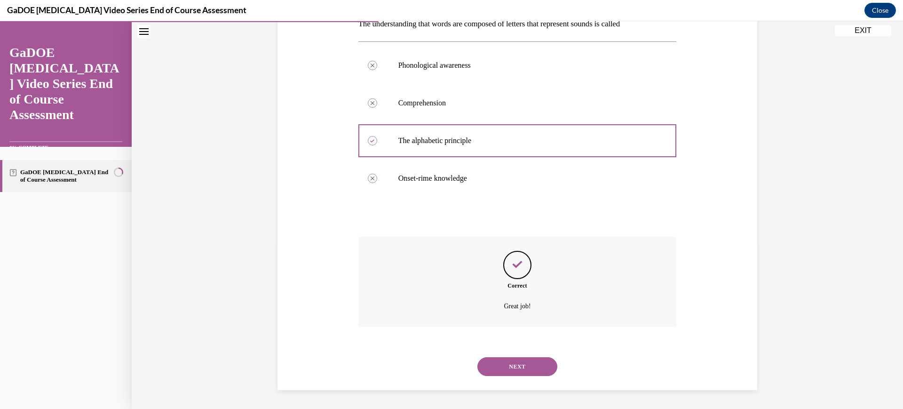
click at [503, 367] on button "NEXT" at bounding box center [517, 366] width 80 height 19
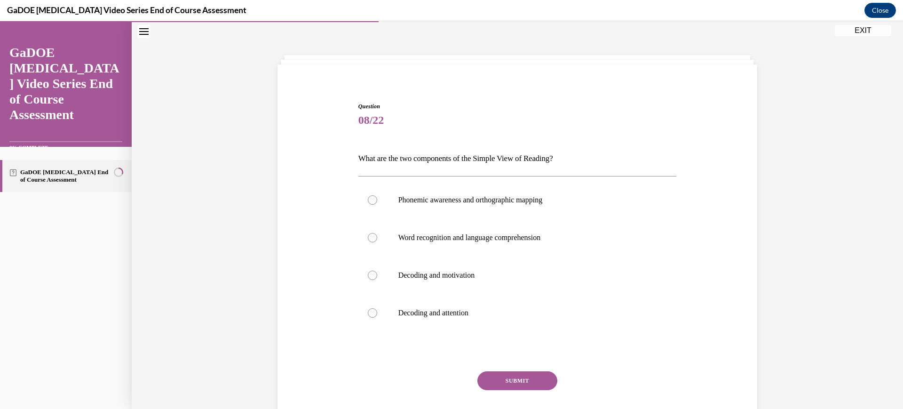
scroll to position [59, 0]
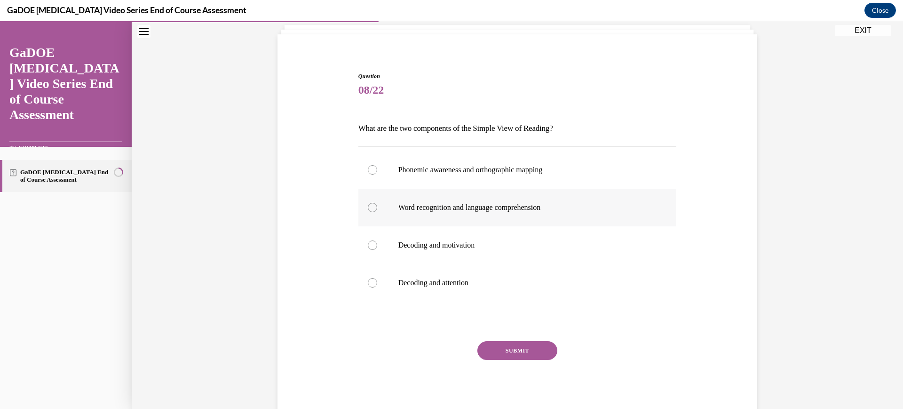
click at [509, 196] on label "Word recognition and language comprehension" at bounding box center [517, 208] width 318 height 38
click at [377, 203] on input "Word recognition and language comprehension" at bounding box center [372, 207] width 9 height 9
radio input "true"
click at [513, 347] on button "SUBMIT" at bounding box center [517, 350] width 80 height 19
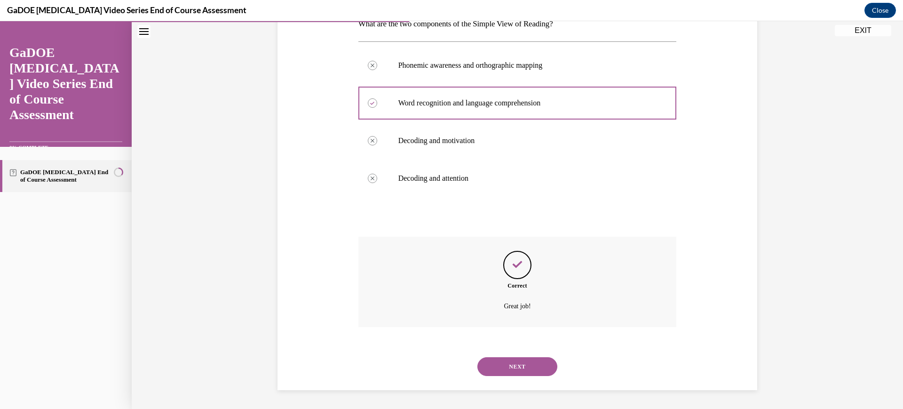
click at [510, 368] on button "NEXT" at bounding box center [517, 366] width 80 height 19
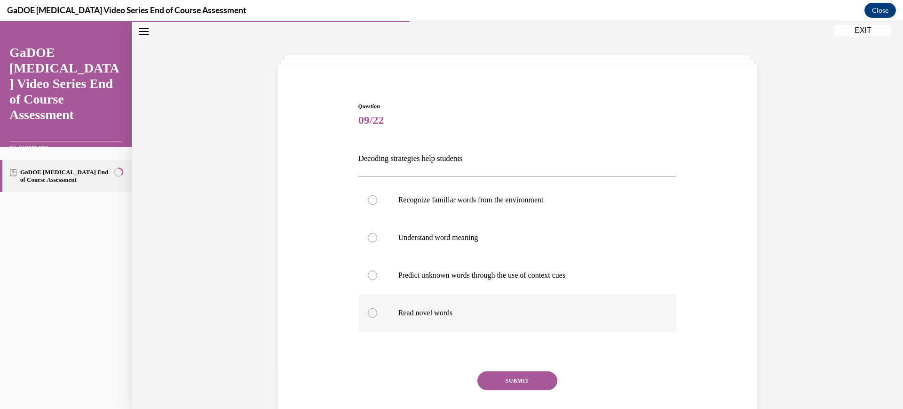
click at [511, 309] on p "Read novel words" at bounding box center [525, 312] width 255 height 9
click at [377, 309] on input "Read novel words" at bounding box center [372, 312] width 9 height 9
radio input "true"
click at [511, 372] on button "SUBMIT" at bounding box center [517, 380] width 80 height 19
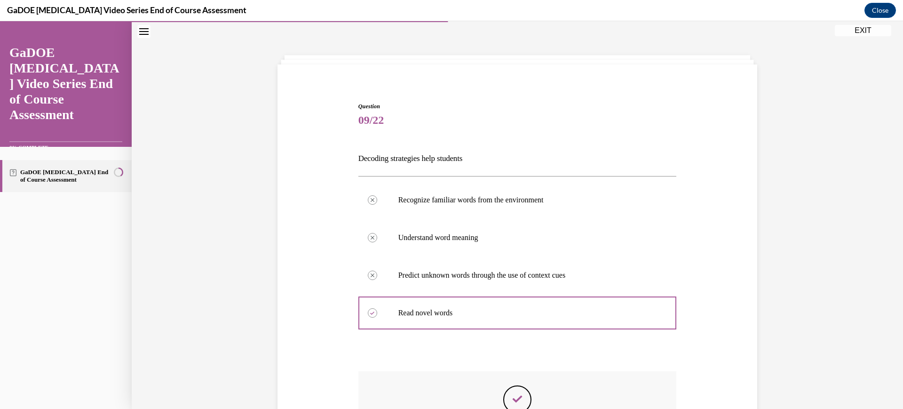
scroll to position [163, 0]
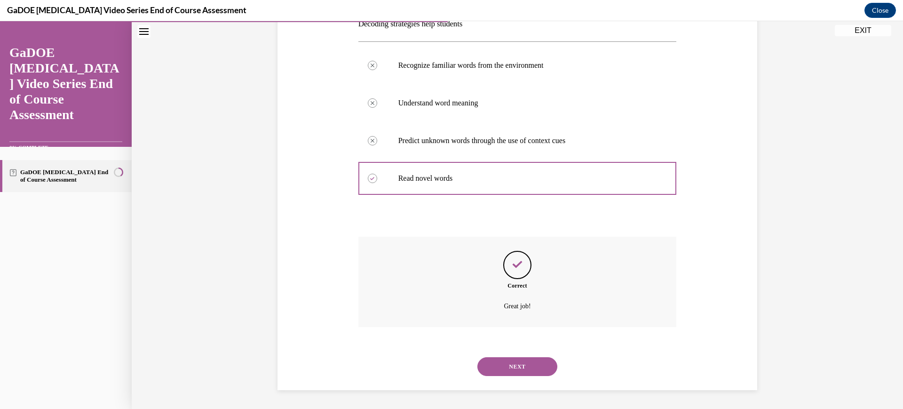
click at [511, 367] on button "NEXT" at bounding box center [517, 366] width 80 height 19
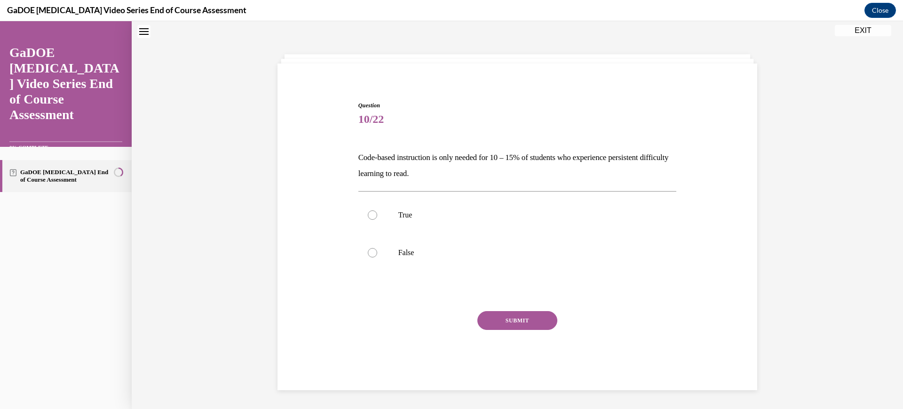
scroll to position [29, 0]
click at [503, 261] on label "False" at bounding box center [517, 254] width 318 height 38
click at [377, 258] on input "False" at bounding box center [372, 253] width 9 height 9
radio input "true"
click at [530, 333] on div "SUBMIT NEXT" at bounding box center [517, 350] width 318 height 77
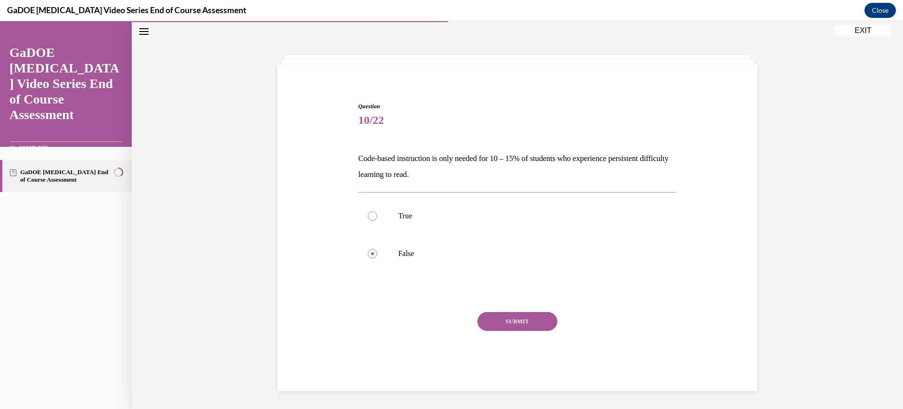
click at [525, 317] on button "SUBMIT" at bounding box center [517, 321] width 80 height 19
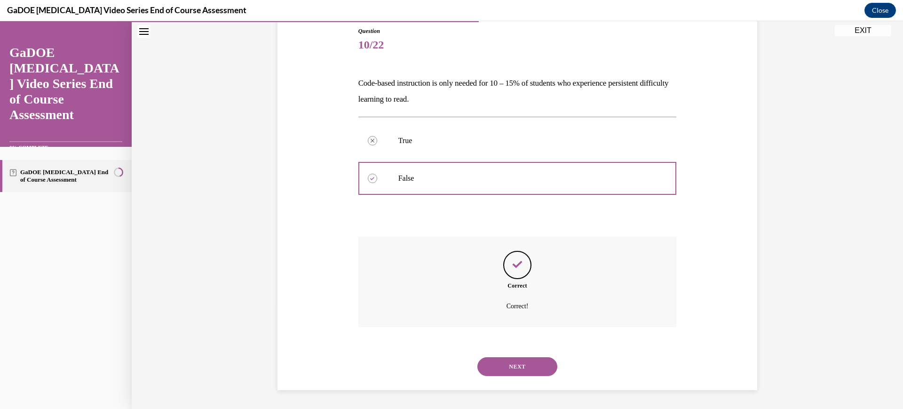
click at [509, 366] on button "NEXT" at bounding box center [517, 366] width 80 height 19
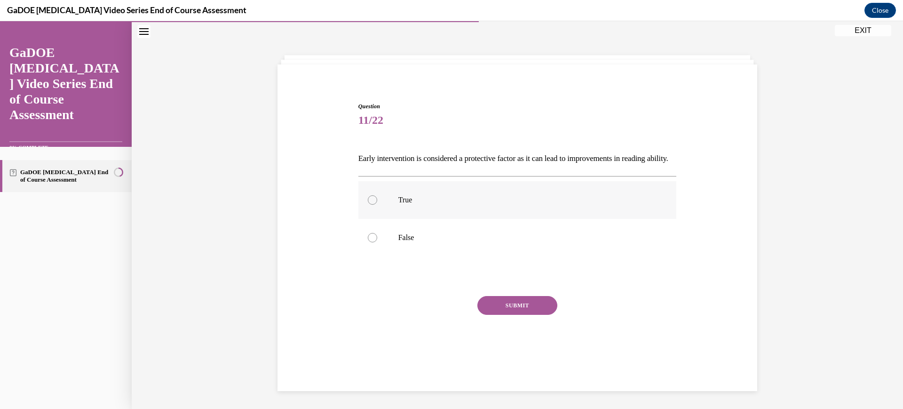
click at [493, 219] on label "True" at bounding box center [517, 200] width 318 height 38
click at [377, 204] on input "True" at bounding box center [372, 199] width 9 height 9
radio input "true"
click at [525, 332] on div "SUBMIT NEXT" at bounding box center [517, 334] width 318 height 77
click at [520, 314] on button "SUBMIT" at bounding box center [517, 305] width 80 height 19
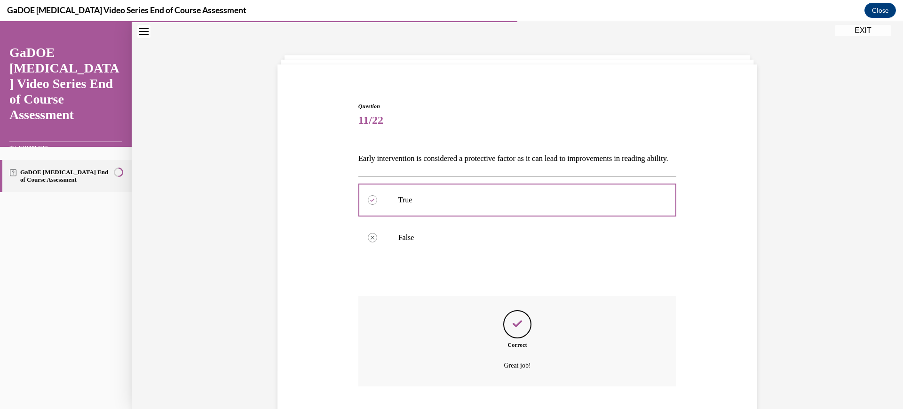
scroll to position [104, 0]
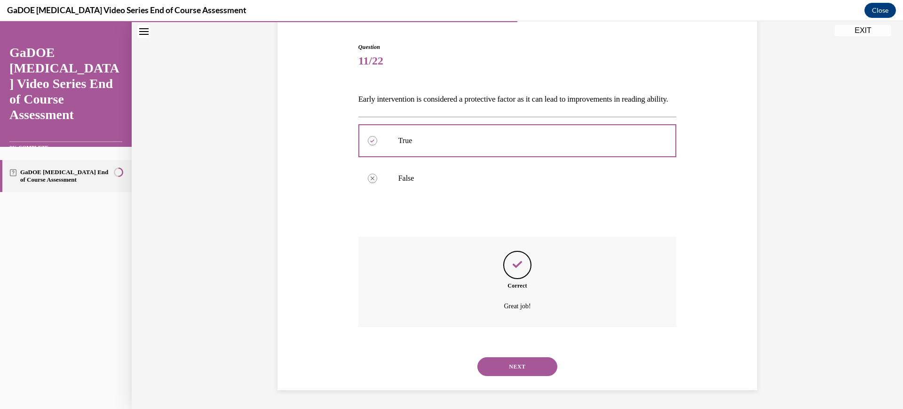
click at [519, 354] on div "NEXT" at bounding box center [517, 366] width 318 height 38
click at [520, 364] on button "NEXT" at bounding box center [517, 366] width 80 height 19
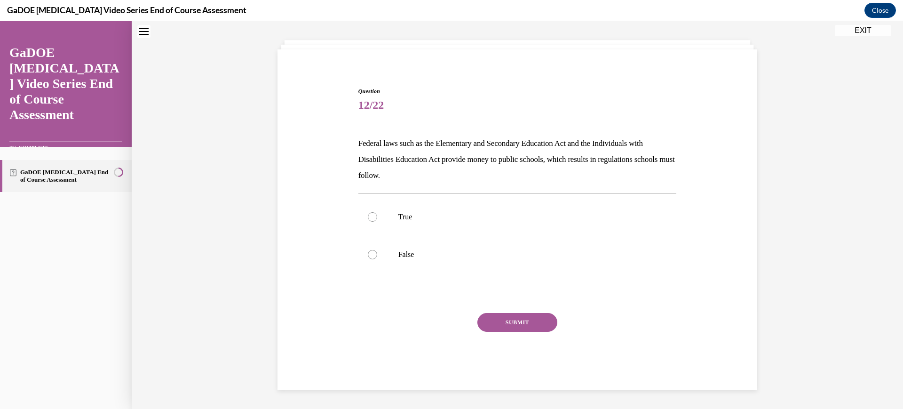
scroll to position [29, 0]
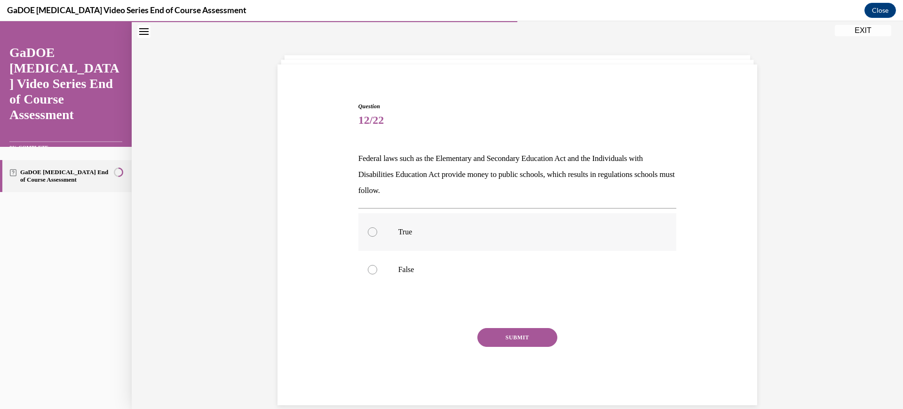
click at [503, 241] on label "True" at bounding box center [517, 232] width 318 height 38
click at [377, 236] on input "True" at bounding box center [372, 231] width 9 height 9
radio input "true"
click at [517, 338] on button "SUBMIT" at bounding box center [517, 337] width 80 height 19
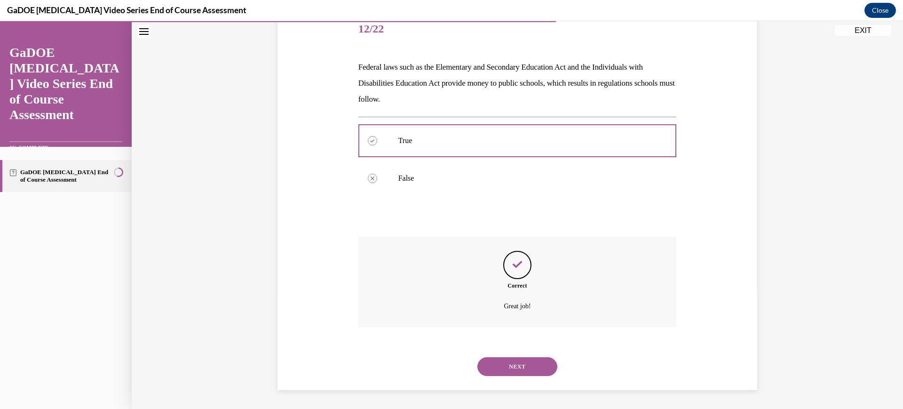
click at [508, 371] on button "NEXT" at bounding box center [517, 366] width 80 height 19
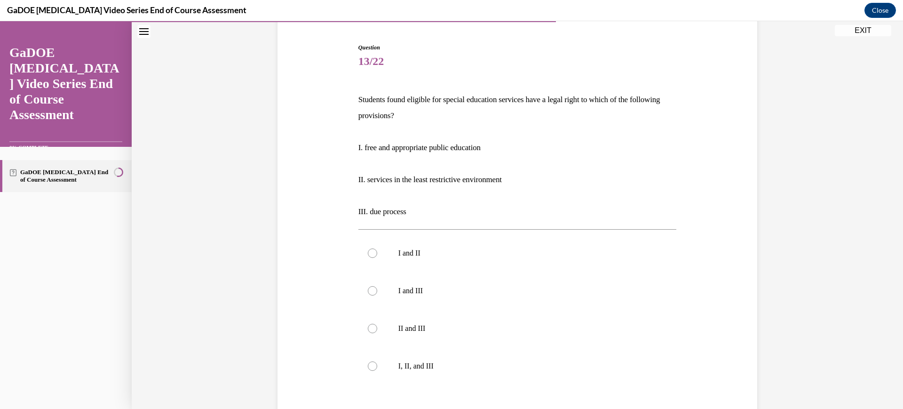
scroll to position [146, 0]
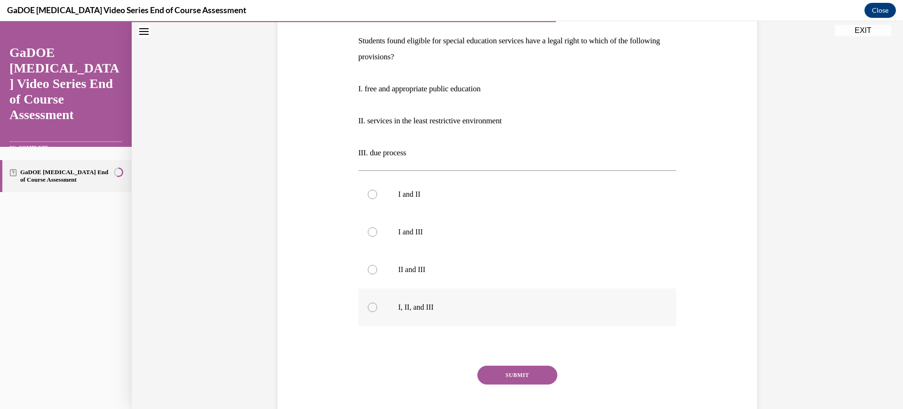
click at [467, 313] on label "I, II, and III" at bounding box center [517, 307] width 318 height 38
click at [377, 312] on input "I, II, and III" at bounding box center [372, 306] width 9 height 9
radio input "true"
click at [509, 369] on button "SUBMIT" at bounding box center [517, 374] width 80 height 19
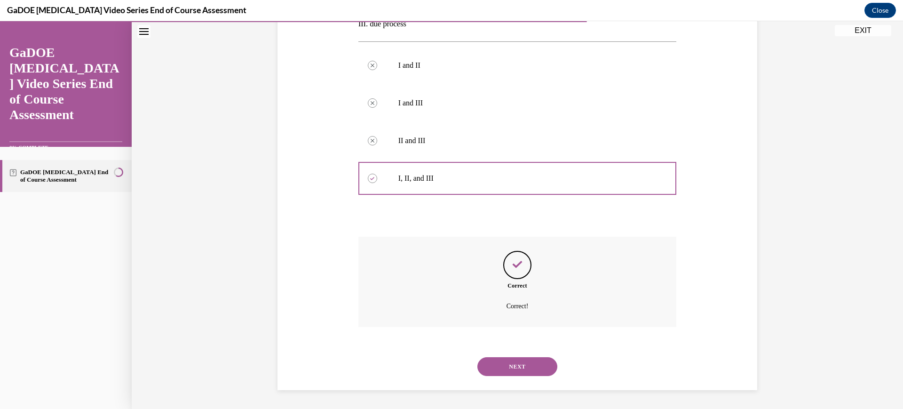
click at [503, 373] on button "NEXT" at bounding box center [517, 366] width 80 height 19
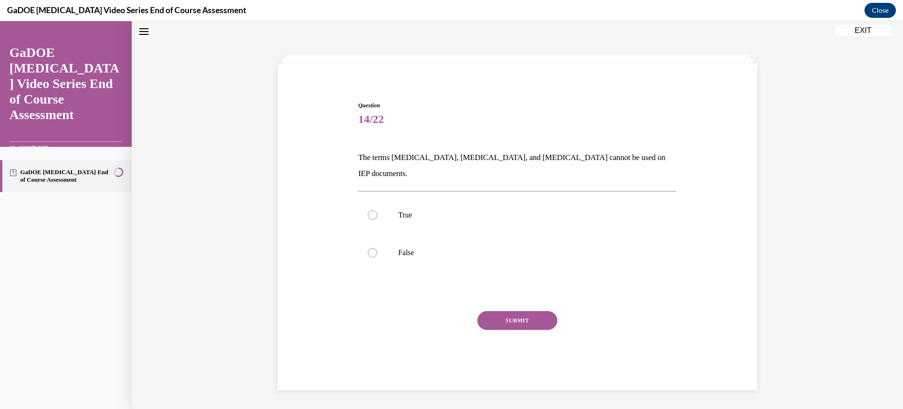
scroll to position [29, 0]
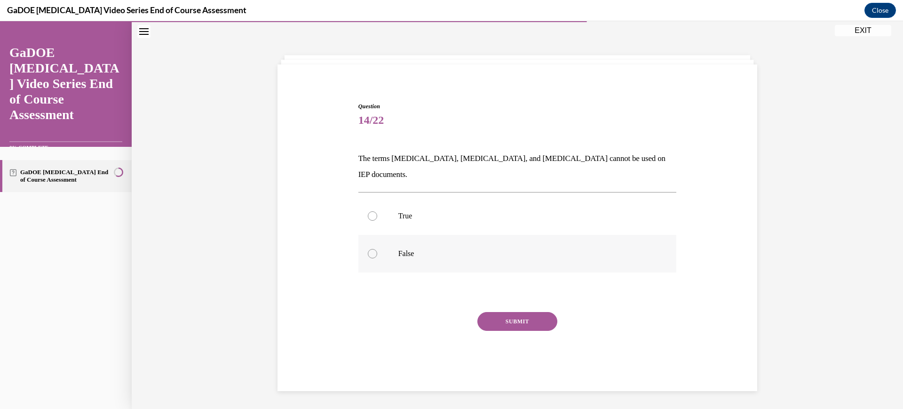
click at [483, 246] on label "False" at bounding box center [517, 254] width 318 height 38
click at [377, 249] on input "False" at bounding box center [372, 253] width 9 height 9
radio input "true"
click at [492, 312] on button "SUBMIT" at bounding box center [517, 321] width 80 height 19
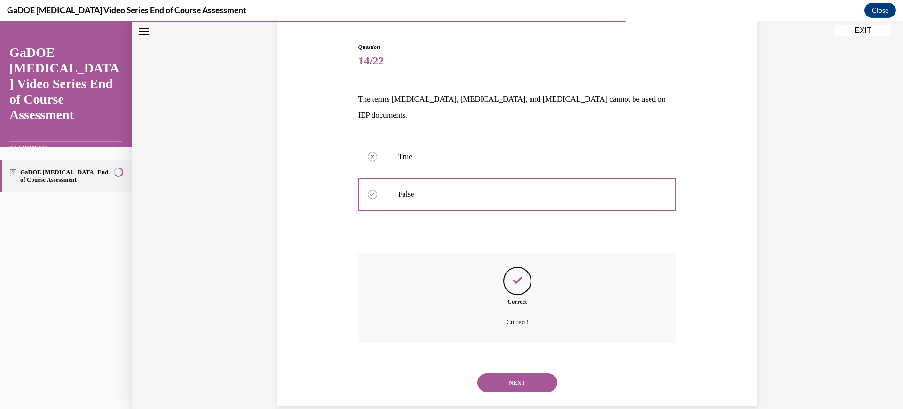
click at [514, 373] on button "NEXT" at bounding box center [517, 382] width 80 height 19
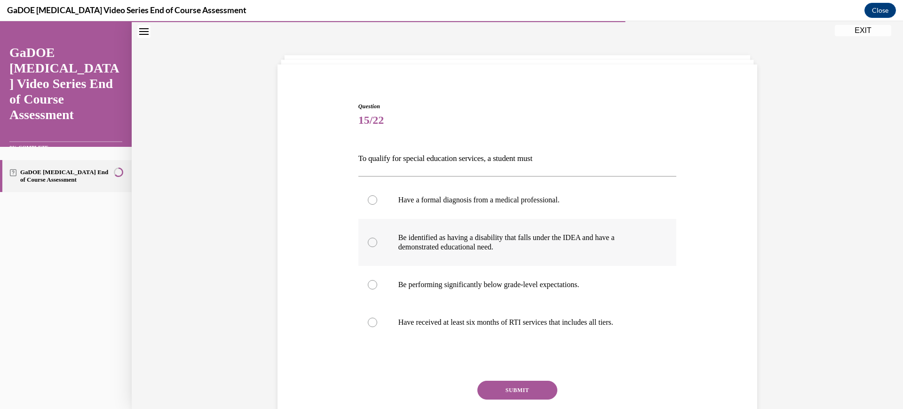
click at [487, 245] on p "Be identified as having a disability that falls under the IDEA and have a demon…" at bounding box center [525, 242] width 255 height 19
click at [377, 245] on input "Be identified as having a disability that falls under the IDEA and have a demon…" at bounding box center [372, 241] width 9 height 9
radio input "true"
click at [497, 385] on button "SUBMIT" at bounding box center [517, 389] width 80 height 19
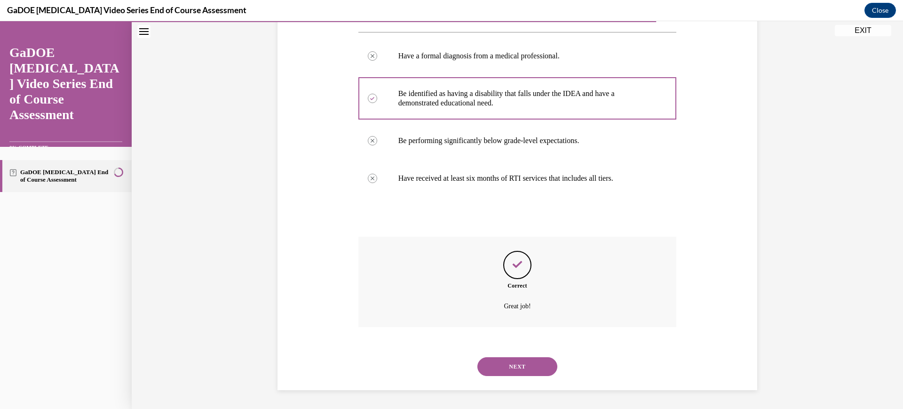
click at [531, 372] on button "NEXT" at bounding box center [517, 366] width 80 height 19
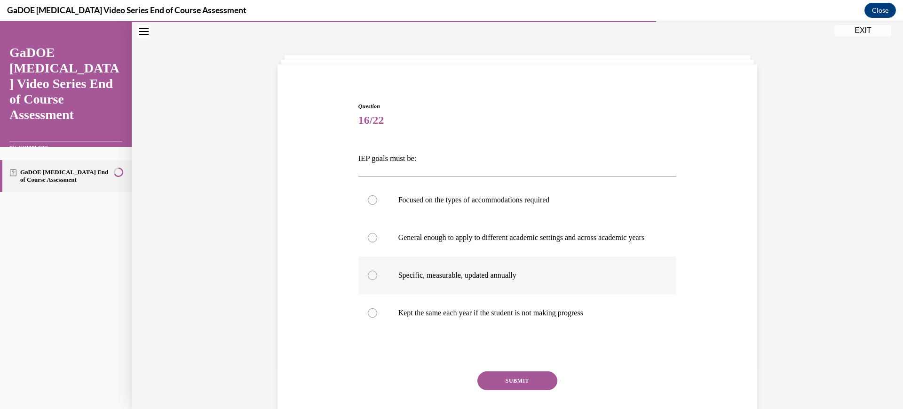
click at [495, 280] on p "Specific, measurable, updated annually" at bounding box center [525, 274] width 255 height 9
click at [377, 280] on input "Specific, measurable, updated annually" at bounding box center [372, 274] width 9 height 9
radio input "true"
click at [497, 390] on button "SUBMIT" at bounding box center [517, 380] width 80 height 19
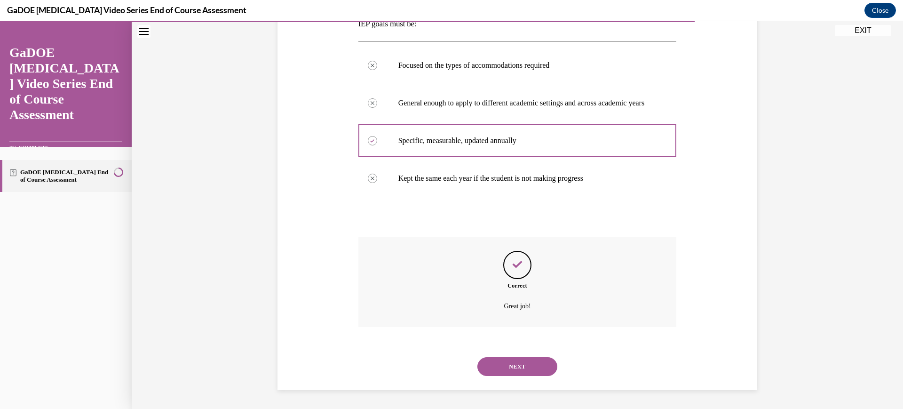
click at [495, 362] on button "NEXT" at bounding box center [517, 366] width 80 height 19
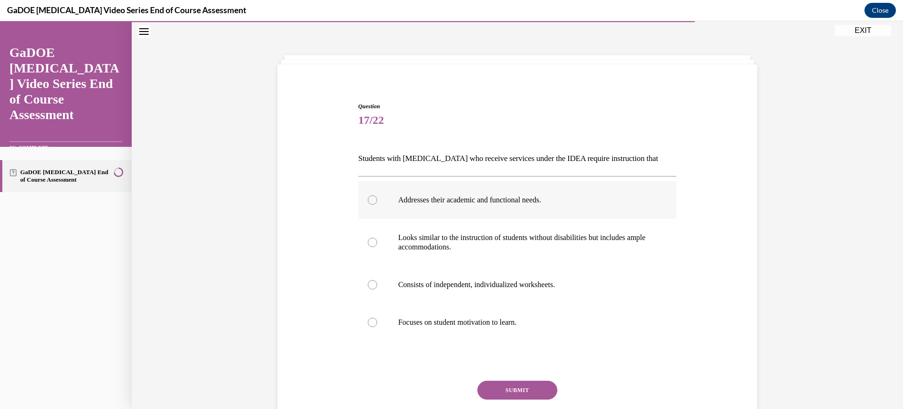
click at [465, 208] on label "Addresses their academic and functional needs." at bounding box center [517, 200] width 318 height 38
click at [377, 204] on input "Addresses their academic and functional needs." at bounding box center [372, 199] width 9 height 9
radio input "true"
click at [516, 386] on button "SUBMIT" at bounding box center [517, 389] width 80 height 19
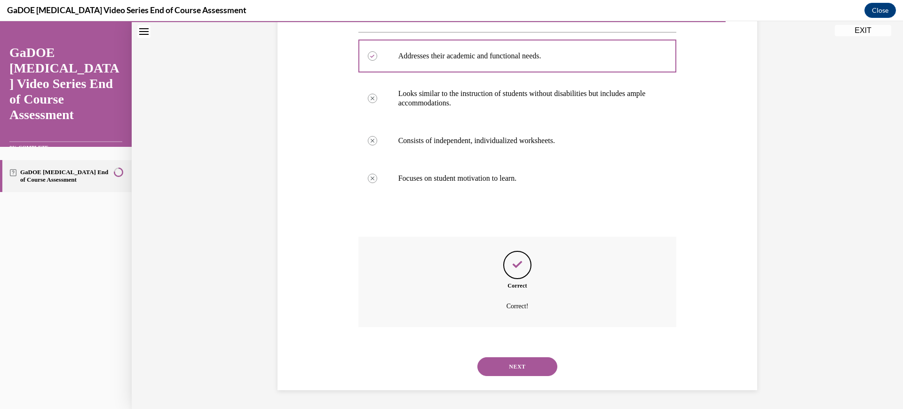
click at [502, 357] on button "NEXT" at bounding box center [517, 366] width 80 height 19
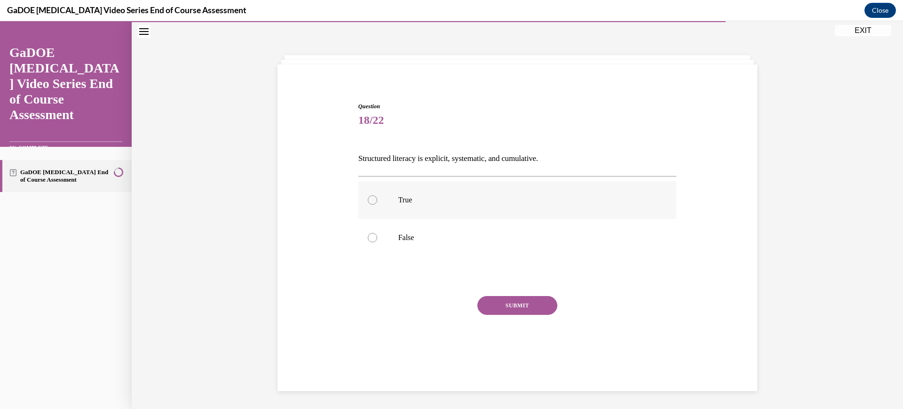
click at [498, 217] on label "True" at bounding box center [517, 200] width 318 height 38
click at [377, 204] on input "True" at bounding box center [372, 199] width 9 height 9
radio input "true"
click at [495, 303] on button "SUBMIT" at bounding box center [517, 305] width 80 height 19
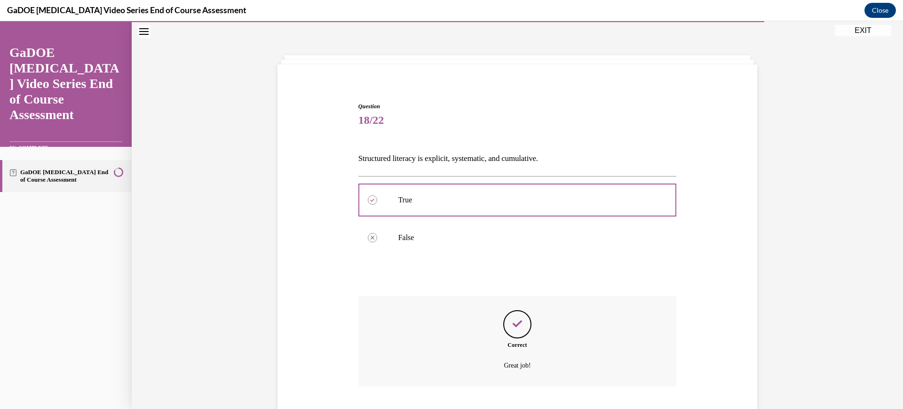
scroll to position [88, 0]
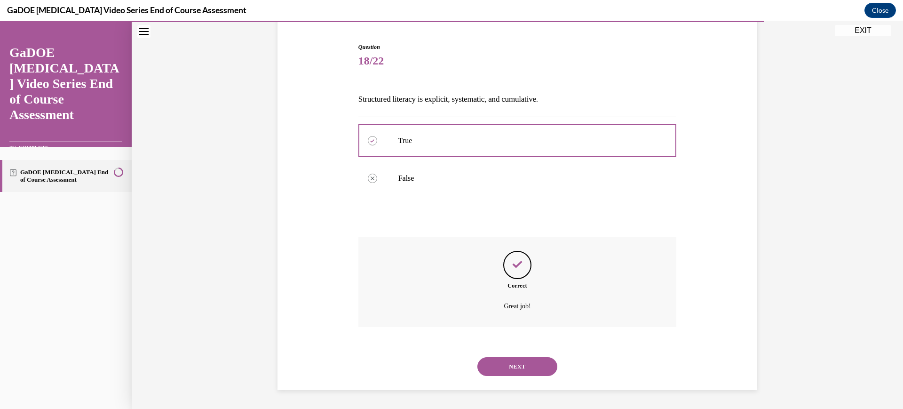
click at [499, 372] on button "NEXT" at bounding box center [517, 366] width 80 height 19
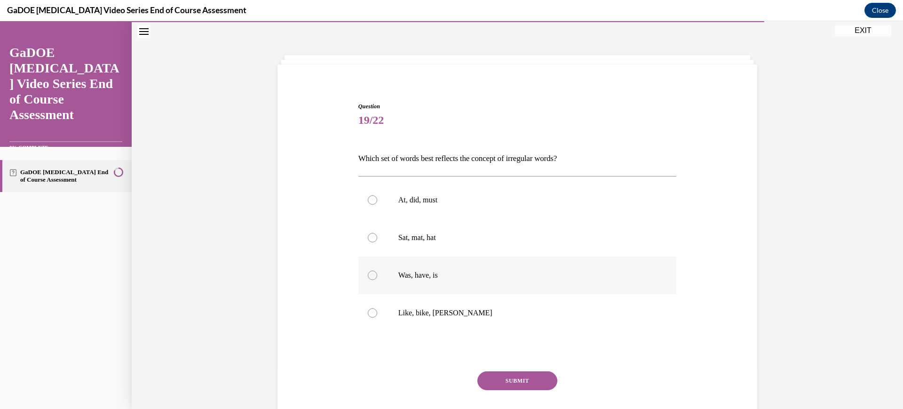
click at [474, 283] on label "Was, have, is" at bounding box center [517, 275] width 318 height 38
click at [377, 280] on input "Was, have, is" at bounding box center [372, 274] width 9 height 9
radio input "true"
click at [504, 376] on button "SUBMIT" at bounding box center [517, 380] width 80 height 19
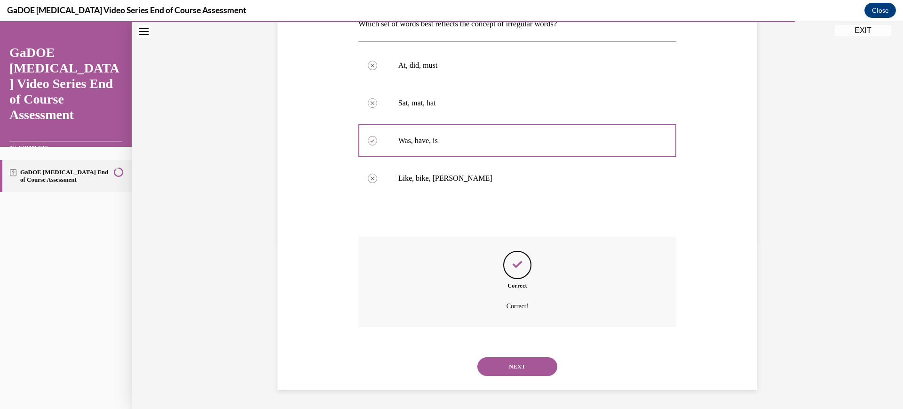
click at [497, 373] on button "NEXT" at bounding box center [517, 366] width 80 height 19
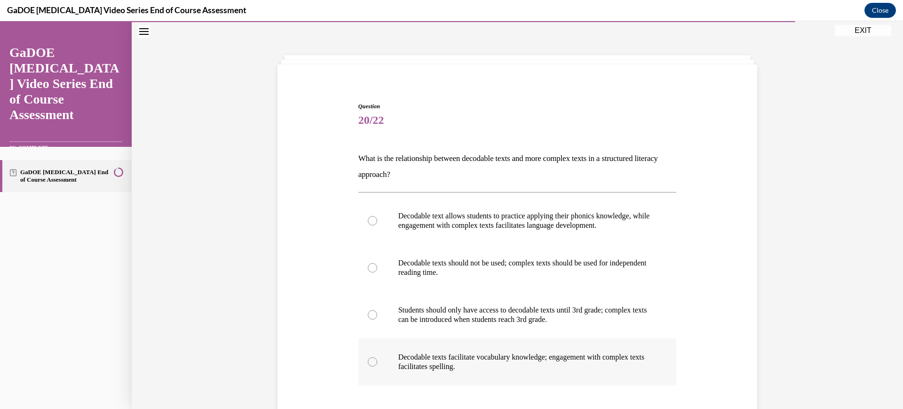
scroll to position [87, 0]
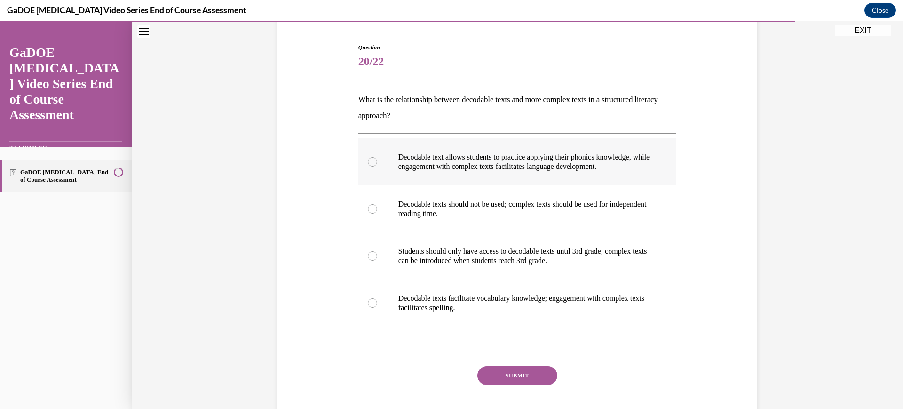
click at [494, 168] on p "Decodable text allows students to practice applying their phonics knowledge, wh…" at bounding box center [525, 161] width 255 height 19
click at [377, 166] on input "Decodable text allows students to practice applying their phonics knowledge, wh…" at bounding box center [372, 161] width 9 height 9
radio input "true"
click at [498, 370] on button "SUBMIT" at bounding box center [517, 375] width 80 height 19
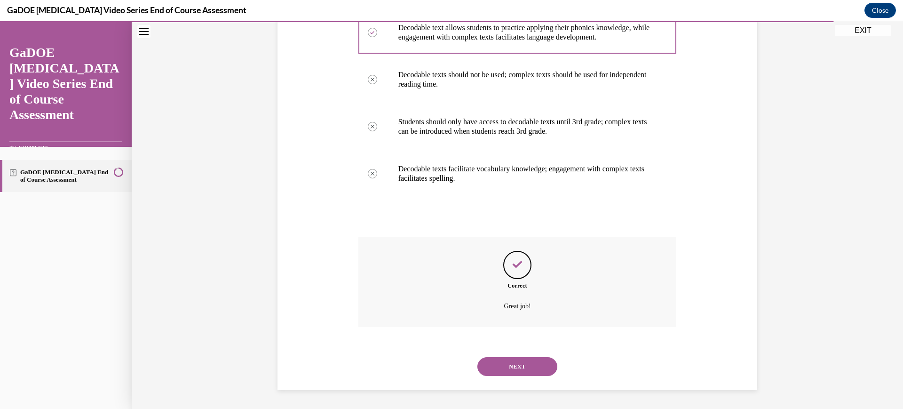
click at [520, 371] on button "NEXT" at bounding box center [517, 366] width 80 height 19
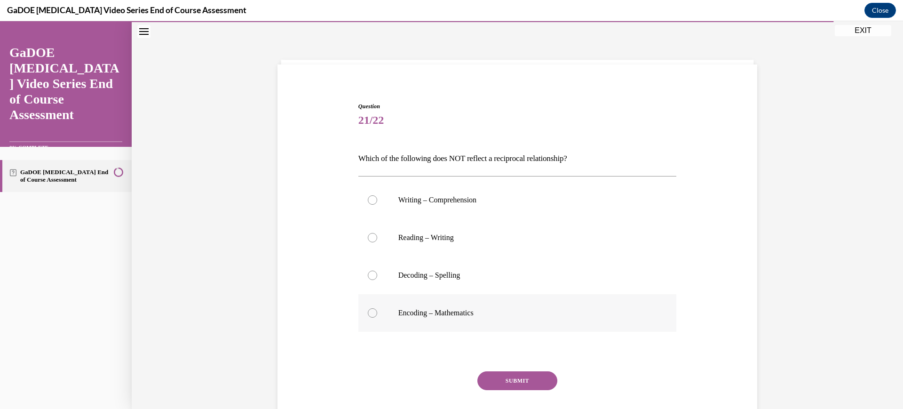
click at [527, 316] on p "Encoding – Mathematics" at bounding box center [525, 312] width 255 height 9
click at [377, 316] on input "Encoding – Mathematics" at bounding box center [372, 312] width 9 height 9
radio input "true"
click at [510, 381] on button "SUBMIT" at bounding box center [517, 380] width 80 height 19
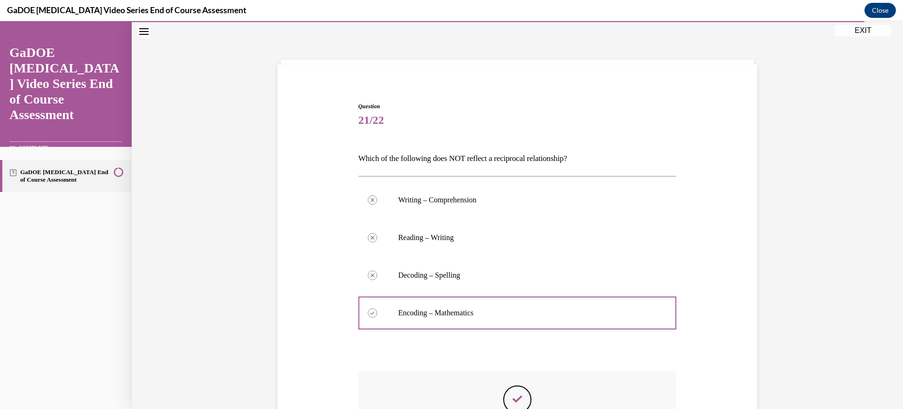
scroll to position [163, 0]
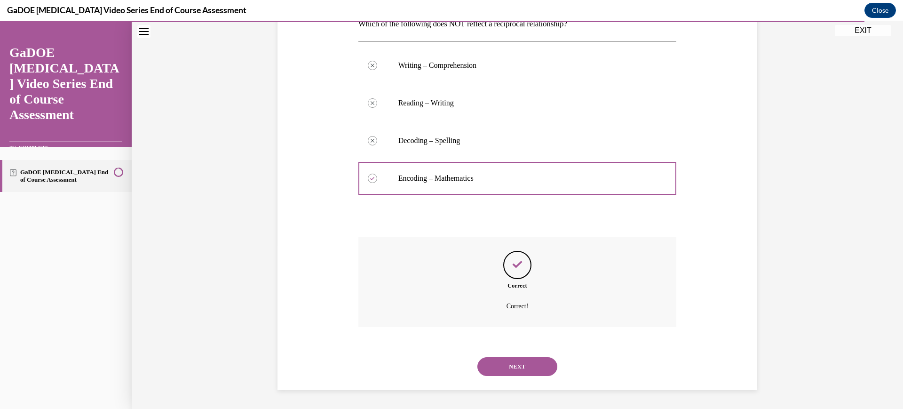
click at [507, 369] on button "NEXT" at bounding box center [517, 366] width 80 height 19
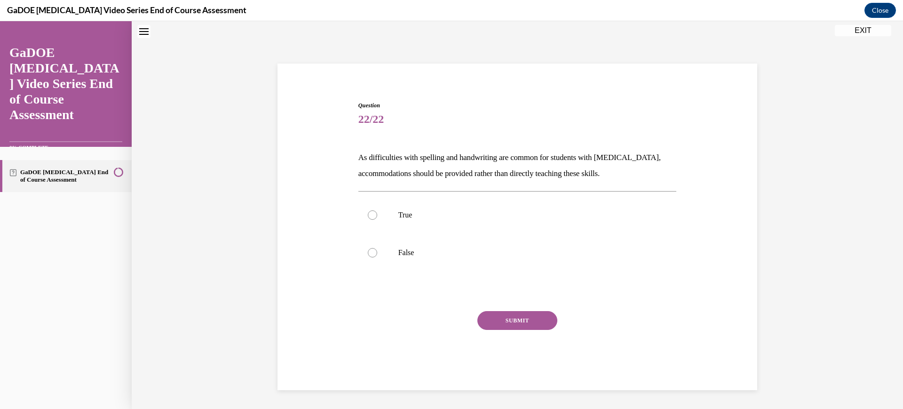
scroll to position [29, 0]
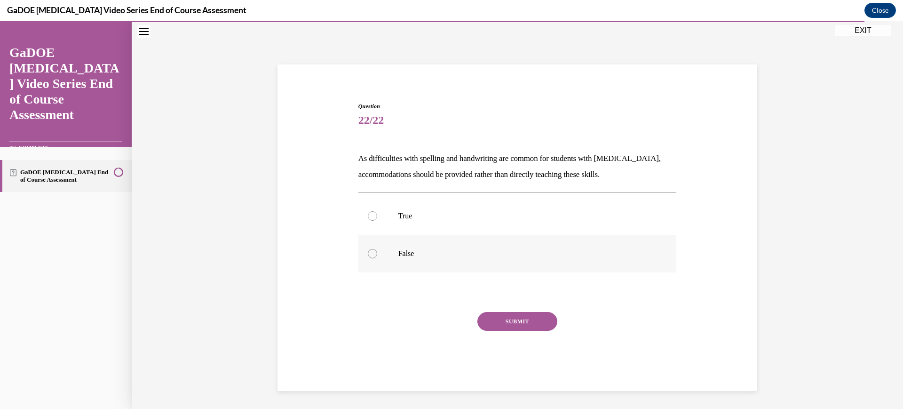
click at [510, 244] on label "False" at bounding box center [517, 254] width 318 height 38
click at [377, 249] on input "False" at bounding box center [372, 253] width 9 height 9
radio input "true"
click at [511, 319] on button "SUBMIT" at bounding box center [517, 321] width 80 height 19
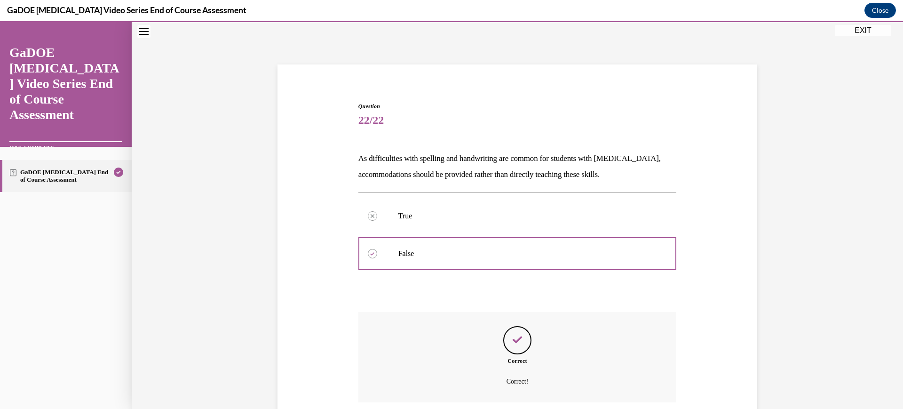
scroll to position [104, 0]
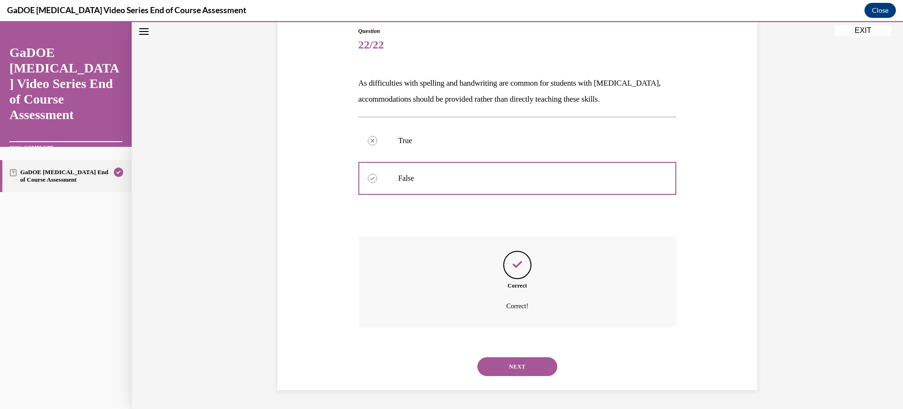
click at [519, 362] on button "NEXT" at bounding box center [517, 366] width 80 height 19
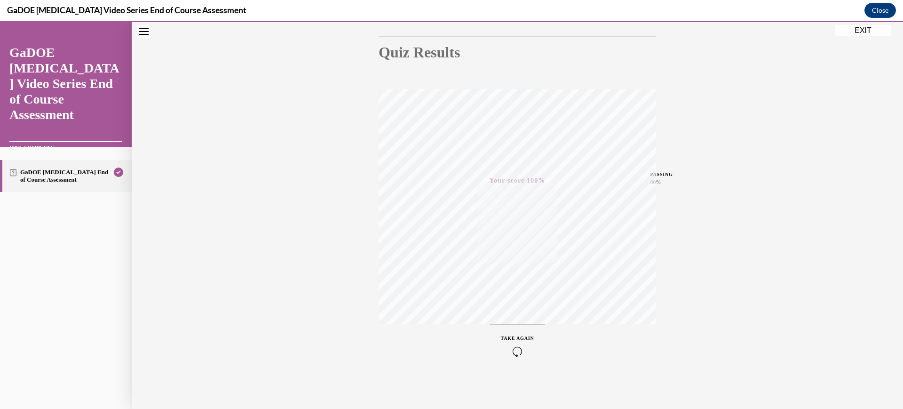
click at [857, 33] on button "EXIT" at bounding box center [862, 30] width 56 height 11
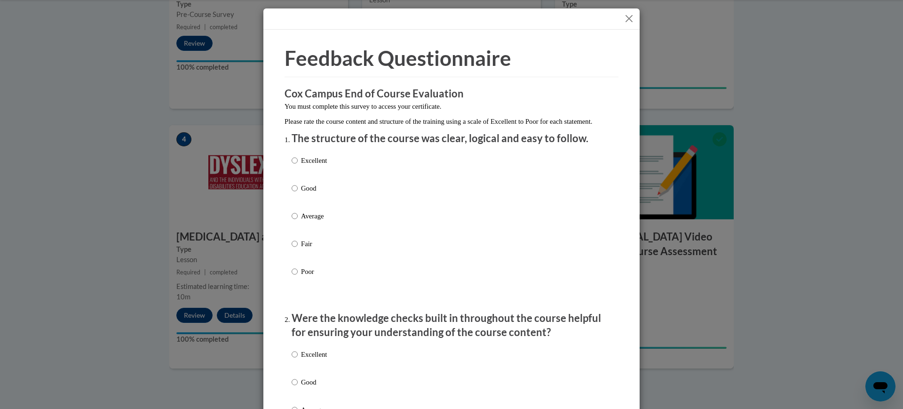
click at [319, 220] on p "Average" at bounding box center [314, 216] width 26 height 10
click at [298, 220] on input "Average" at bounding box center [294, 216] width 6 height 10
radio input "true"
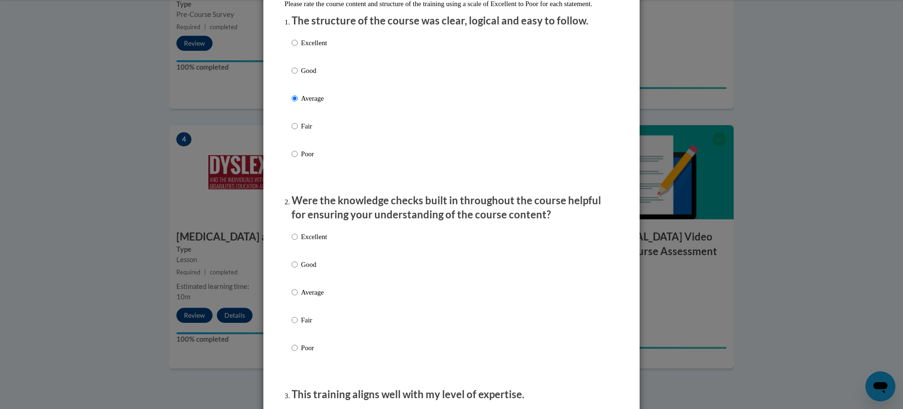
click at [312, 307] on label "Average" at bounding box center [308, 299] width 35 height 25
click at [298, 297] on input "Average" at bounding box center [294, 292] width 6 height 10
radio input "true"
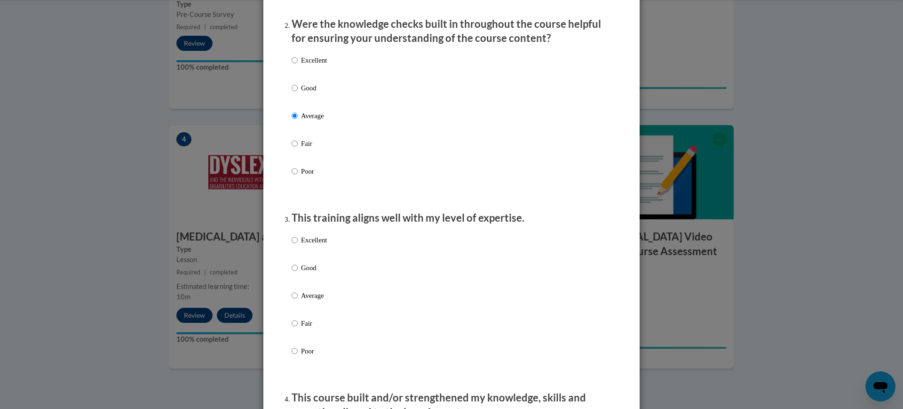
click at [313, 300] on p "Average" at bounding box center [314, 295] width 26 height 10
click at [298, 300] on input "Average" at bounding box center [294, 295] width 6 height 10
radio input "true"
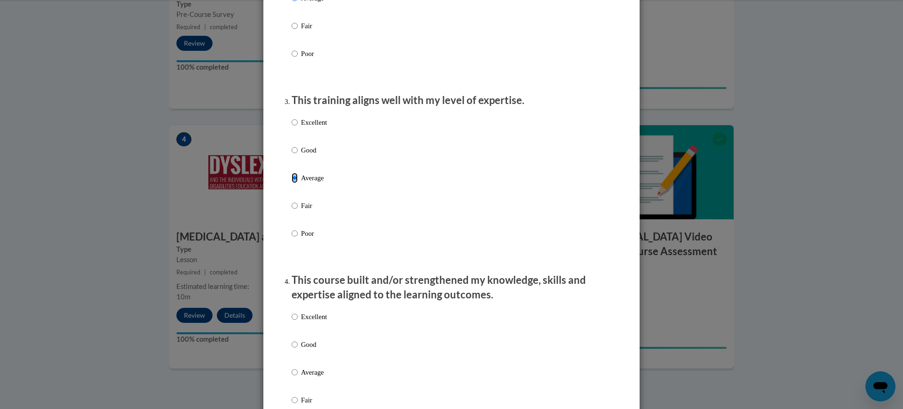
scroll to position [470, 0]
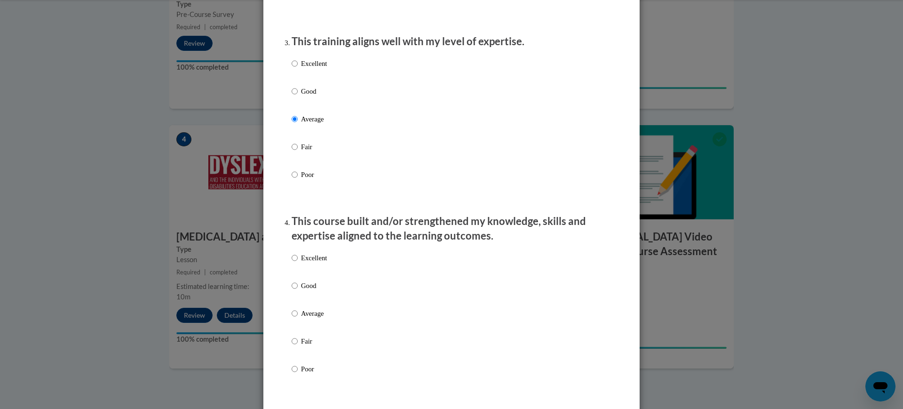
click at [316, 318] on p "Average" at bounding box center [314, 313] width 26 height 10
click at [298, 318] on input "Average" at bounding box center [294, 313] width 6 height 10
radio input "true"
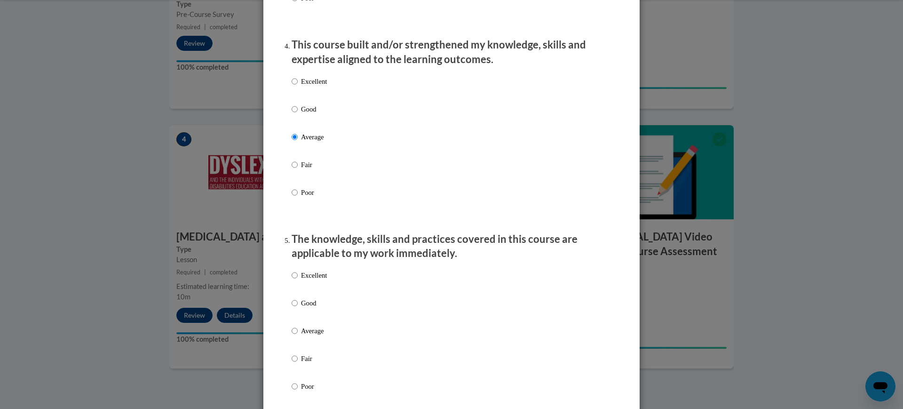
click at [317, 336] on p "Average" at bounding box center [314, 330] width 26 height 10
click at [298, 336] on input "Average" at bounding box center [294, 330] width 6 height 10
radio input "true"
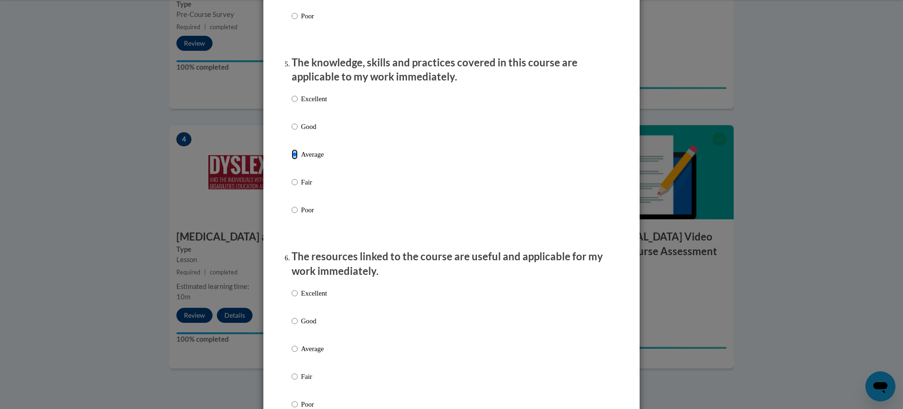
scroll to position [881, 0]
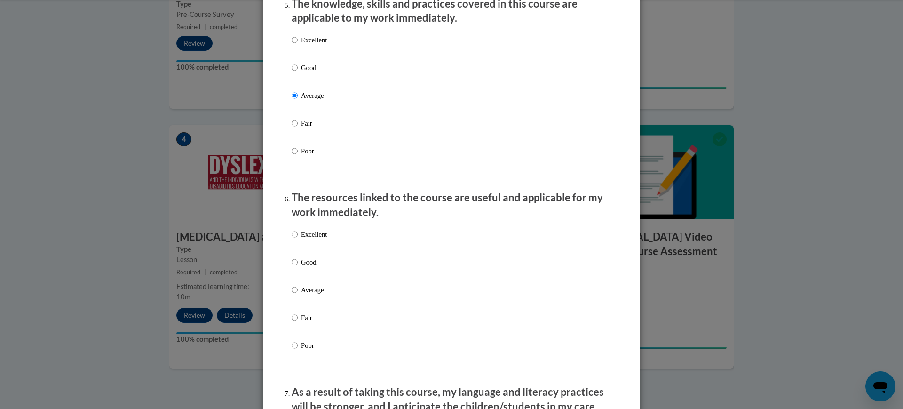
click at [301, 295] on p "Average" at bounding box center [314, 289] width 26 height 10
click at [298, 295] on input "Average" at bounding box center [294, 289] width 6 height 10
radio input "true"
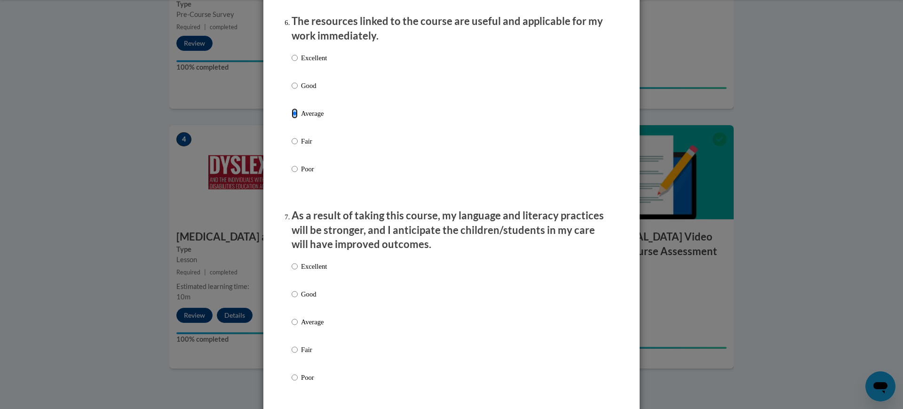
scroll to position [1116, 0]
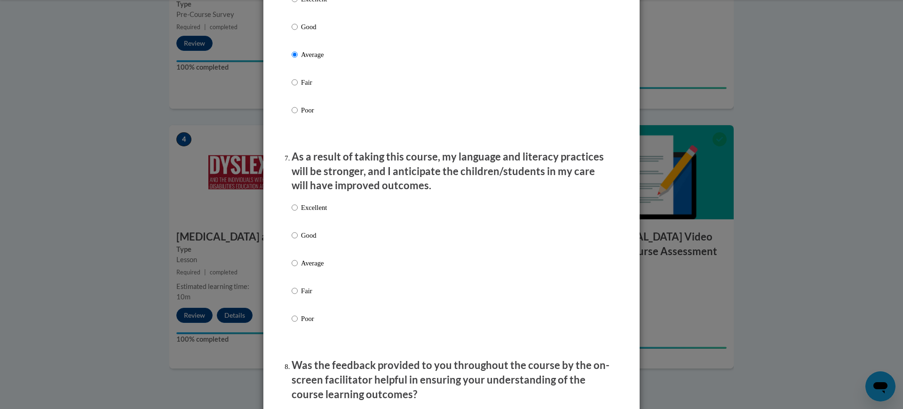
click at [303, 279] on label "Average" at bounding box center [308, 270] width 35 height 25
click at [298, 268] on input "Average" at bounding box center [294, 263] width 6 height 10
radio input "true"
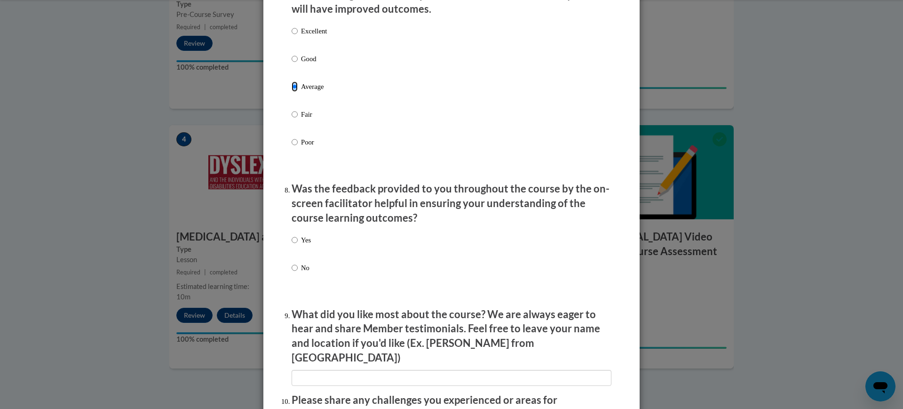
scroll to position [1352, 0]
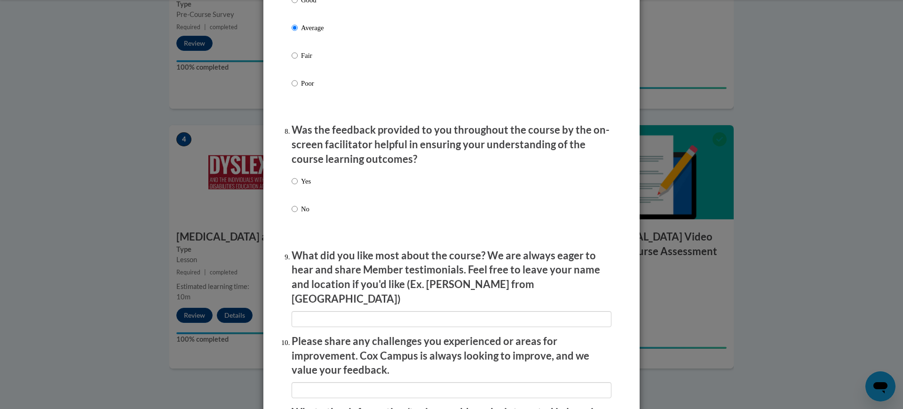
click at [297, 181] on div "Yes No" at bounding box center [300, 202] width 19 height 63
click at [301, 186] on p "Yes" at bounding box center [306, 181] width 10 height 10
click at [297, 186] on input "Yes" at bounding box center [294, 181] width 6 height 10
radio input "true"
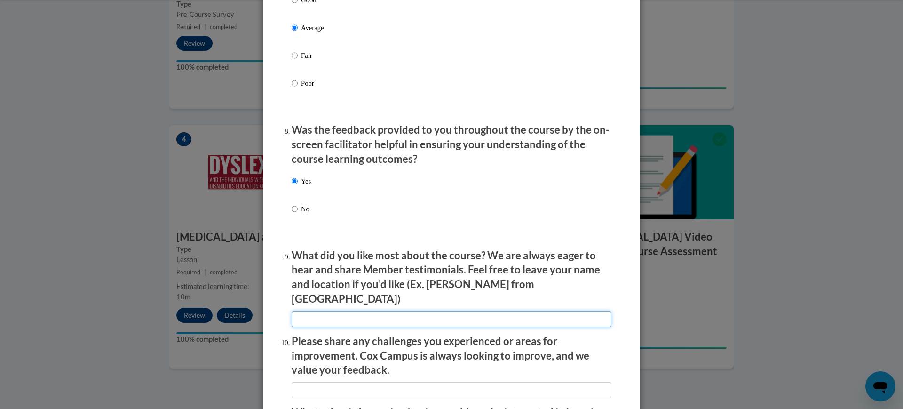
click at [332, 311] on input "textbox" at bounding box center [451, 319] width 320 height 16
type input "It was informational"
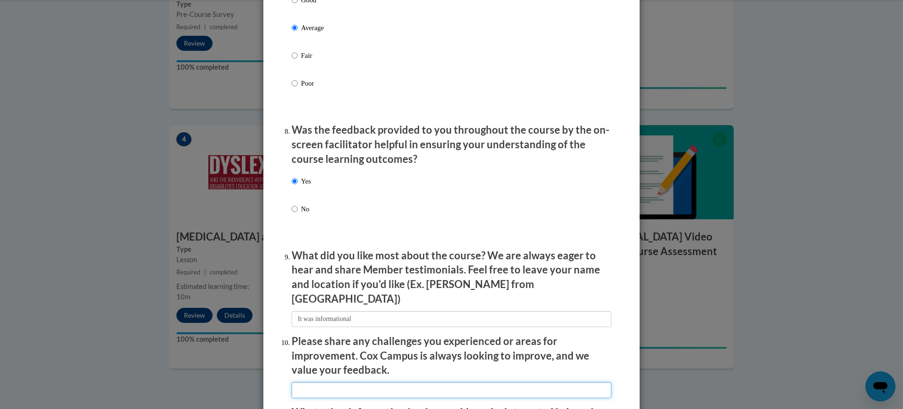
click at [330, 386] on input "textbox" at bounding box center [451, 390] width 320 height 16
type input "No challenges were experienced"
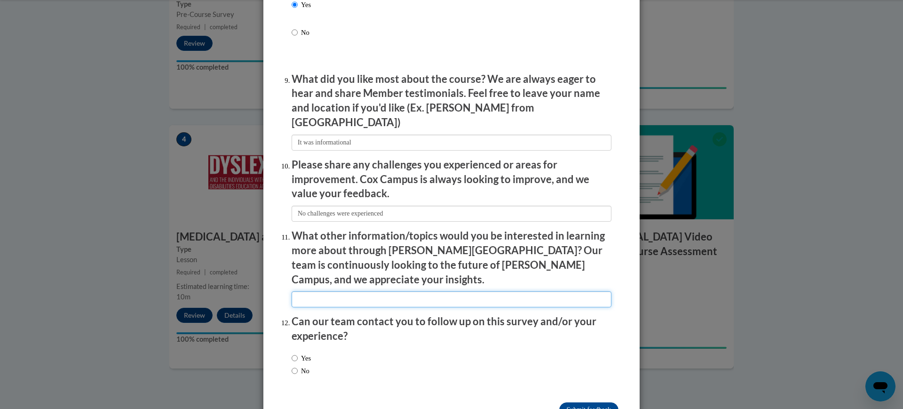
click at [343, 291] on input "textbox" at bounding box center [451, 299] width 320 height 16
type input "Nothing comes to mind"
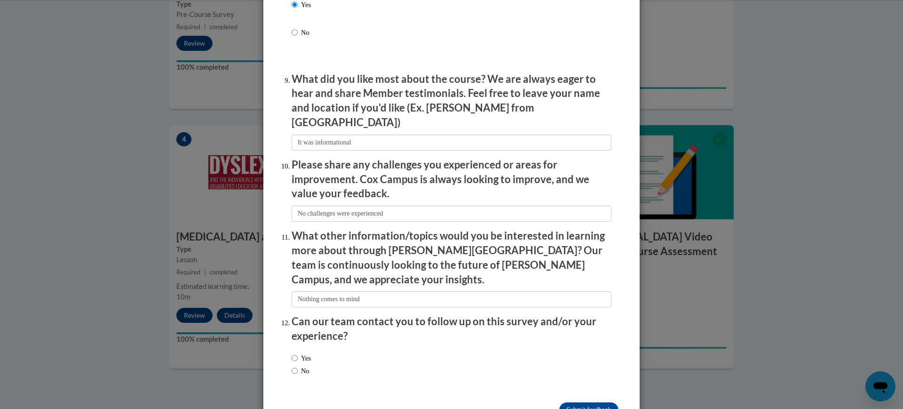
click at [301, 365] on label "No" at bounding box center [300, 370] width 18 height 10
click at [298, 365] on input "No" at bounding box center [294, 370] width 6 height 10
radio input "true"
click at [598, 402] on input "Submit feedback" at bounding box center [588, 409] width 59 height 15
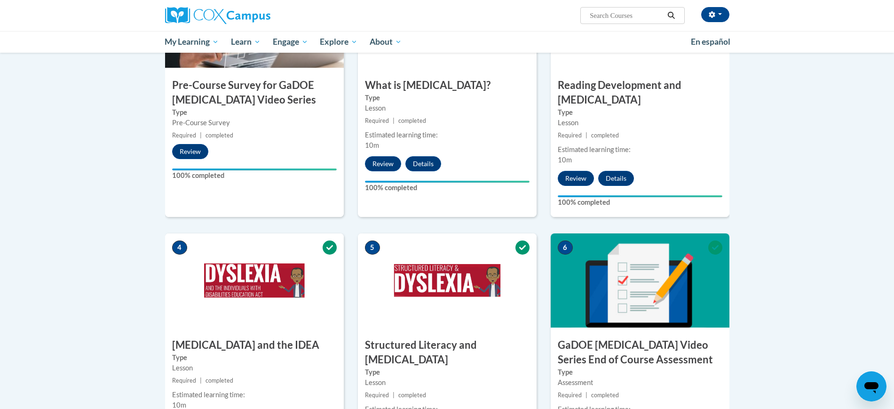
scroll to position [0, 0]
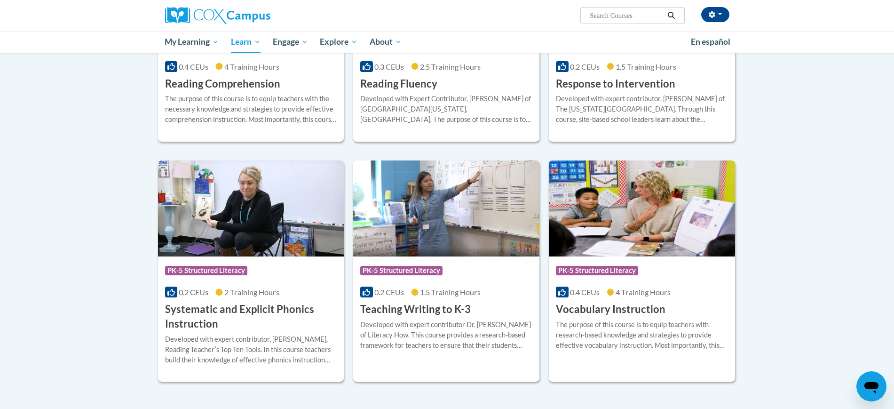
scroll to position [967, 0]
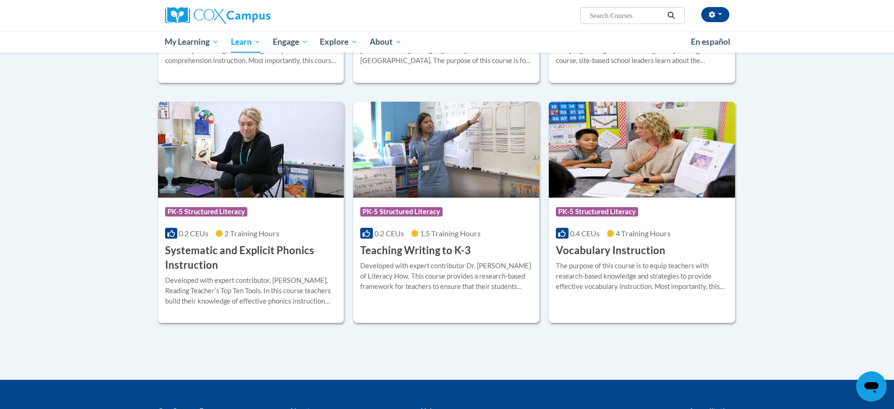
click at [432, 259] on div "More Info Enroll Developed with expert contributor Dr. Margie Gillis of Literac…" at bounding box center [446, 282] width 186 height 48
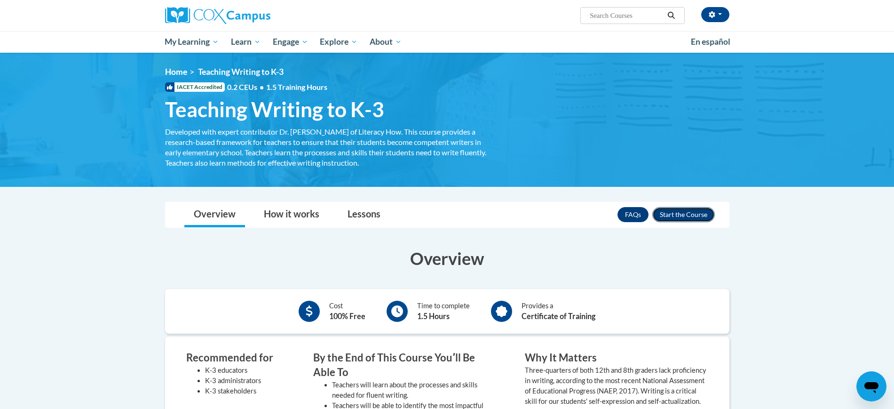
click at [700, 208] on button "Enroll" at bounding box center [683, 214] width 63 height 15
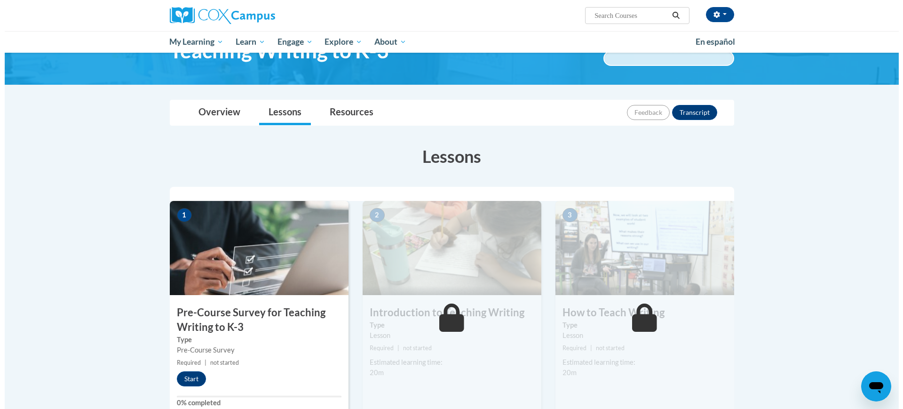
scroll to position [176, 0]
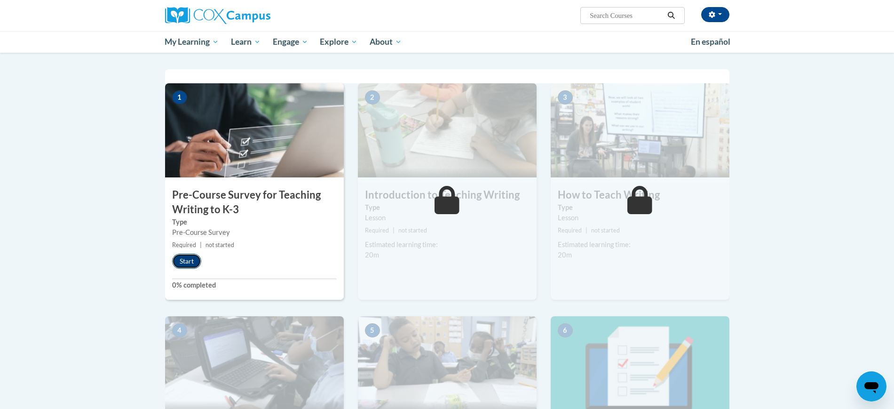
click at [190, 257] on button "Start" at bounding box center [186, 260] width 29 height 15
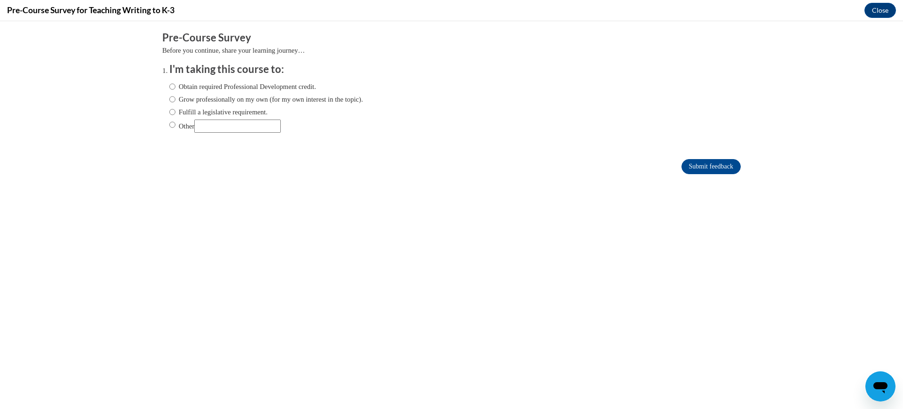
scroll to position [0, 0]
click at [172, 111] on label "Fulfill a legislative requirement." at bounding box center [218, 112] width 98 height 10
click at [172, 111] on input "Fulfill a legislative requirement." at bounding box center [172, 112] width 6 height 10
radio input "true"
click at [695, 167] on input "Submit feedback" at bounding box center [710, 166] width 59 height 15
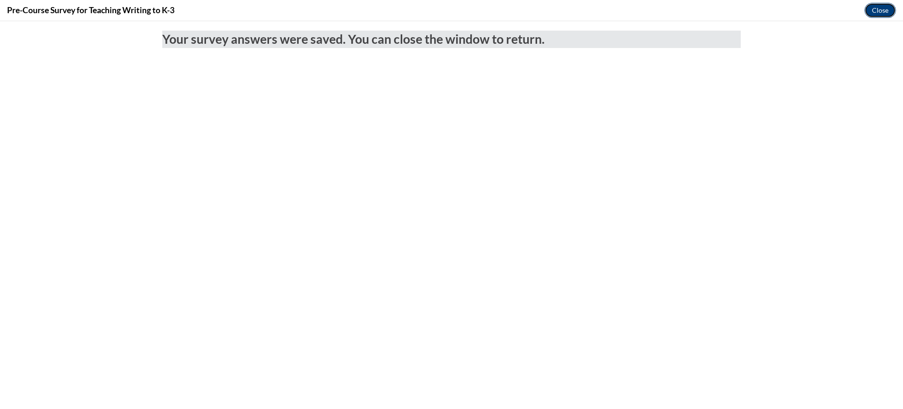
click at [871, 11] on button "Close" at bounding box center [879, 10] width 31 height 15
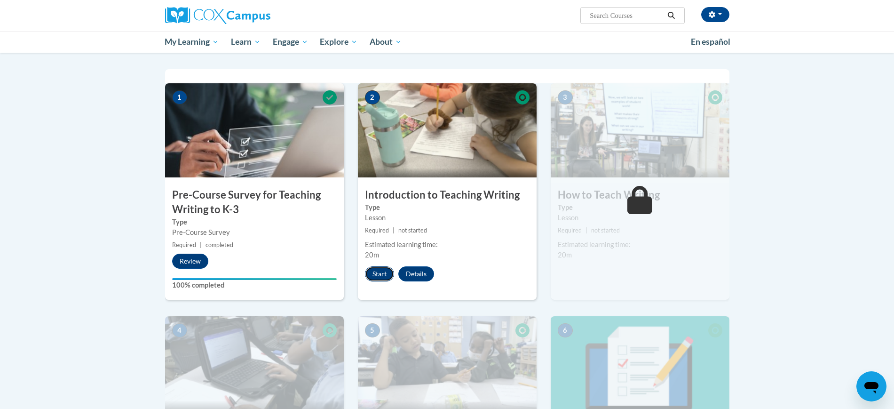
click at [378, 275] on button "Start" at bounding box center [379, 273] width 29 height 15
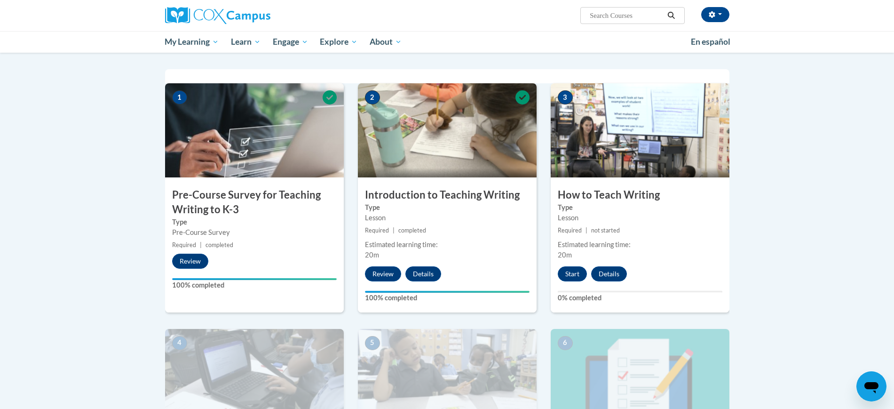
click at [566, 282] on div "3 How to Teach Writing Type Lesson Required | not started Estimated learning ti…" at bounding box center [639, 197] width 179 height 228
click at [569, 272] on button "Start" at bounding box center [572, 273] width 29 height 15
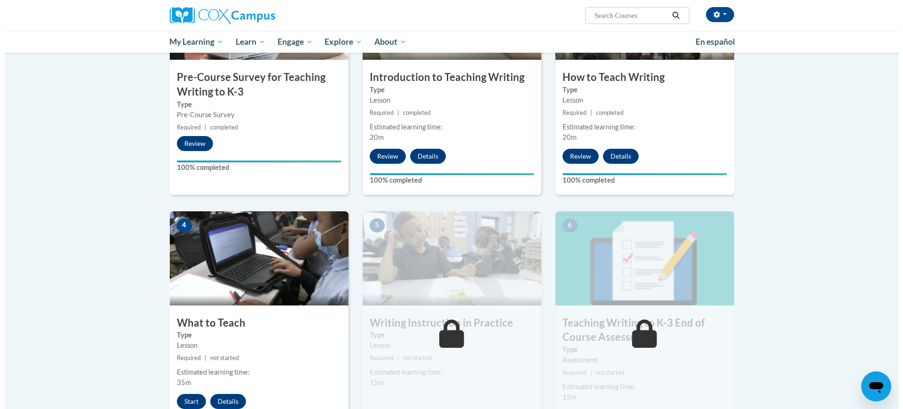
scroll to position [353, 0]
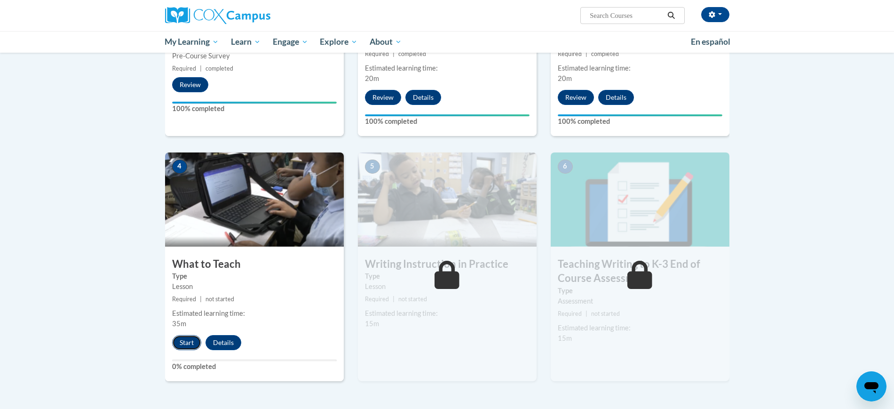
click at [179, 343] on button "Start" at bounding box center [186, 342] width 29 height 15
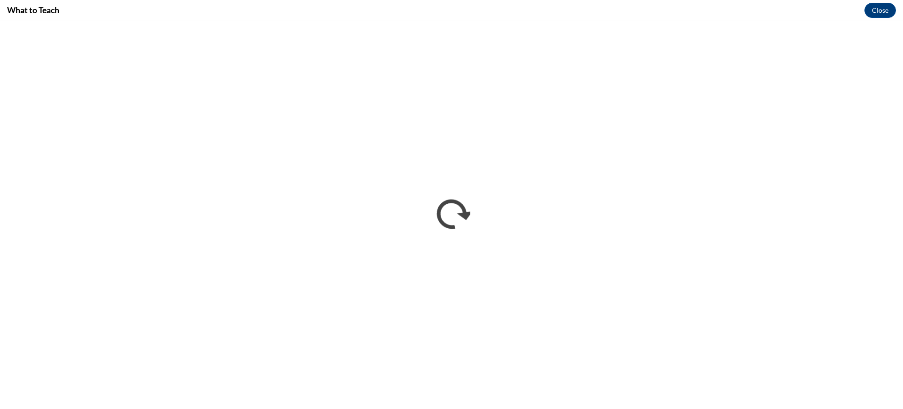
scroll to position [0, 0]
